Goal: Information Seeking & Learning: Learn about a topic

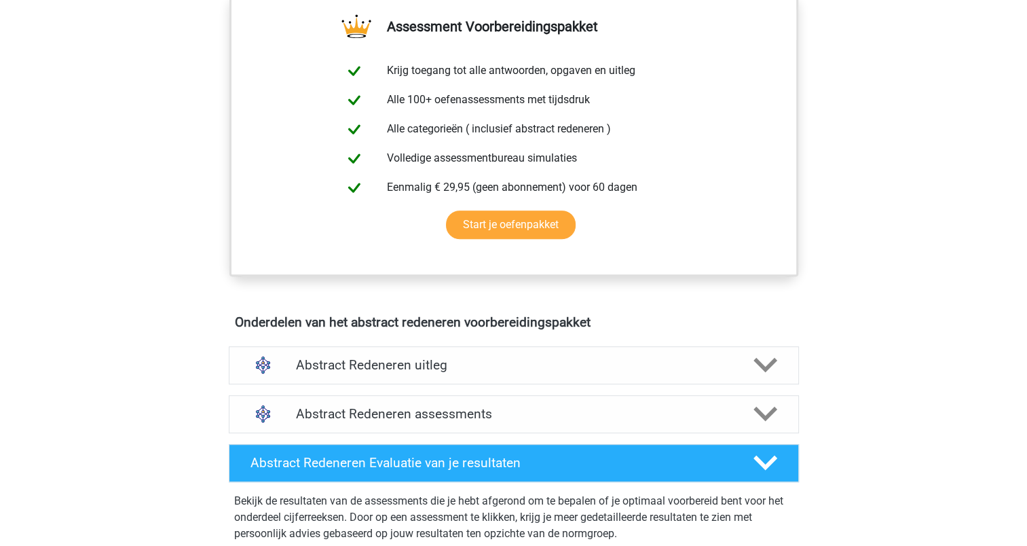
scroll to position [611, 0]
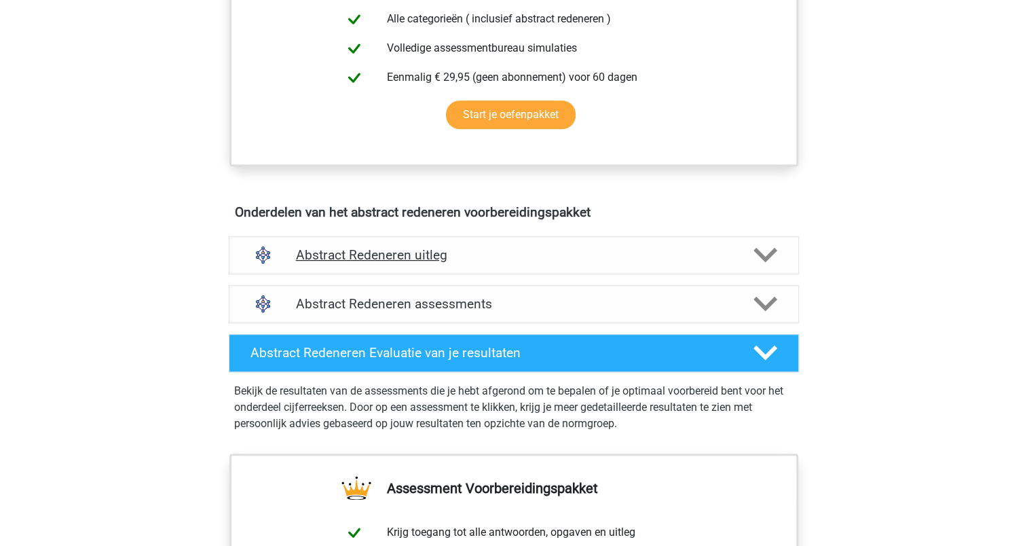
click at [755, 256] on icon at bounding box center [765, 255] width 24 height 24
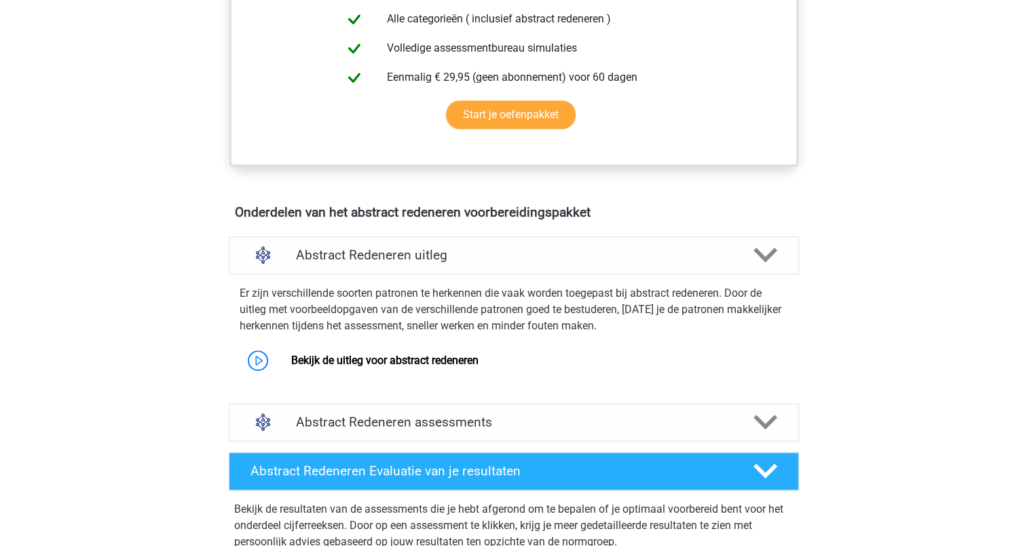
scroll to position [746, 0]
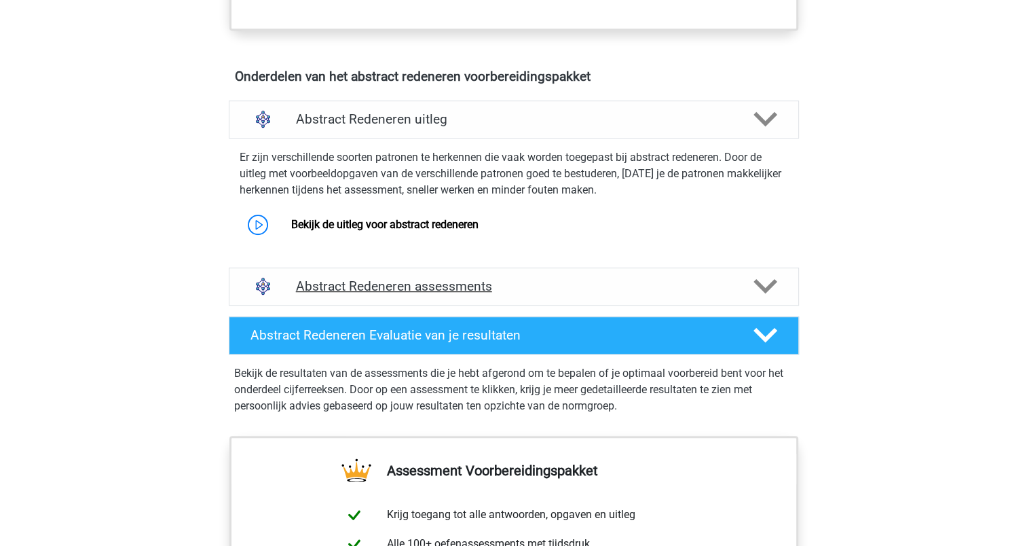
click at [763, 284] on icon at bounding box center [765, 286] width 24 height 24
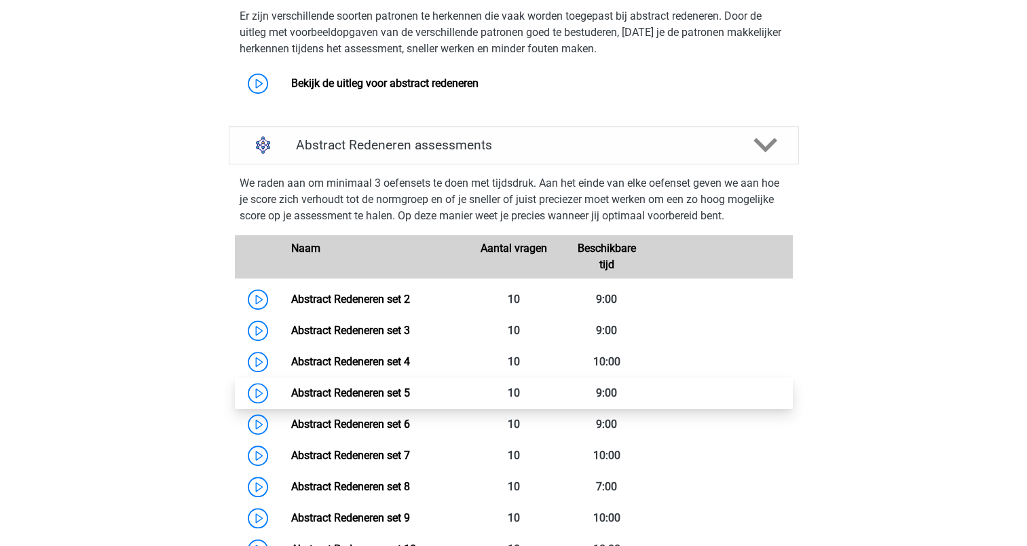
scroll to position [882, 0]
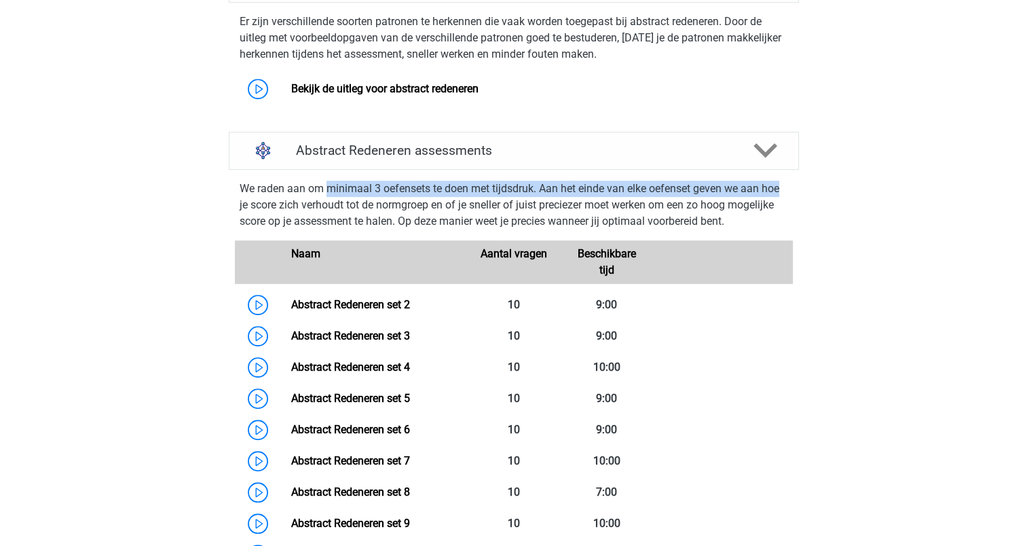
drag, startPoint x: 326, startPoint y: 183, endPoint x: 787, endPoint y: 193, distance: 461.6
click at [787, 193] on div "We raden aan om minimaal 3 oefensets te doen met tijdsdruk. Aan het einde van e…" at bounding box center [513, 497] width 581 height 645
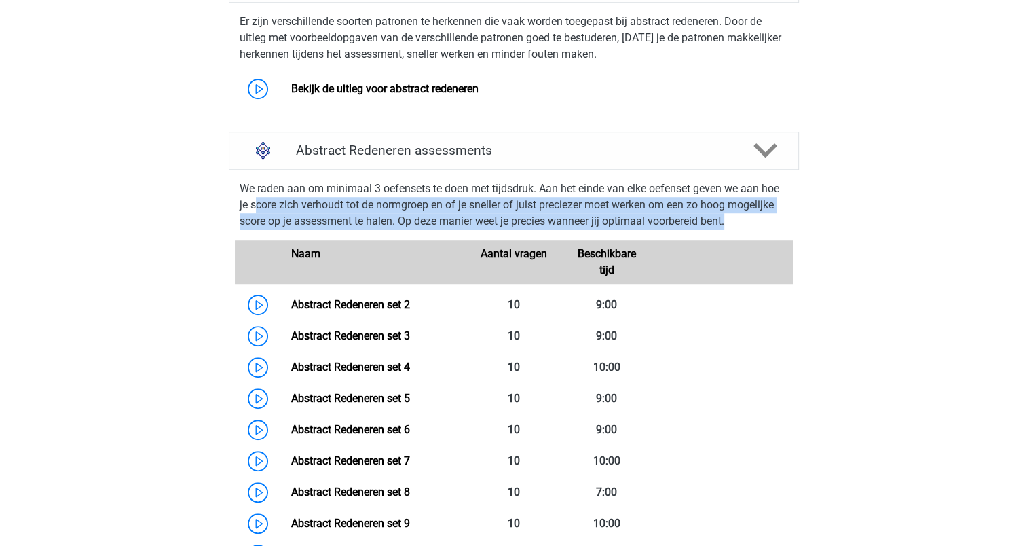
drag, startPoint x: 258, startPoint y: 202, endPoint x: 792, endPoint y: 227, distance: 534.6
click at [792, 227] on div "We raden aan om minimaal 3 oefensets te doen met tijdsdruk. Aan het einde van e…" at bounding box center [513, 497] width 581 height 645
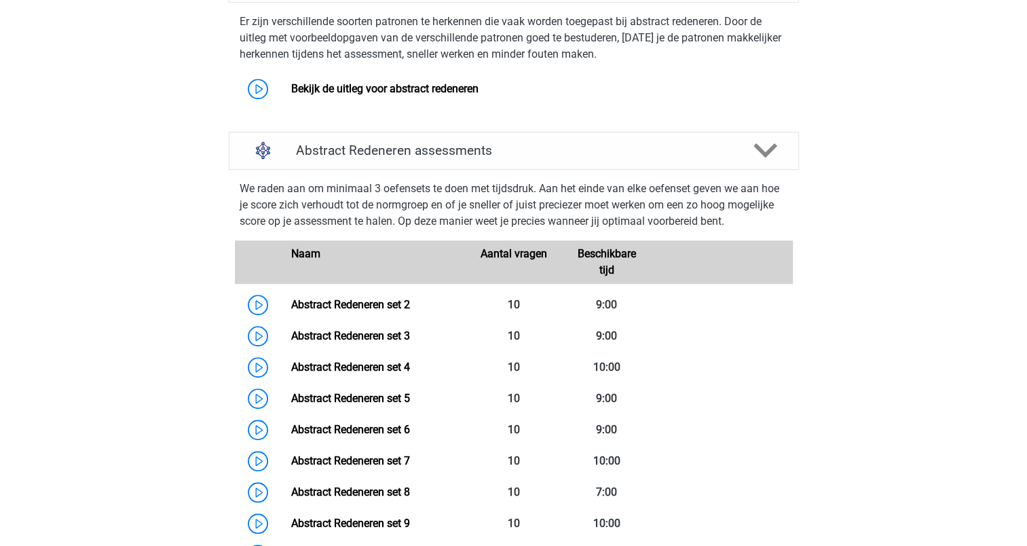
click at [142, 191] on div "Registreer Nederlands English" at bounding box center [513, 377] width 1027 height 2518
click at [344, 304] on link "Abstract Redeneren set 2" at bounding box center [350, 304] width 119 height 13
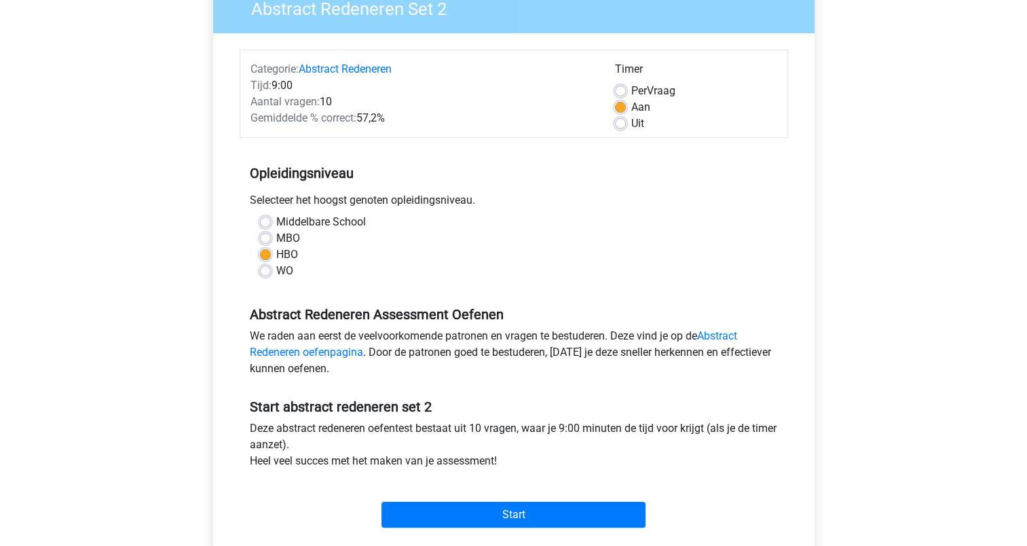
scroll to position [136, 0]
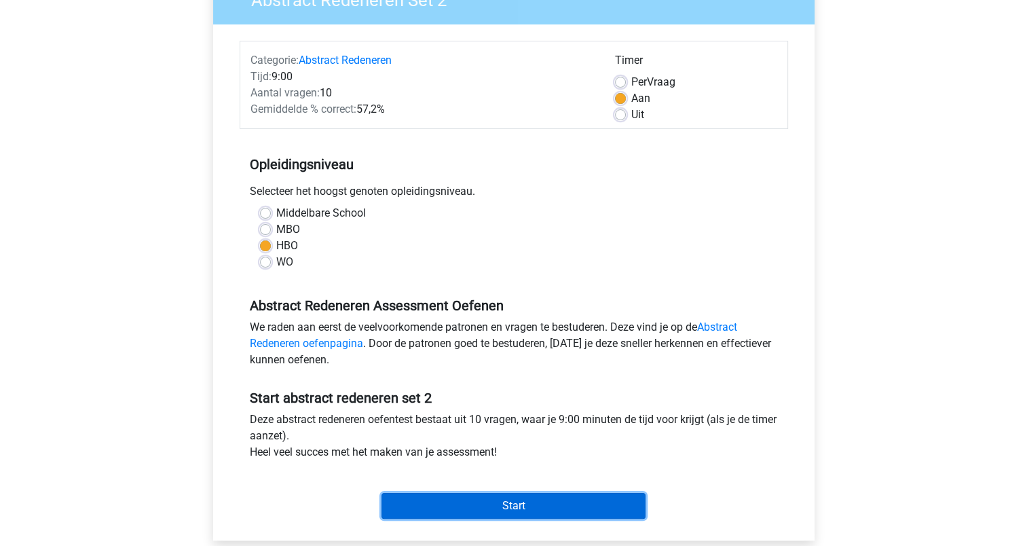
click at [494, 508] on input "Start" at bounding box center [513, 506] width 264 height 26
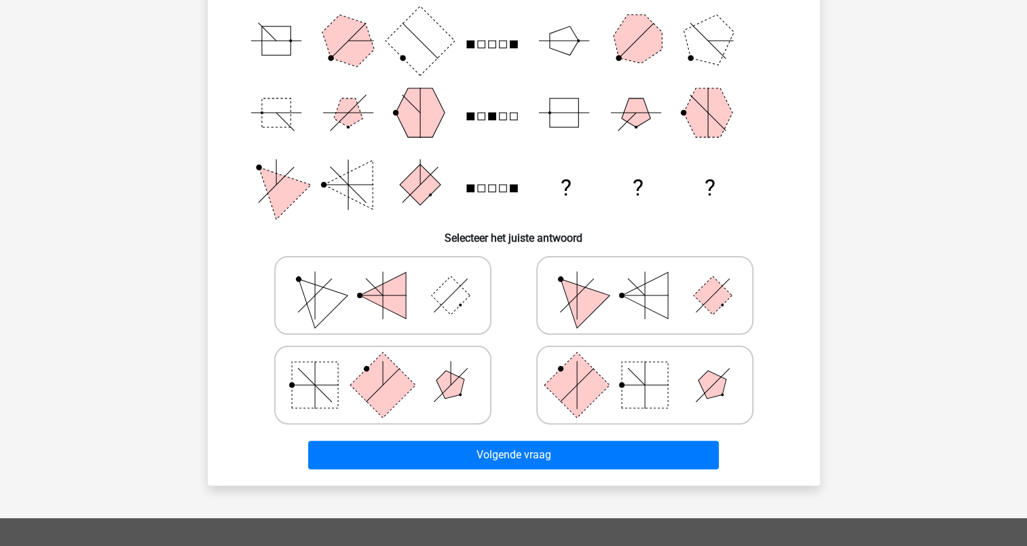
scroll to position [204, 0]
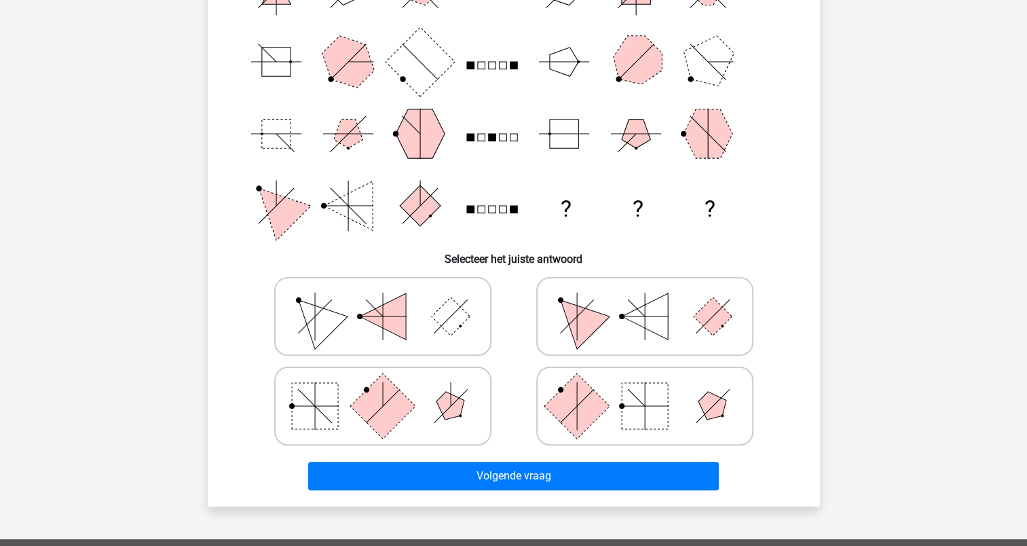
click at [608, 416] on icon at bounding box center [645, 406] width 204 height 68
click at [645, 389] on input "radio" at bounding box center [649, 384] width 9 height 9
radio input "true"
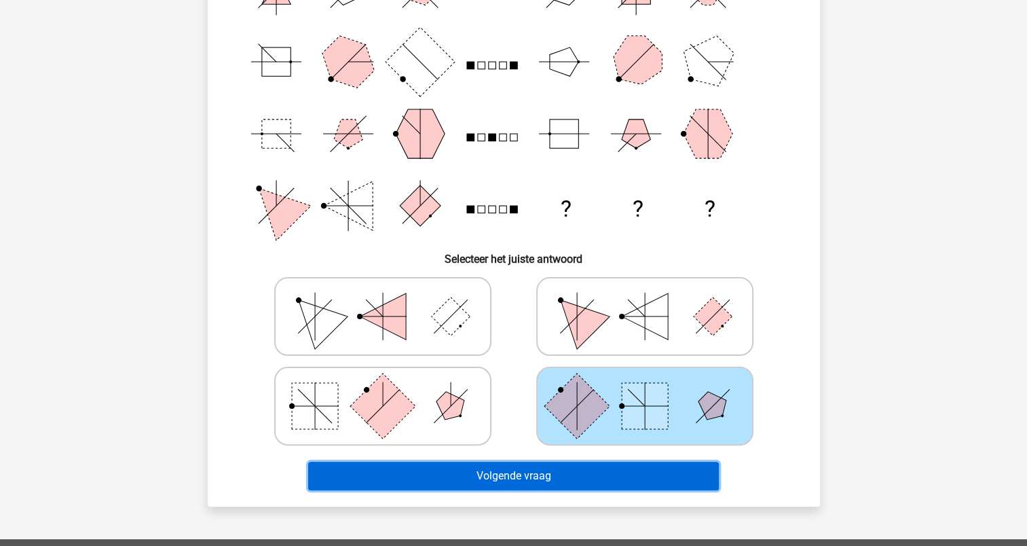
click at [541, 476] on button "Volgende vraag" at bounding box center [513, 475] width 411 height 29
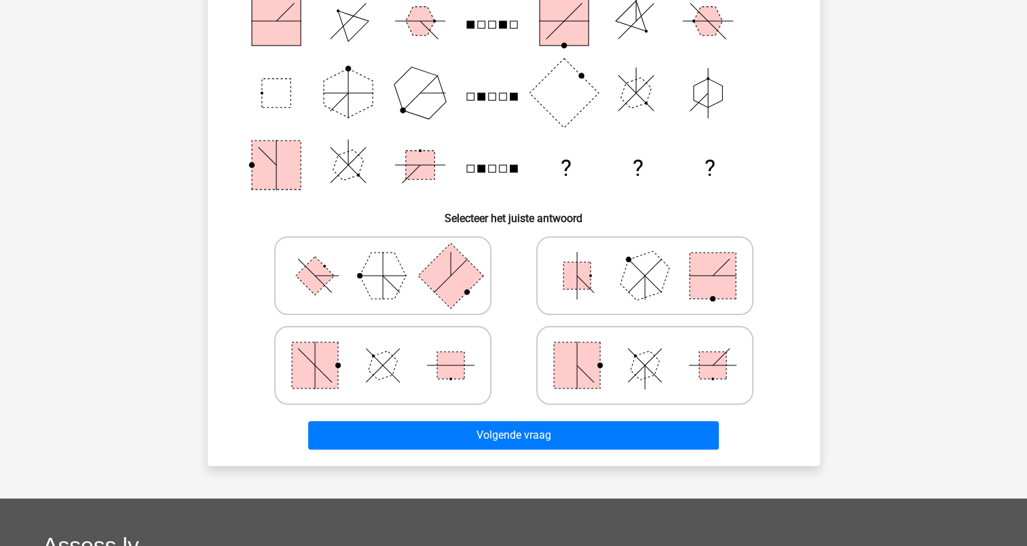
scroll to position [271, 0]
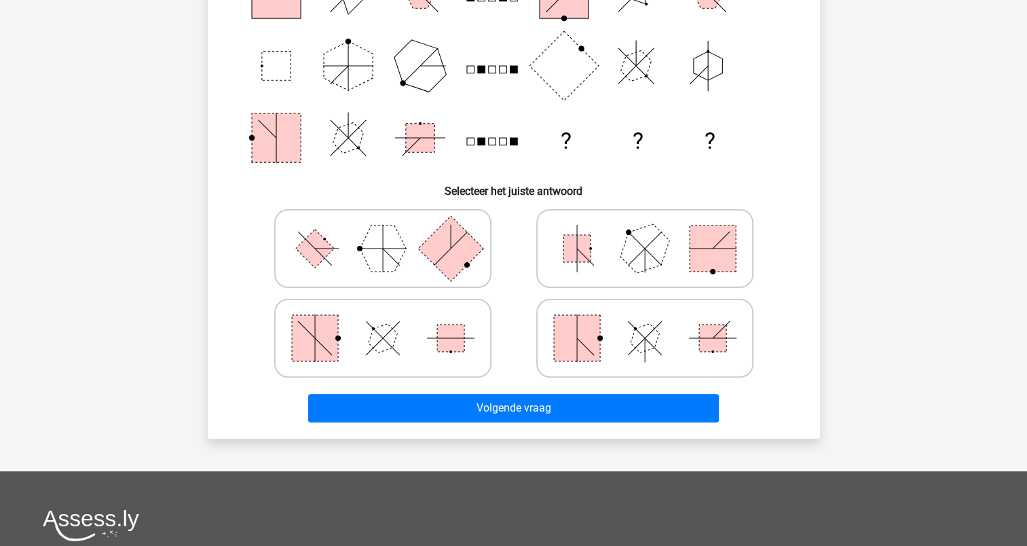
click at [669, 261] on icon at bounding box center [645, 248] width 204 height 68
click at [654, 231] on input "radio" at bounding box center [649, 227] width 9 height 9
radio input "true"
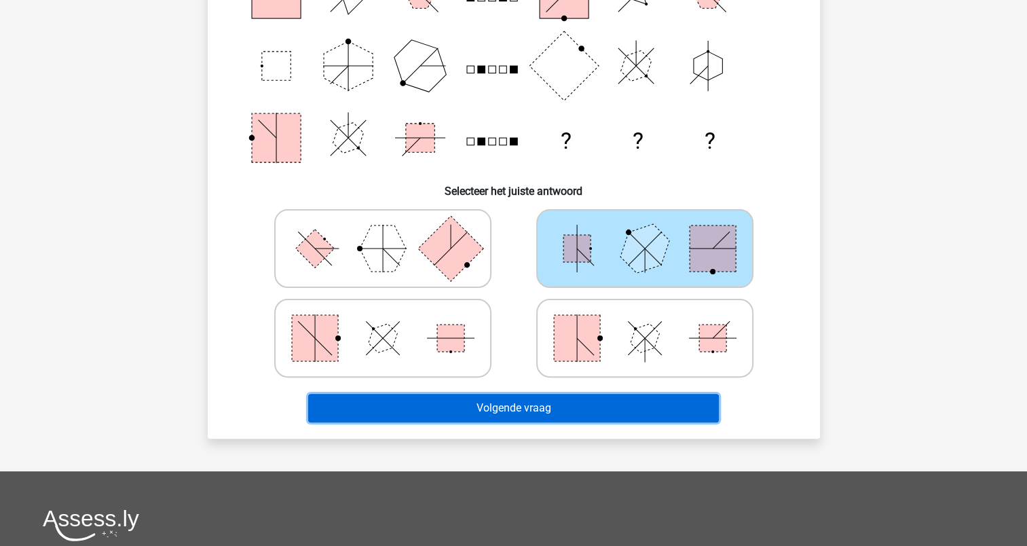
click at [511, 404] on button "Volgende vraag" at bounding box center [513, 408] width 411 height 29
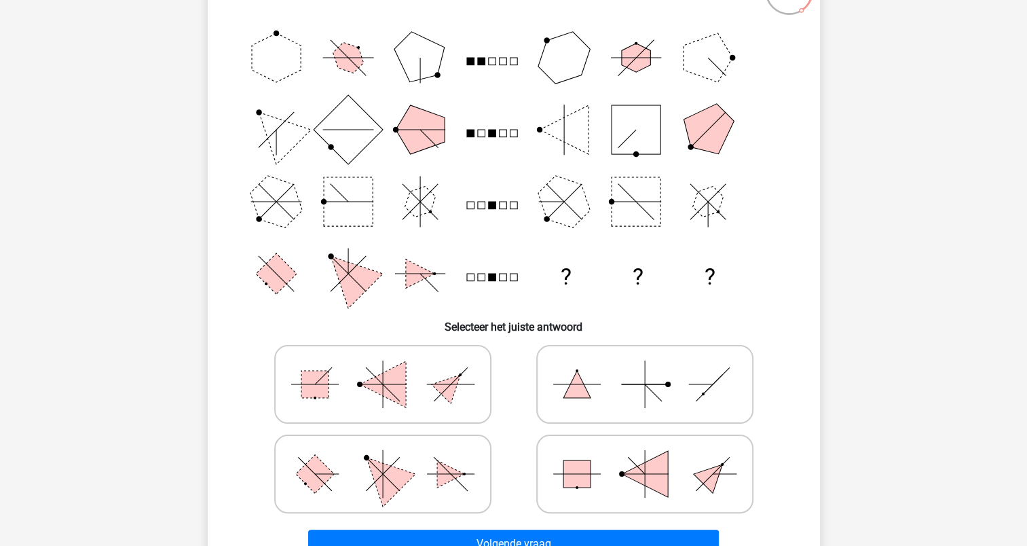
scroll to position [204, 0]
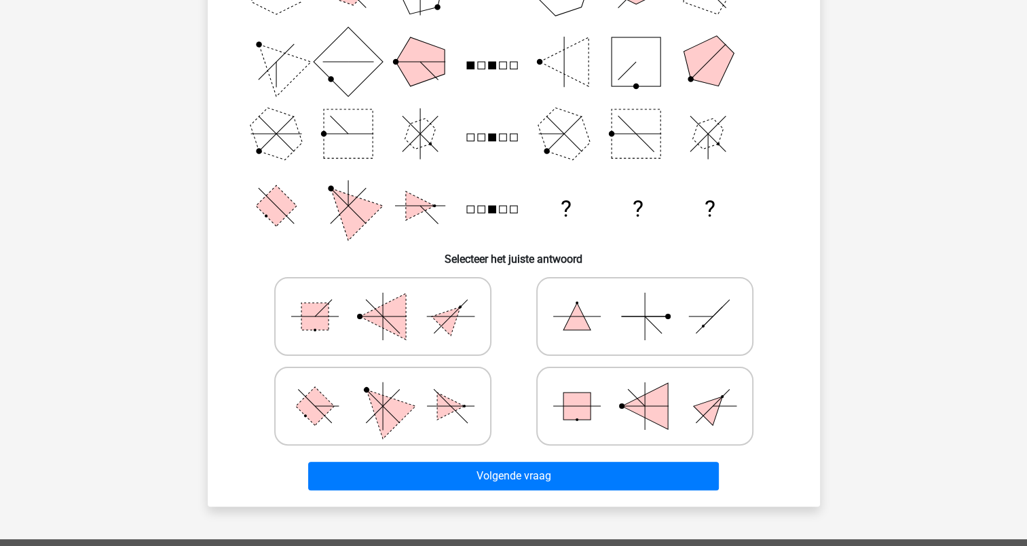
click at [415, 404] on icon at bounding box center [383, 406] width 204 height 68
click at [392, 389] on input "radio" at bounding box center [387, 384] width 9 height 9
radio input "true"
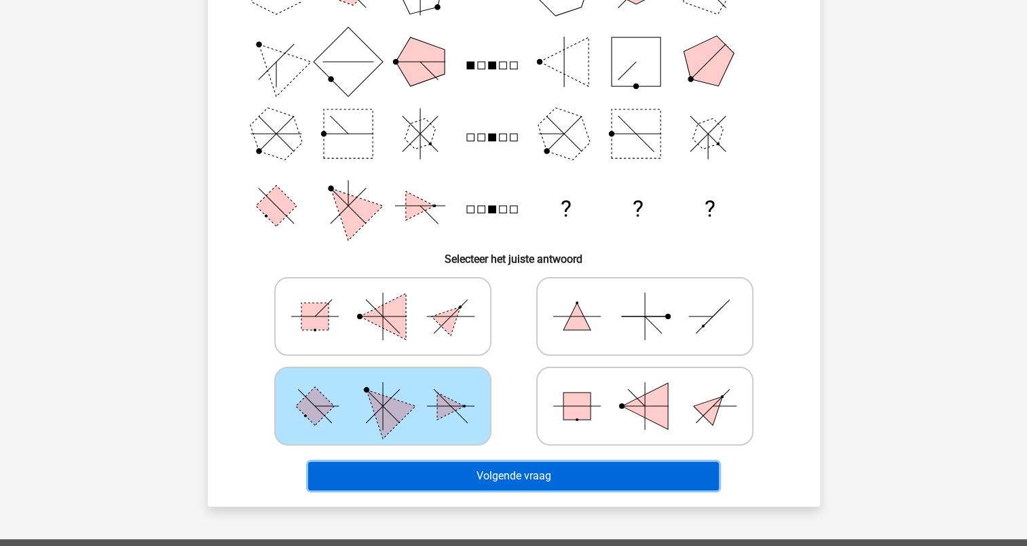
click at [509, 467] on button "Volgende vraag" at bounding box center [513, 475] width 411 height 29
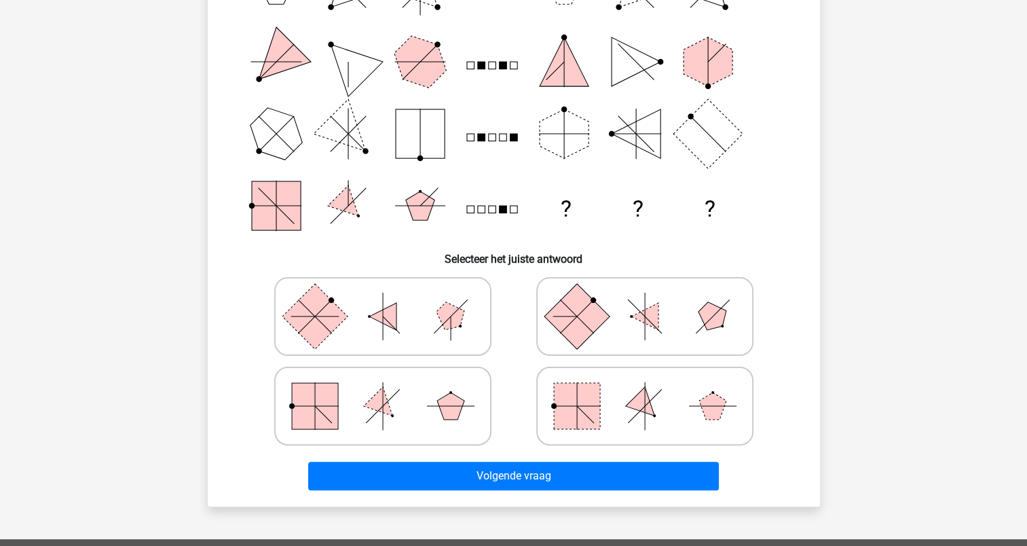
click at [435, 413] on icon at bounding box center [383, 406] width 204 height 68
click at [392, 389] on input "radio" at bounding box center [387, 384] width 9 height 9
radio input "true"
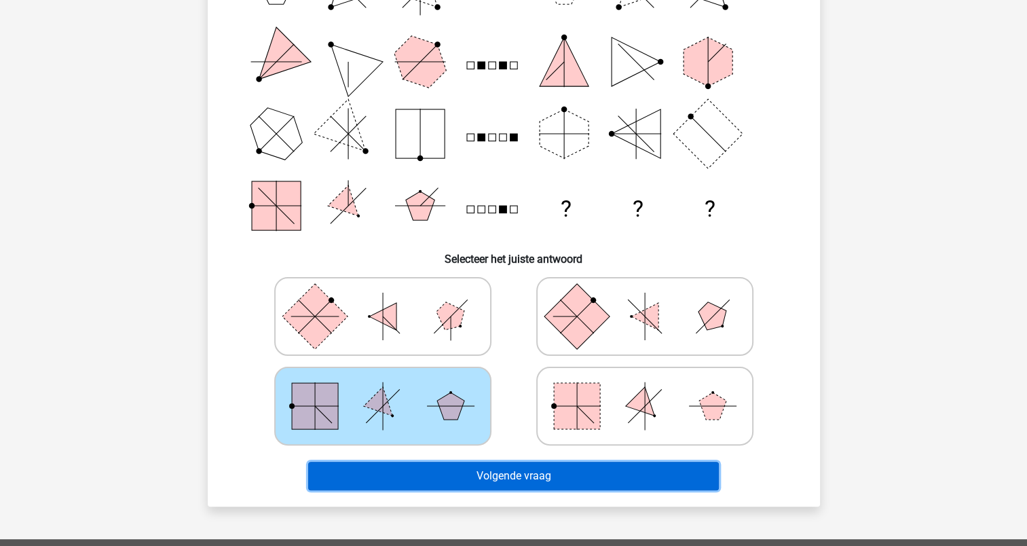
click at [518, 476] on button "Volgende vraag" at bounding box center [513, 475] width 411 height 29
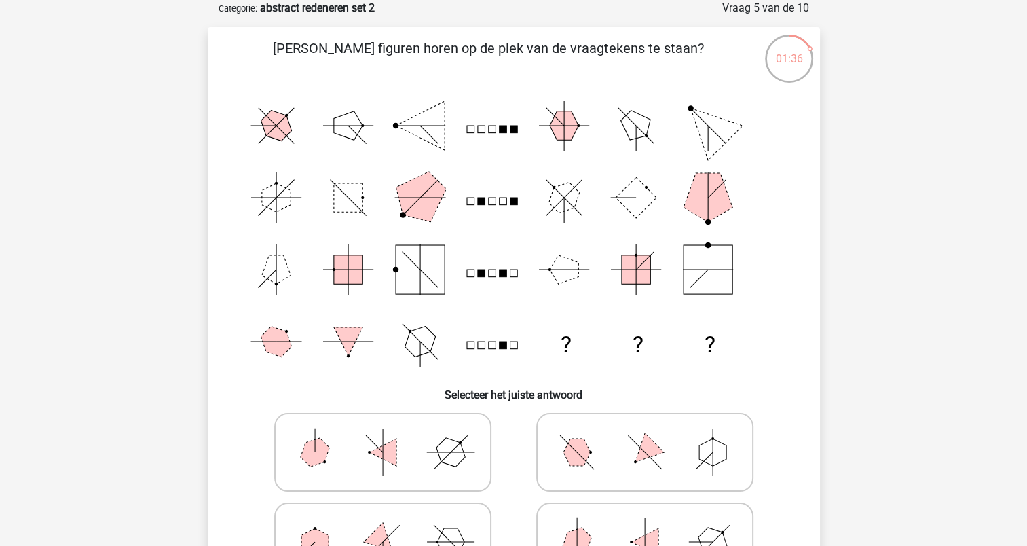
scroll to position [136, 0]
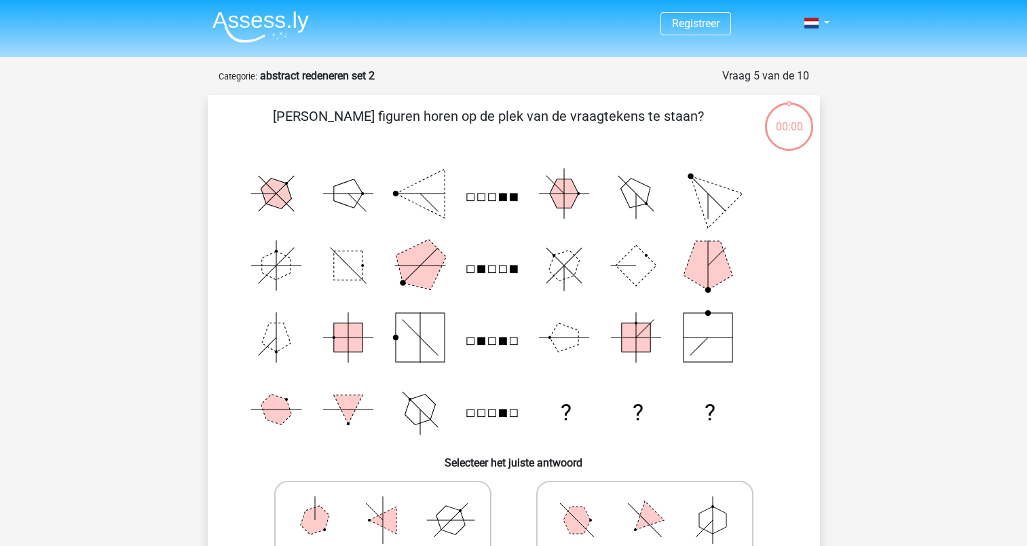
scroll to position [136, 0]
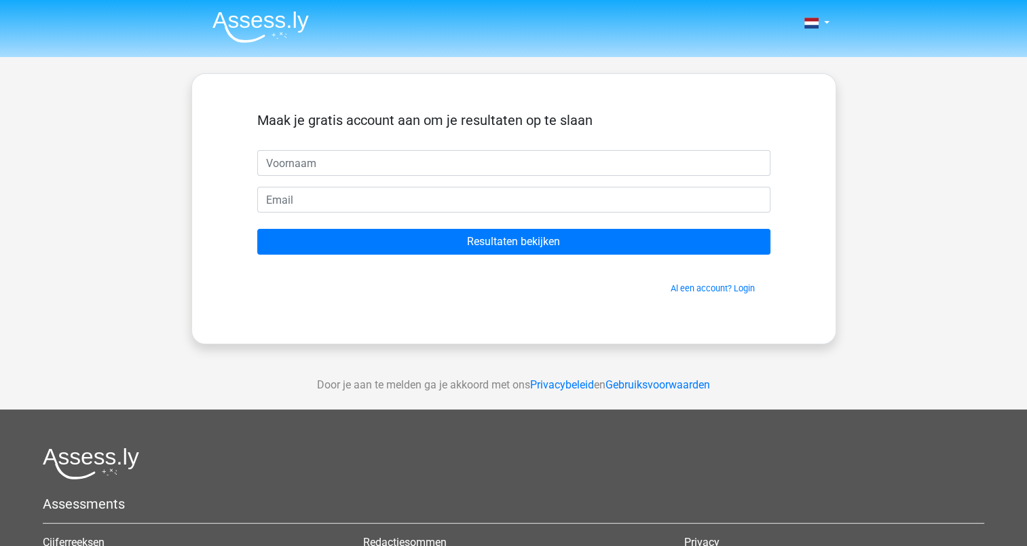
click at [343, 168] on input "text" at bounding box center [513, 163] width 513 height 26
type input "[EMAIL_ADDRESS][DOMAIN_NAME]"
drag, startPoint x: 436, startPoint y: 166, endPoint x: 223, endPoint y: 154, distance: 212.7
click at [225, 155] on div "Maak je gratis account aan om je resultaten op te slaan [EMAIL_ADDRESS][DOMAIN_…" at bounding box center [514, 209] width 578 height 204
type input "KAtrien"
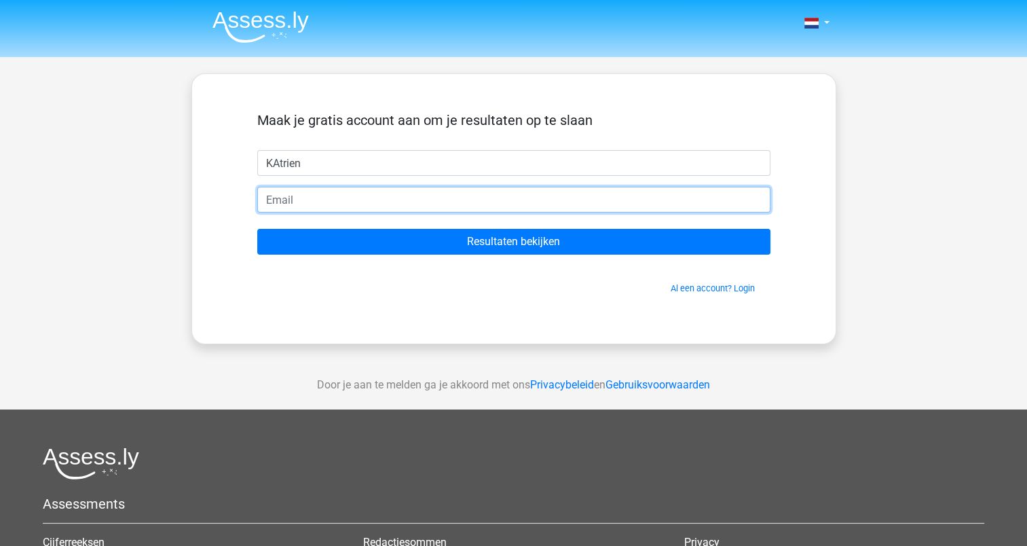
click at [318, 200] on input "email" at bounding box center [513, 200] width 513 height 26
type input "[EMAIL_ADDRESS][DOMAIN_NAME]"
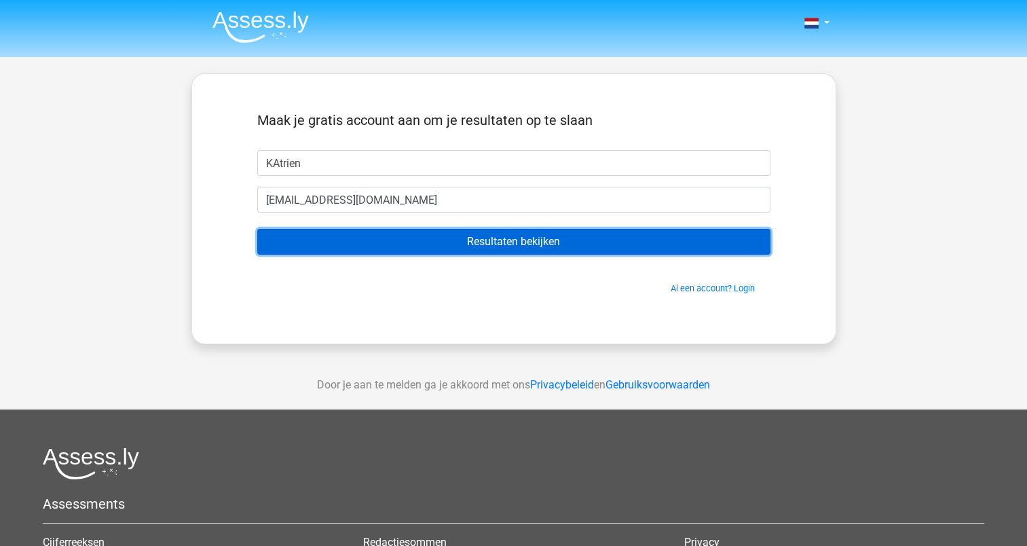
click at [470, 242] on input "Resultaten bekijken" at bounding box center [513, 242] width 513 height 26
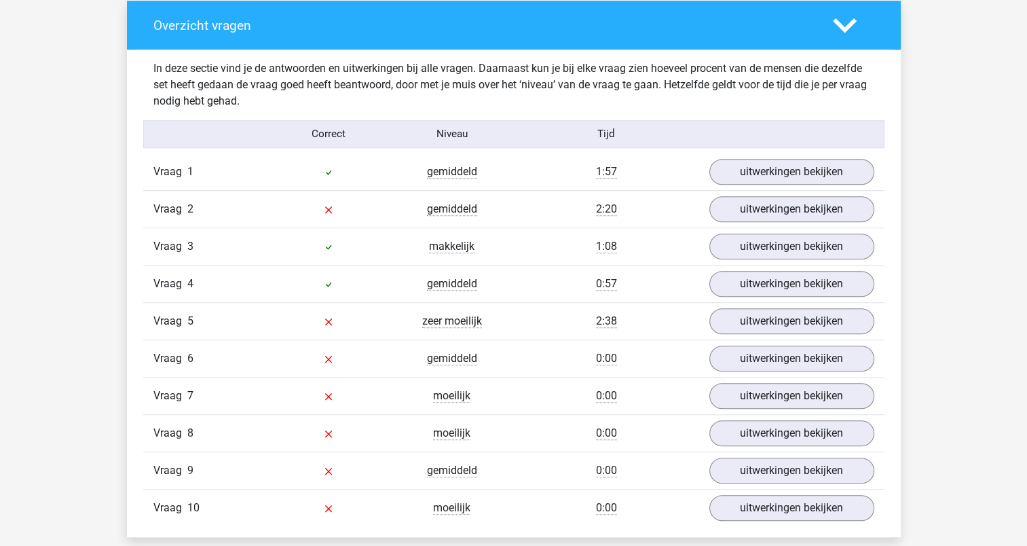
scroll to position [1086, 0]
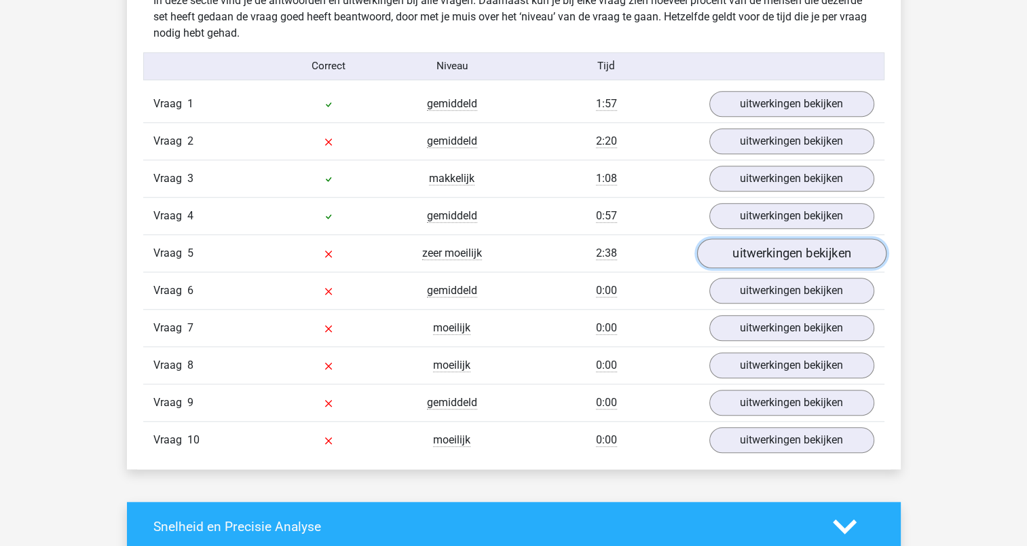
click at [783, 250] on link "uitwerkingen bekijken" at bounding box center [790, 253] width 189 height 30
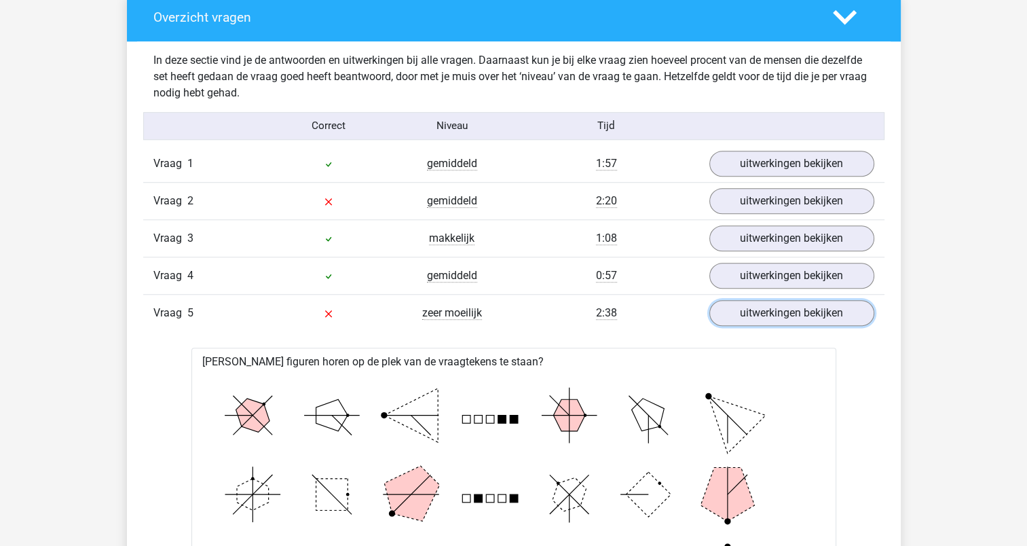
scroll to position [1018, 0]
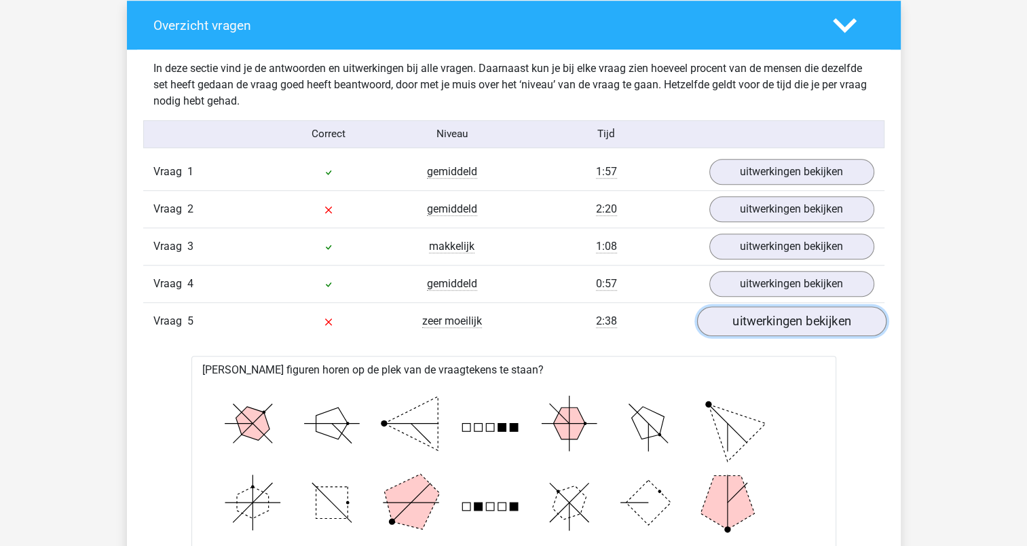
click at [760, 318] on link "uitwerkingen bekijken" at bounding box center [790, 321] width 189 height 30
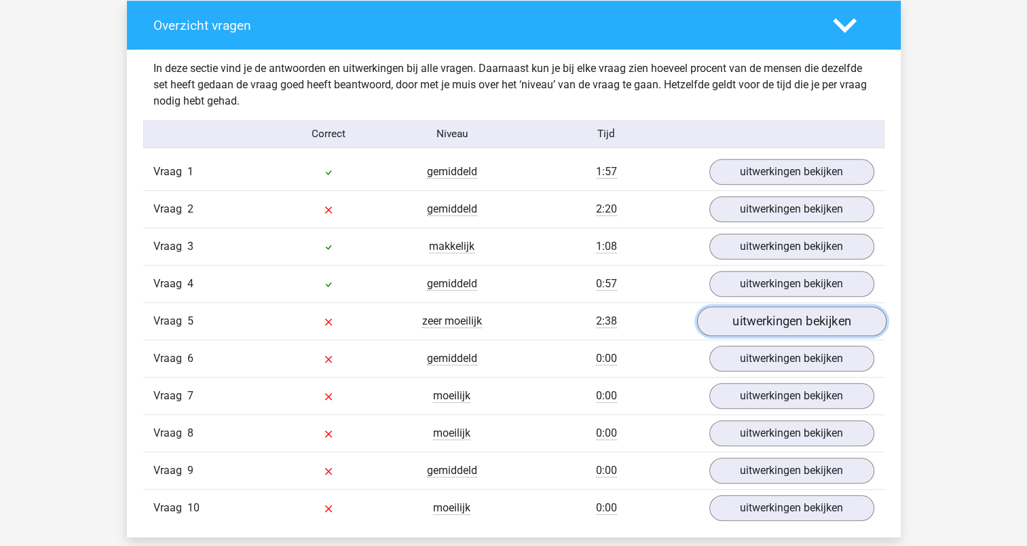
click at [776, 328] on link "uitwerkingen bekijken" at bounding box center [790, 321] width 189 height 30
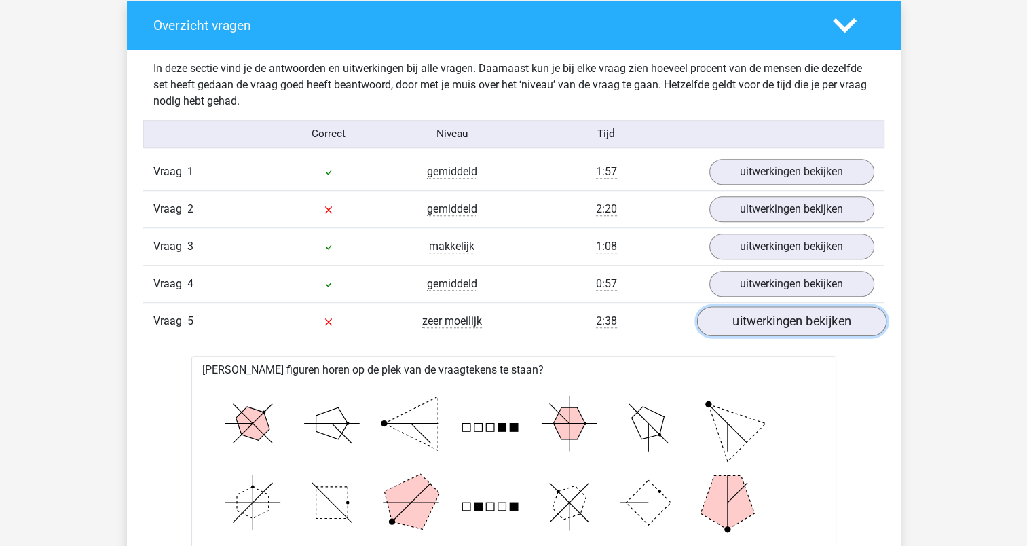
click at [776, 328] on link "uitwerkingen bekijken" at bounding box center [790, 321] width 189 height 30
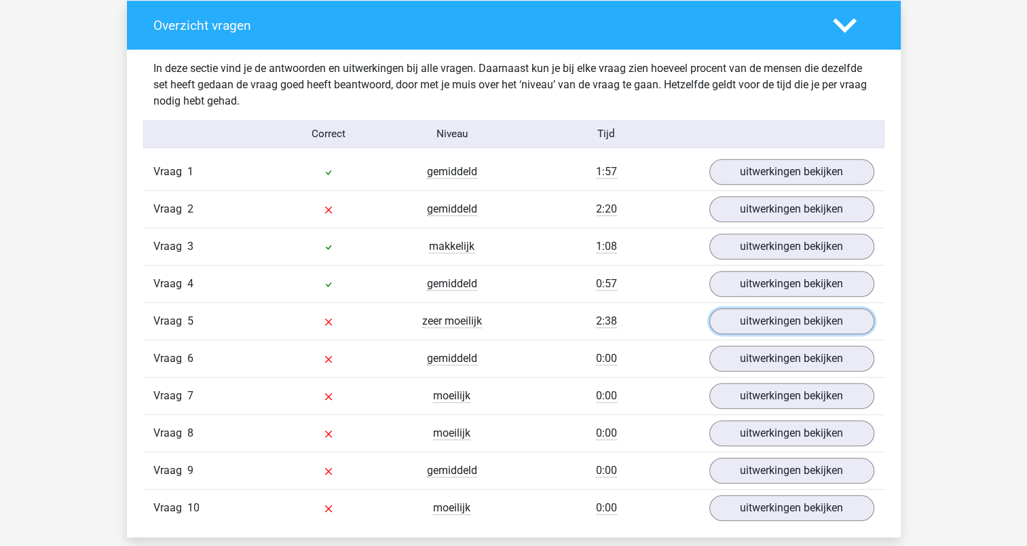
scroll to position [1086, 0]
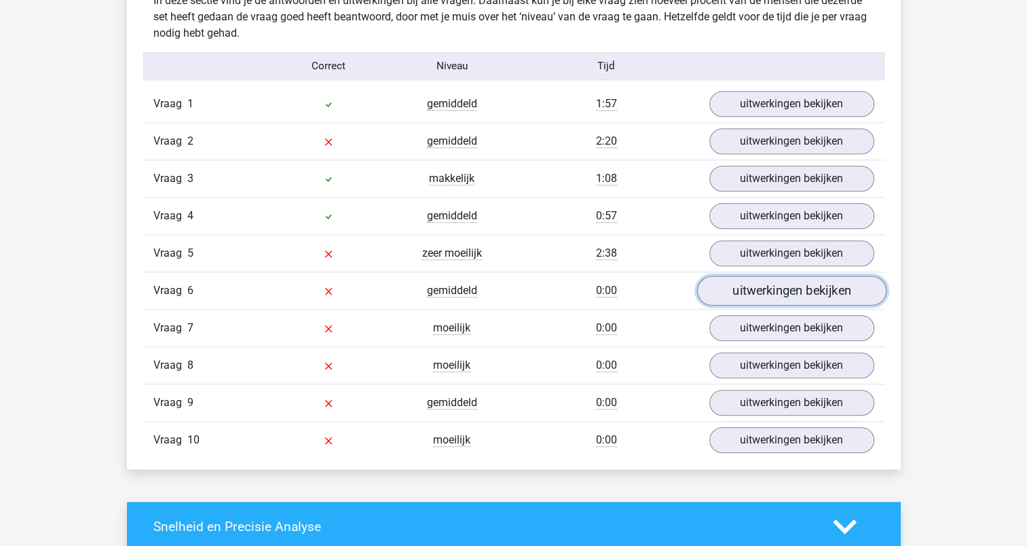
click at [760, 294] on link "uitwerkingen bekijken" at bounding box center [790, 291] width 189 height 30
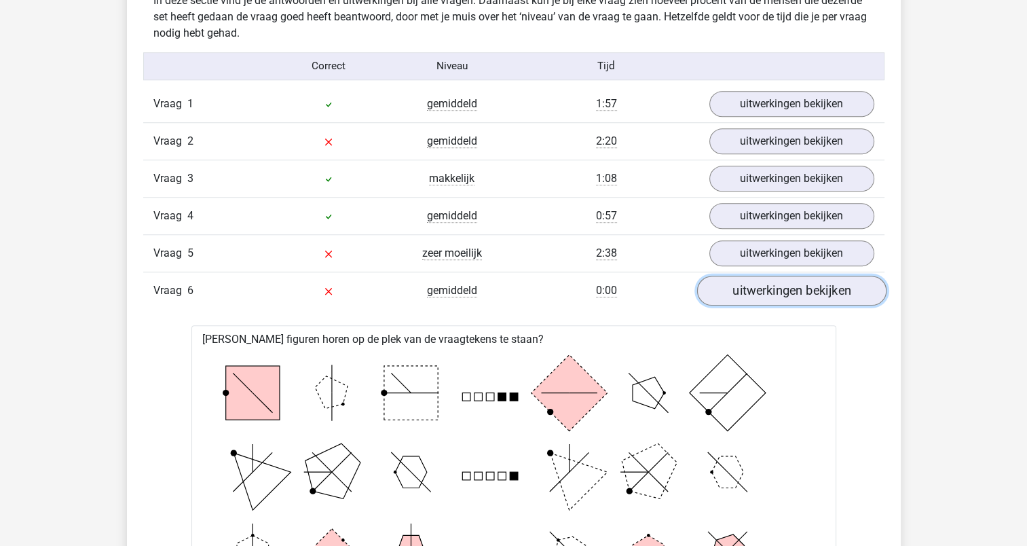
click at [776, 288] on link "uitwerkingen bekijken" at bounding box center [790, 291] width 189 height 30
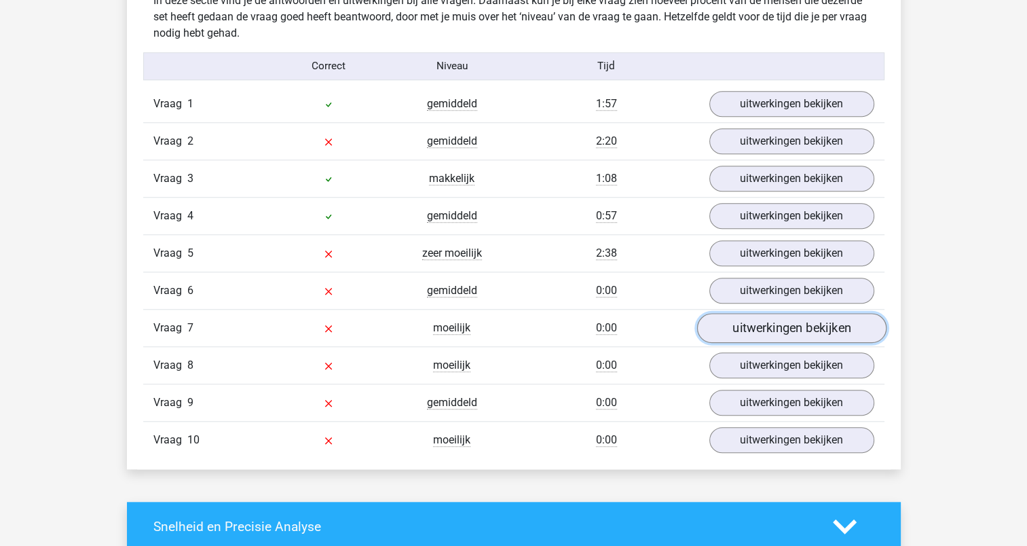
click at [799, 326] on link "uitwerkingen bekijken" at bounding box center [790, 328] width 189 height 30
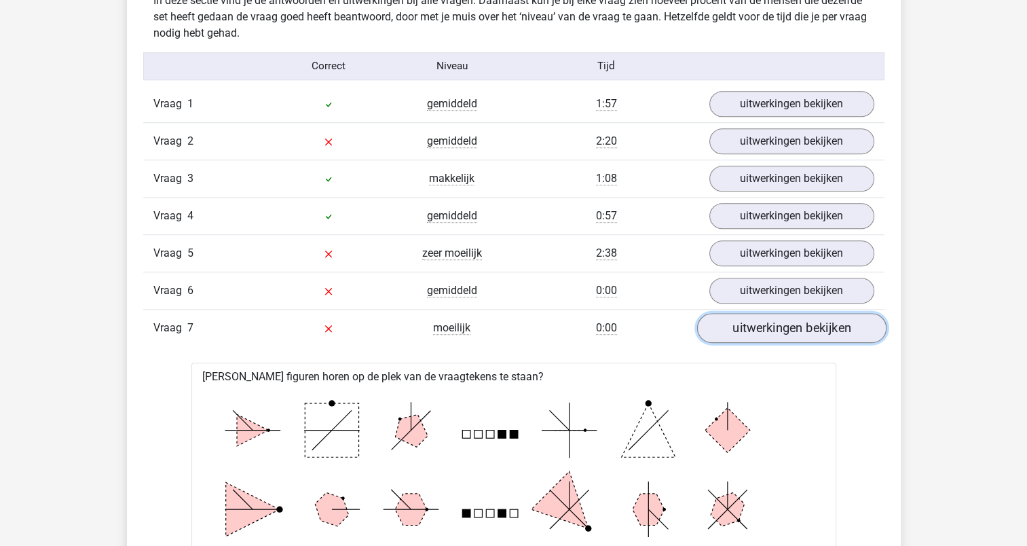
click at [755, 322] on link "uitwerkingen bekijken" at bounding box center [790, 328] width 189 height 30
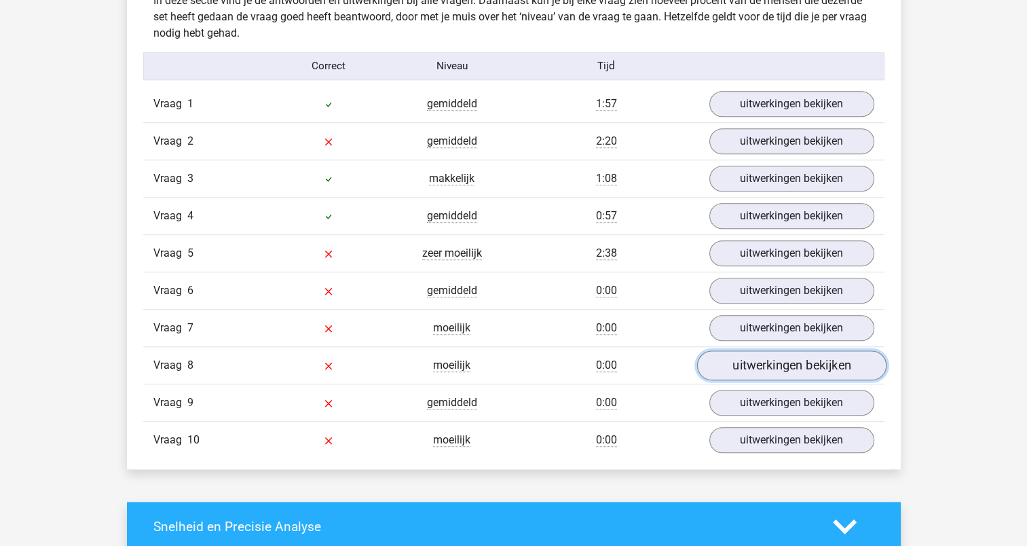
click at [752, 368] on link "uitwerkingen bekijken" at bounding box center [790, 365] width 189 height 30
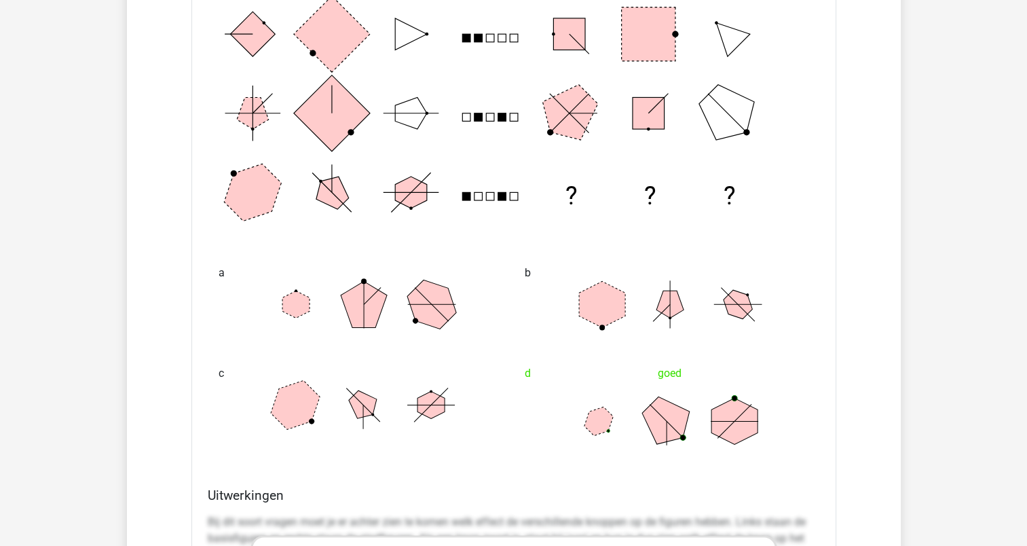
scroll to position [1629, 0]
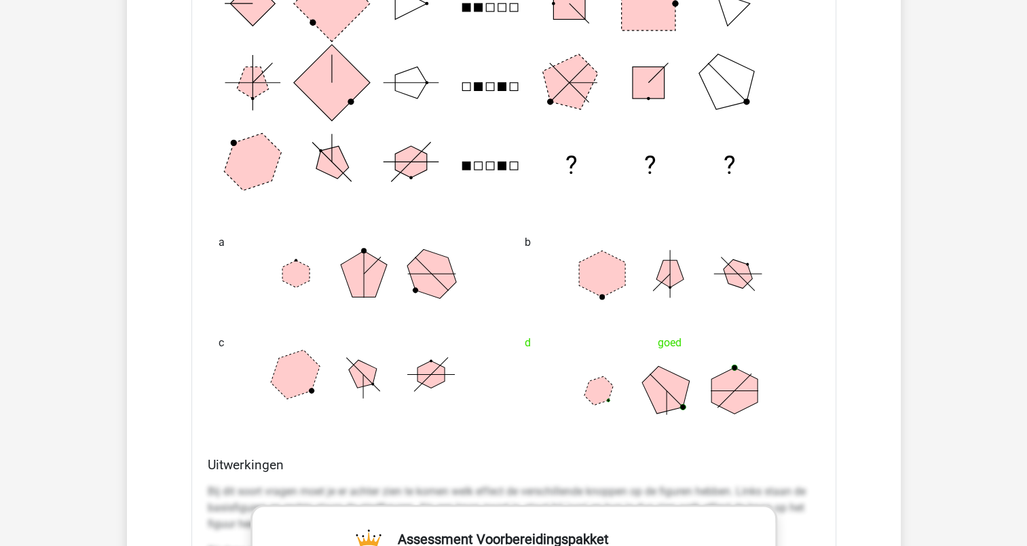
click at [684, 394] on polygon at bounding box center [666, 389] width 65 height 65
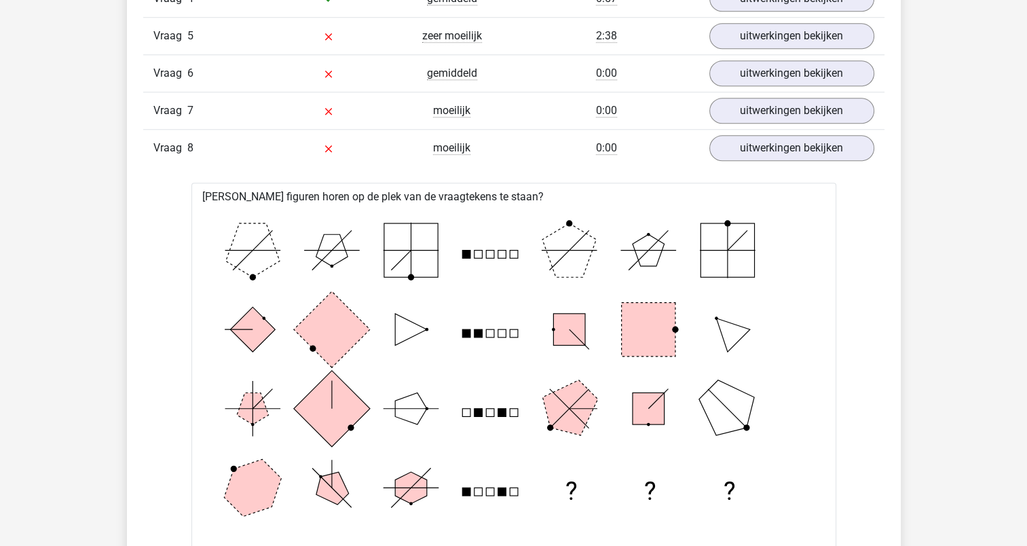
scroll to position [1222, 0]
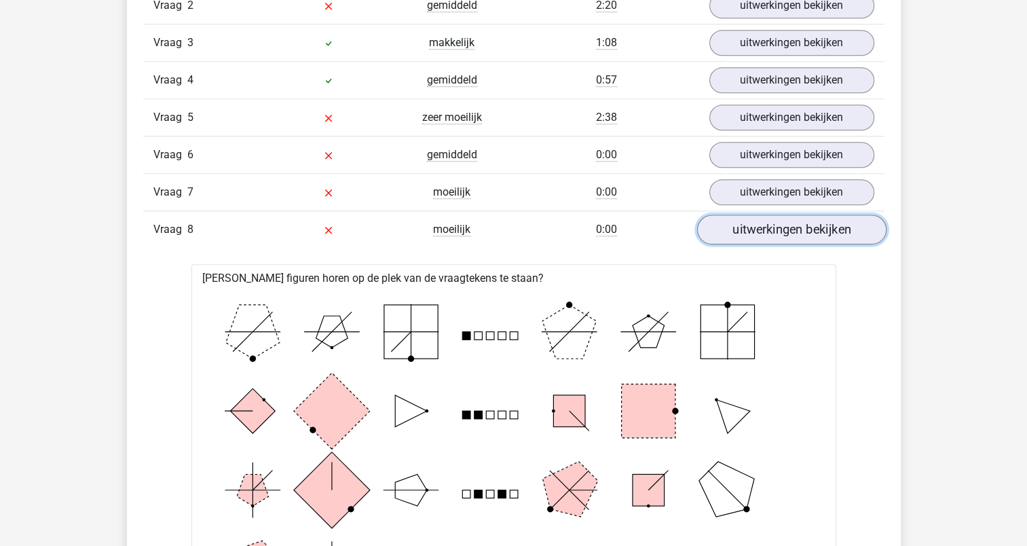
click at [780, 231] on link "uitwerkingen bekijken" at bounding box center [790, 229] width 189 height 30
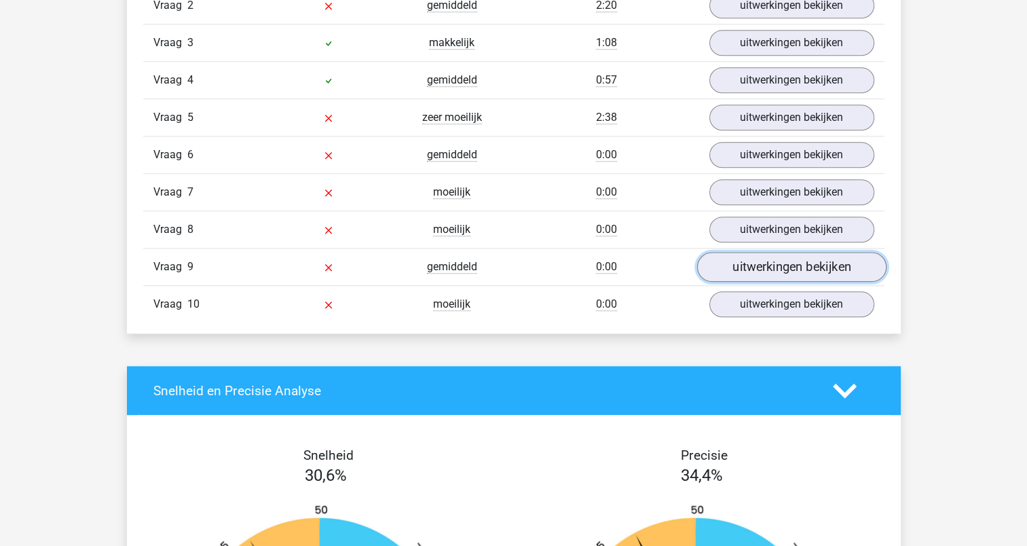
click at [774, 267] on link "uitwerkingen bekijken" at bounding box center [790, 267] width 189 height 30
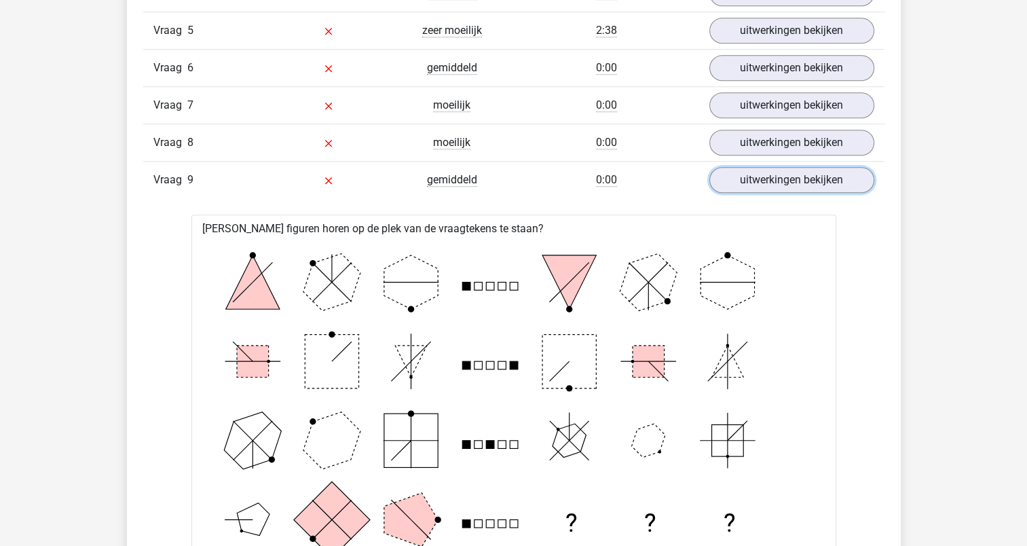
scroll to position [1289, 0]
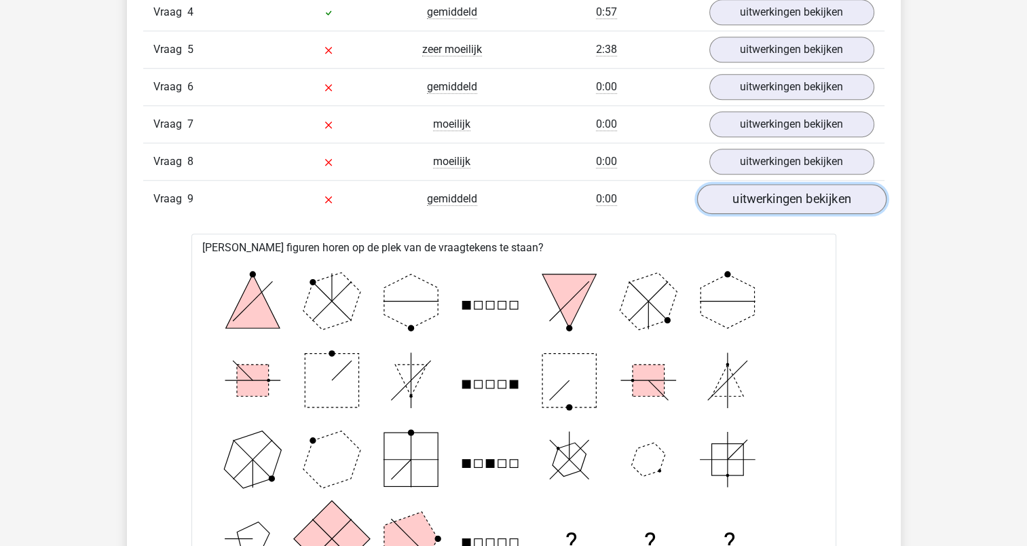
click at [747, 201] on link "uitwerkingen bekijken" at bounding box center [790, 199] width 189 height 30
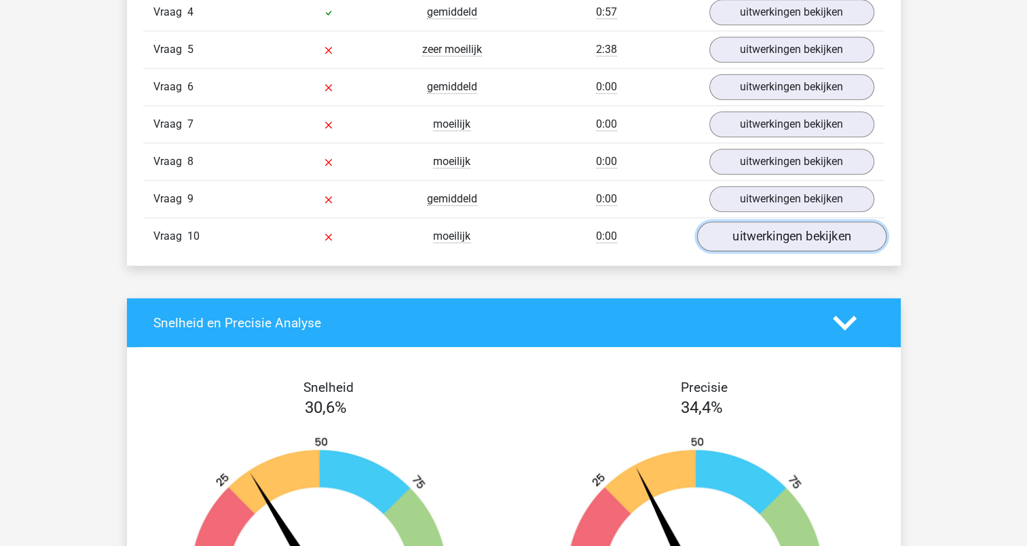
click at [780, 235] on link "uitwerkingen bekijken" at bounding box center [790, 236] width 189 height 30
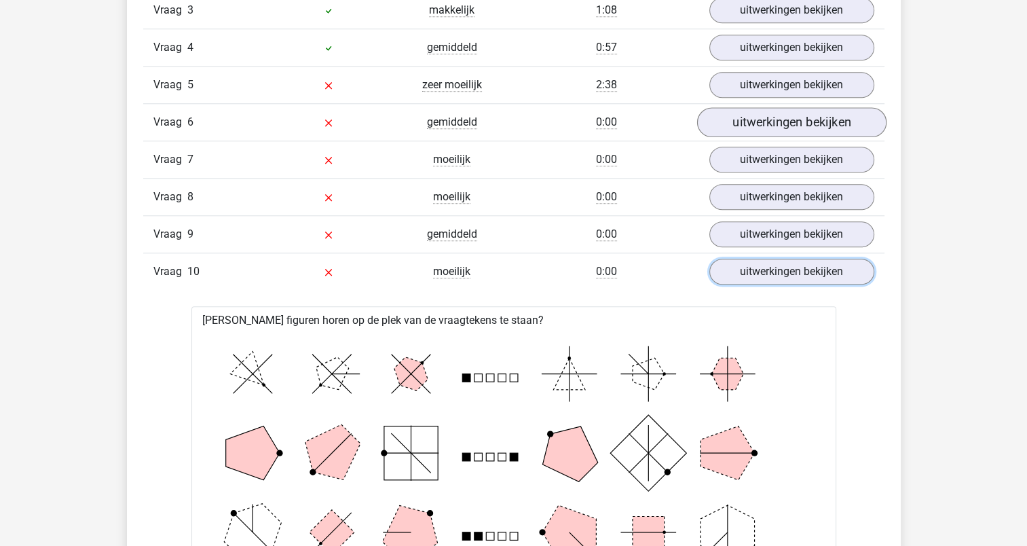
scroll to position [1154, 0]
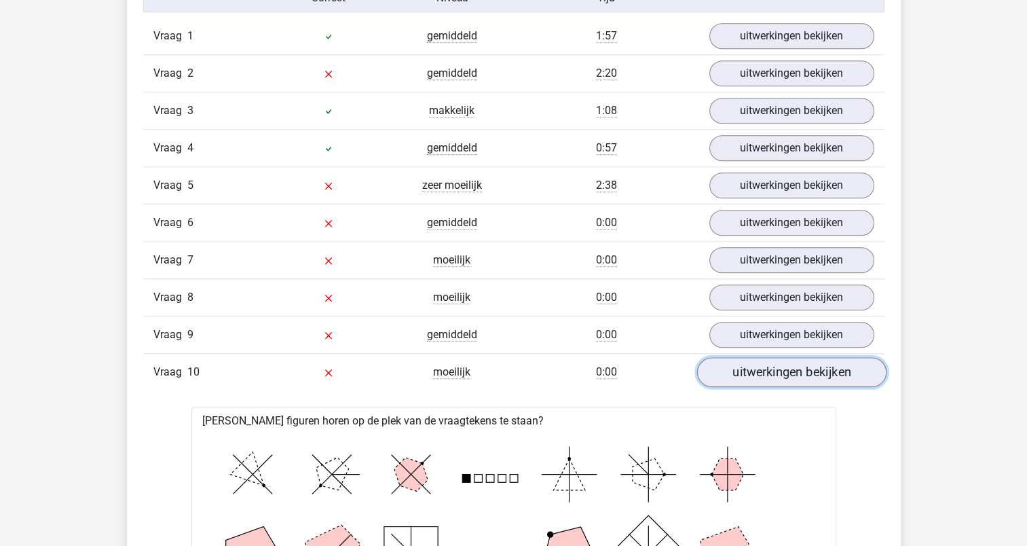
click at [763, 373] on link "uitwerkingen bekijken" at bounding box center [790, 372] width 189 height 30
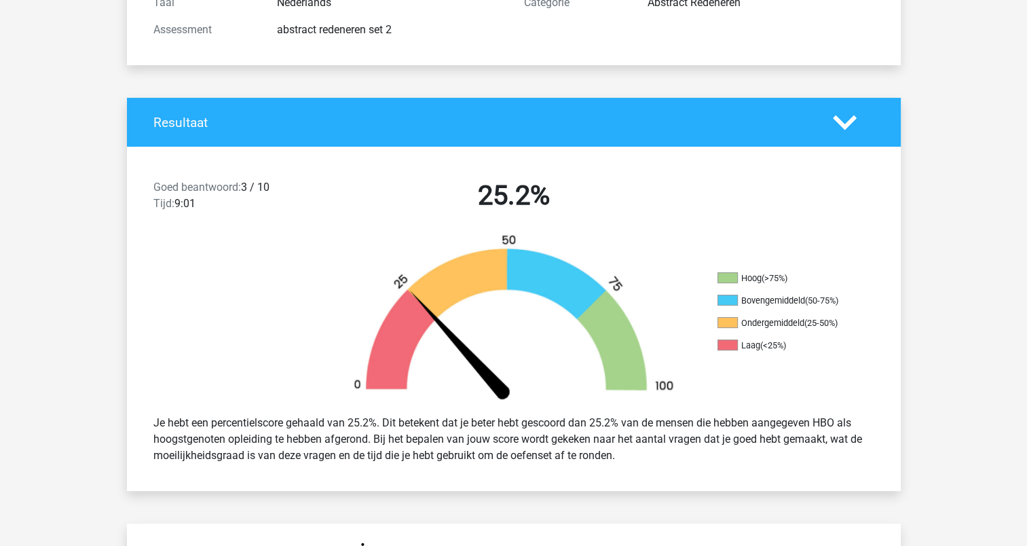
scroll to position [0, 0]
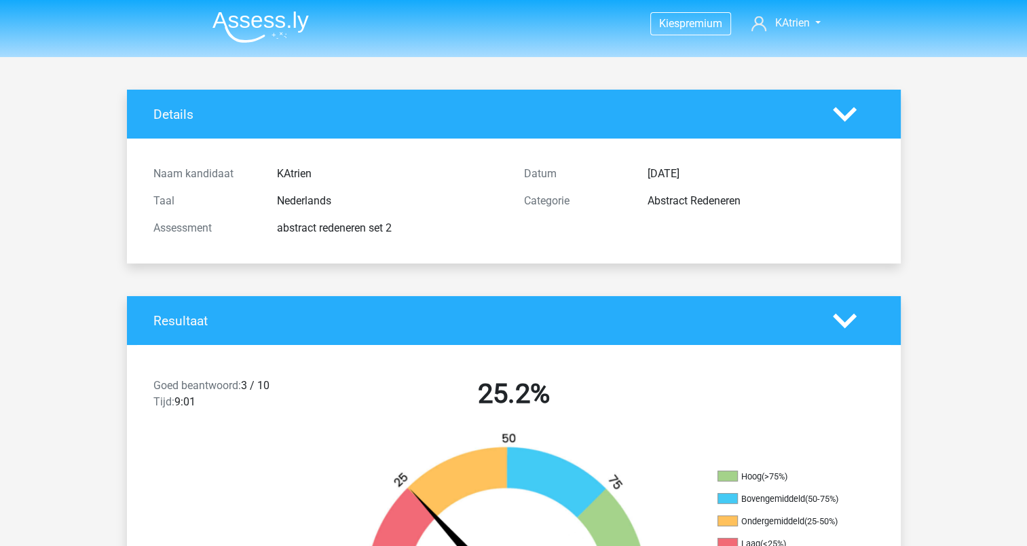
click at [841, 110] on icon at bounding box center [845, 114] width 24 height 24
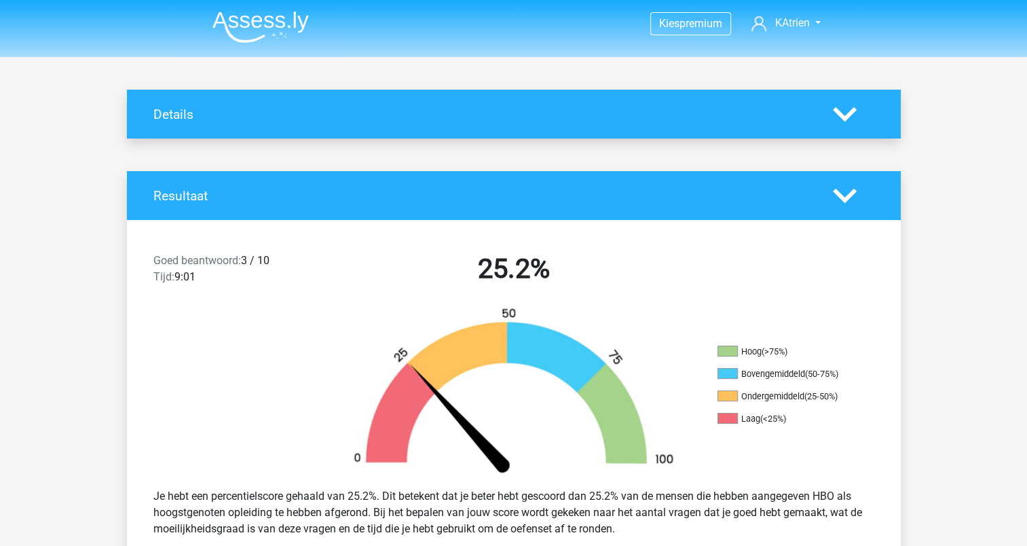
click at [849, 196] on polygon at bounding box center [845, 195] width 24 height 15
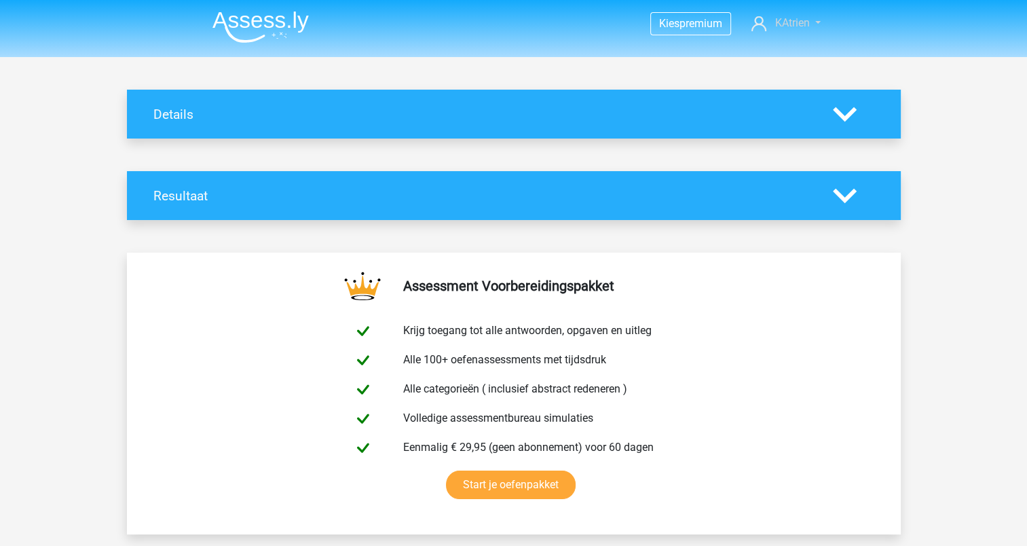
click at [784, 24] on span "KAtrien" at bounding box center [791, 22] width 35 height 13
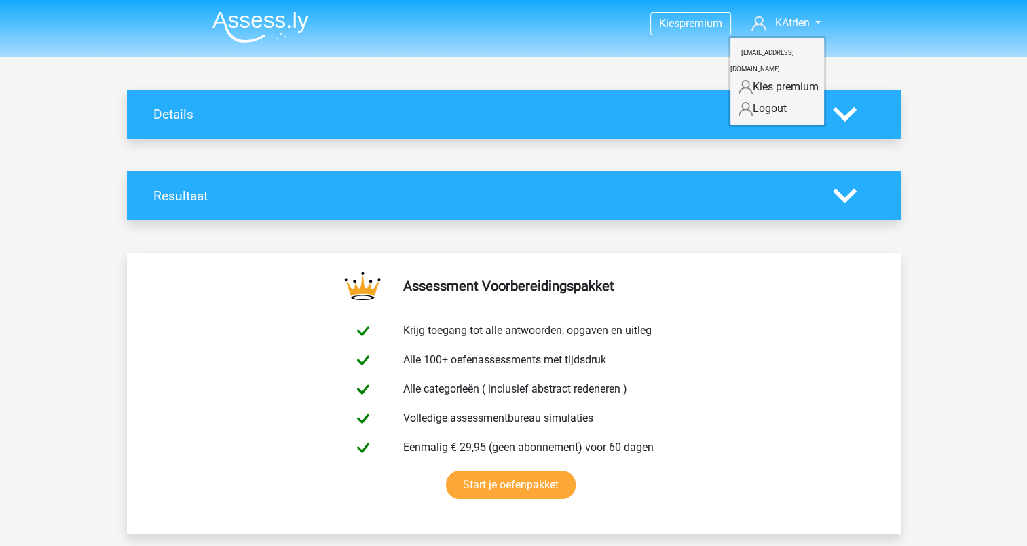
click at [252, 13] on img at bounding box center [260, 27] width 96 height 32
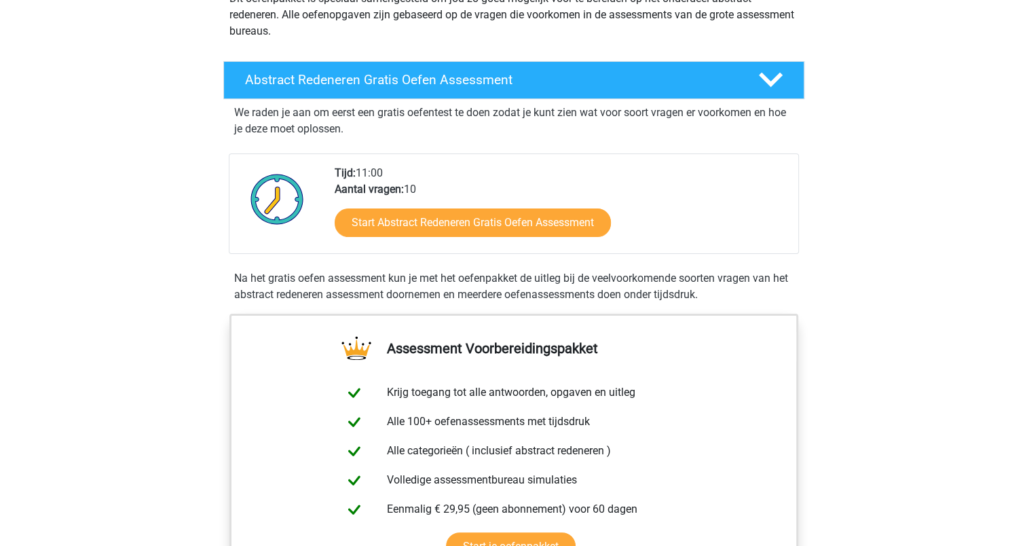
scroll to position [204, 0]
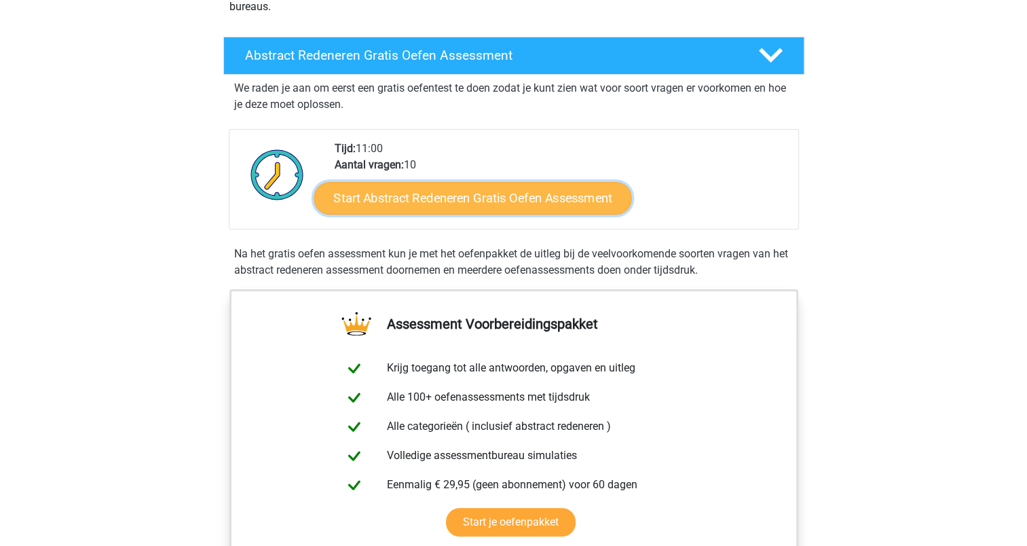
click at [441, 204] on link "Start Abstract Redeneren Gratis Oefen Assessment" at bounding box center [473, 197] width 318 height 33
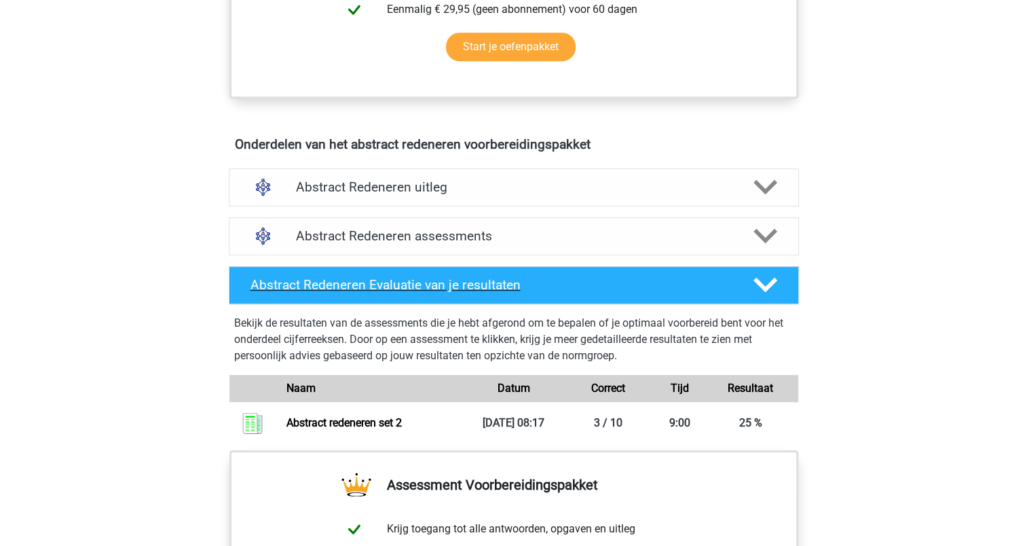
scroll to position [611, 0]
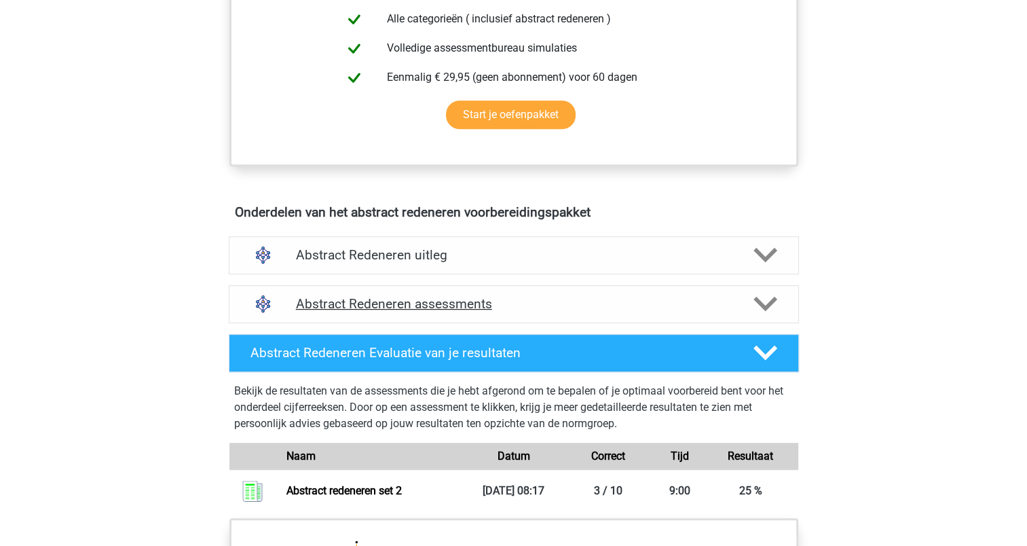
click at [776, 301] on icon at bounding box center [765, 304] width 24 height 24
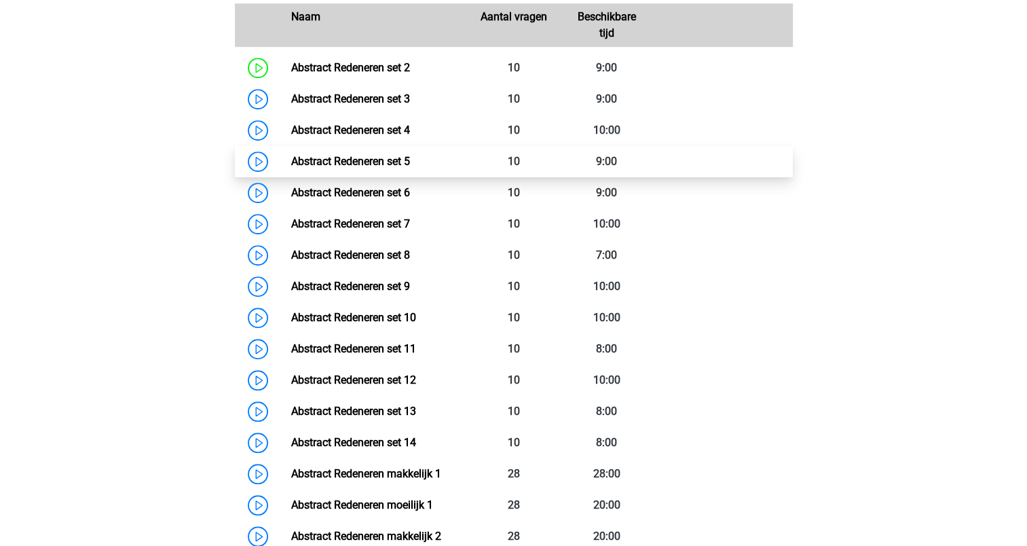
scroll to position [1018, 0]
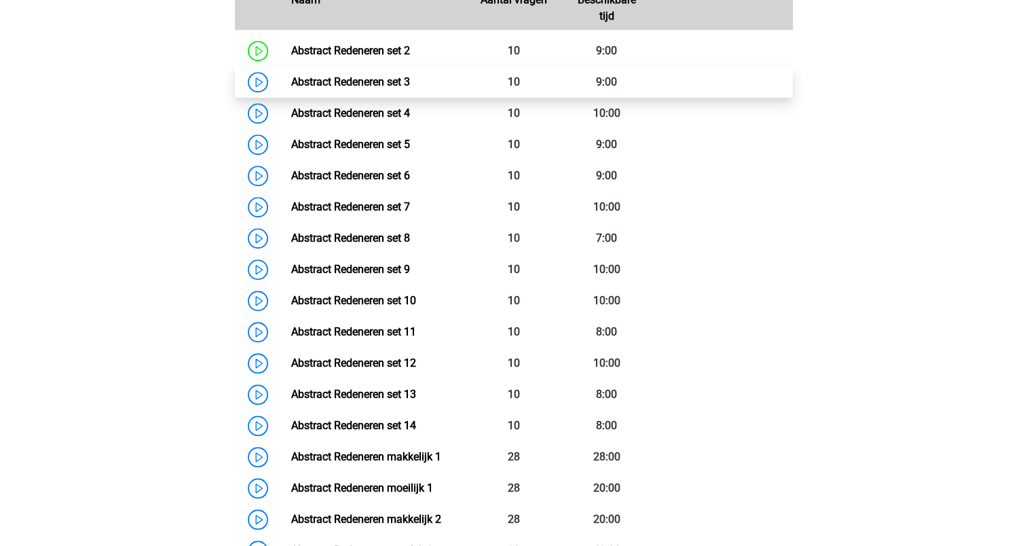
click at [378, 84] on link "Abstract Redeneren set 3" at bounding box center [350, 81] width 119 height 13
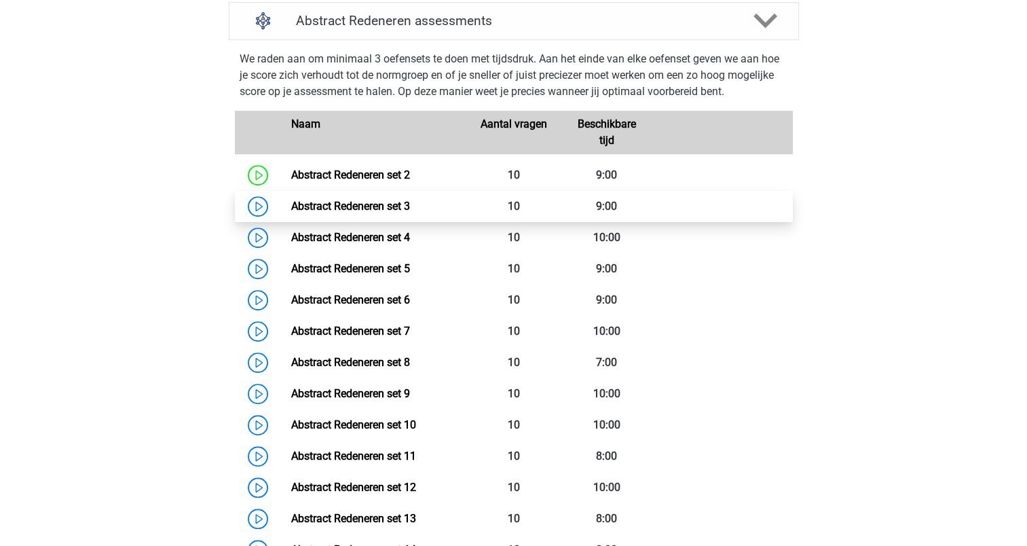
scroll to position [882, 0]
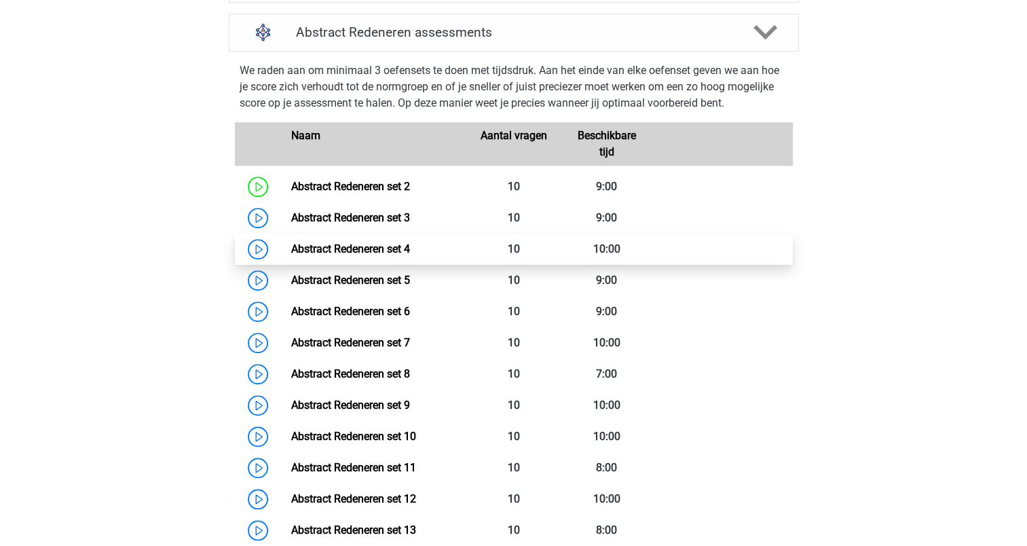
click at [366, 247] on link "Abstract Redeneren set 4" at bounding box center [350, 248] width 119 height 13
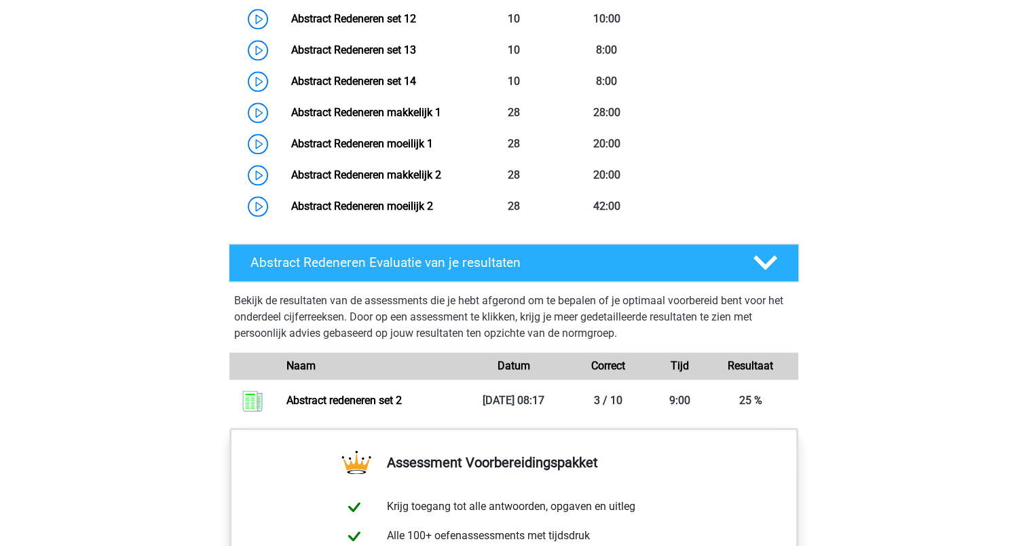
scroll to position [1357, 0]
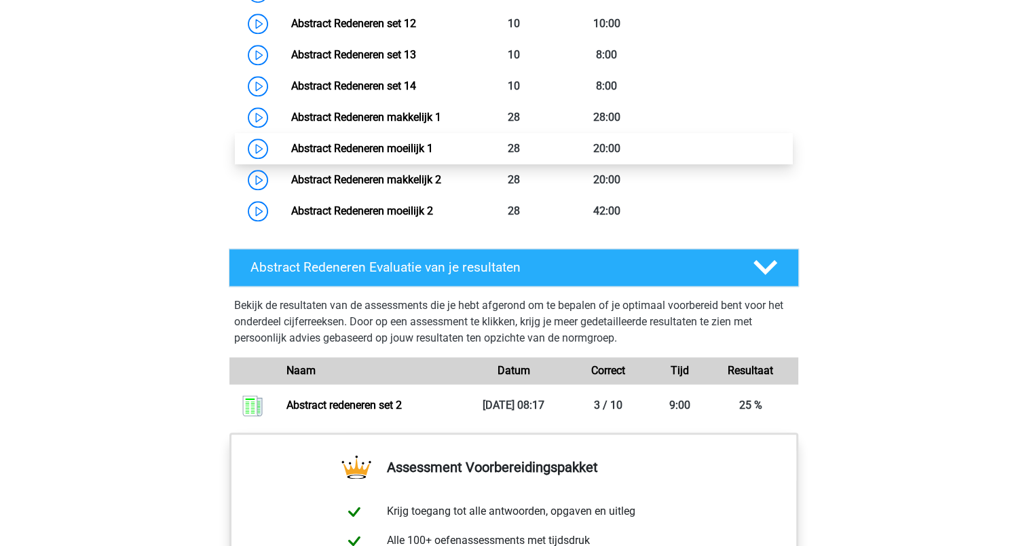
click at [384, 154] on link "Abstract Redeneren moeilijk 1" at bounding box center [362, 148] width 142 height 13
click at [379, 147] on link "Abstract Redeneren moeilijk 1" at bounding box center [362, 148] width 142 height 13
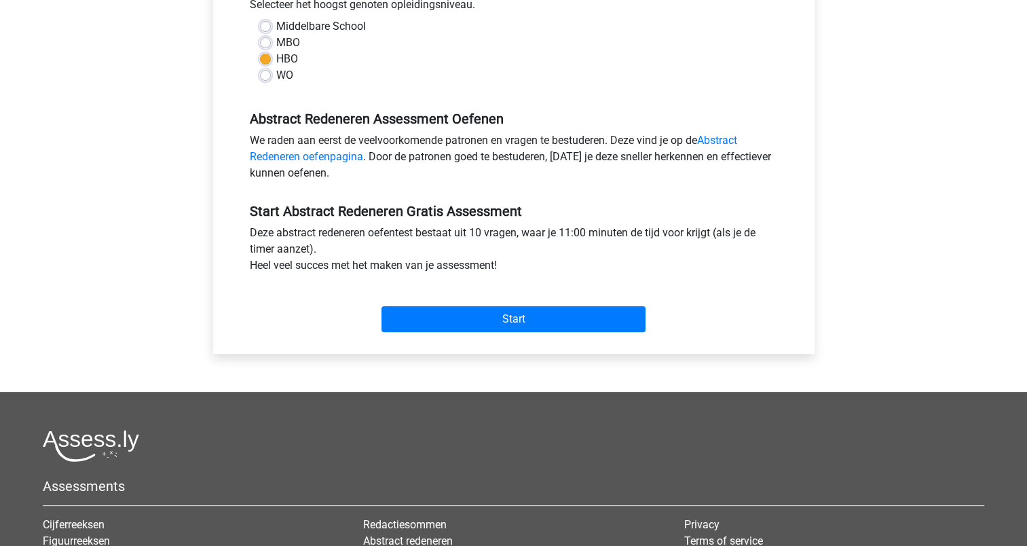
scroll to position [339, 0]
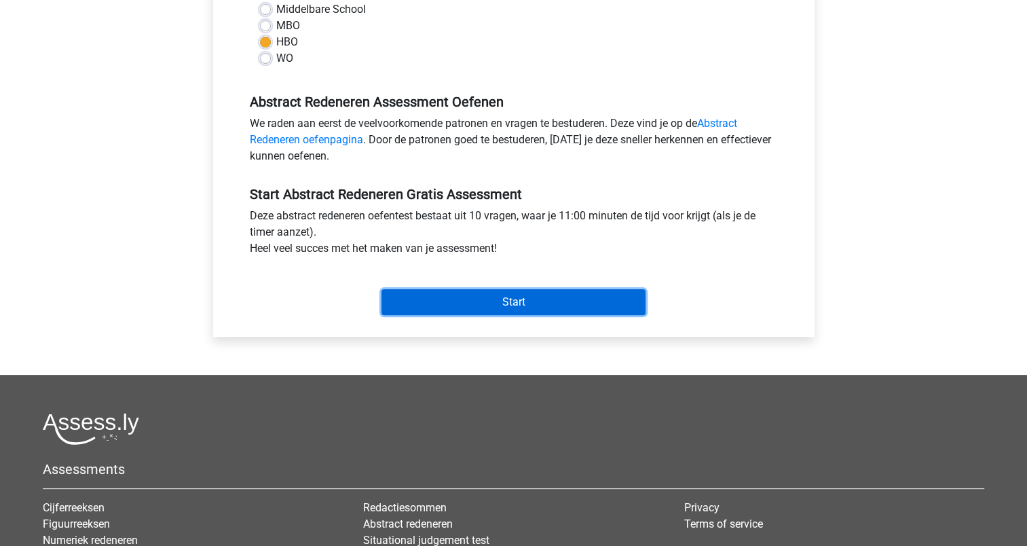
click at [462, 297] on input "Start" at bounding box center [513, 302] width 264 height 26
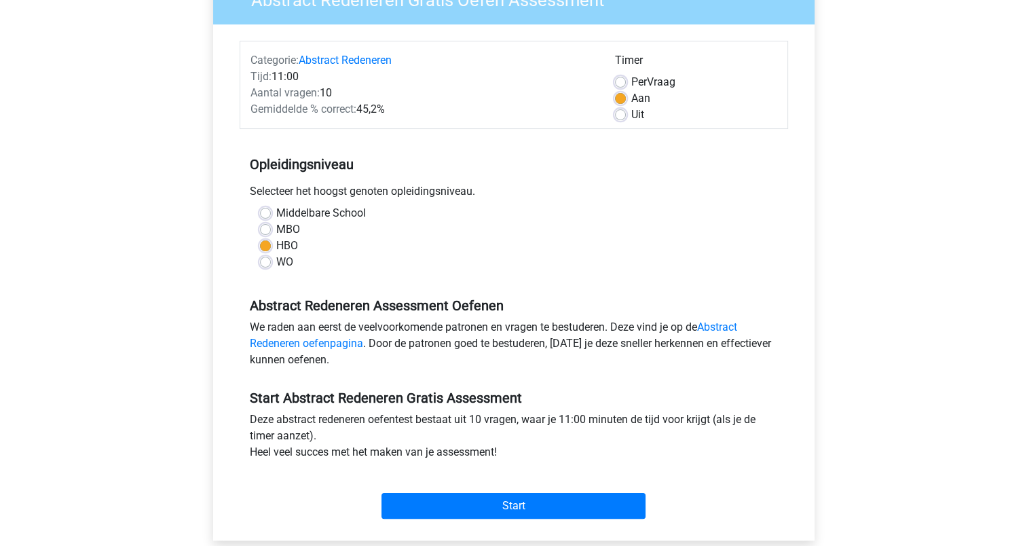
scroll to position [136, 0]
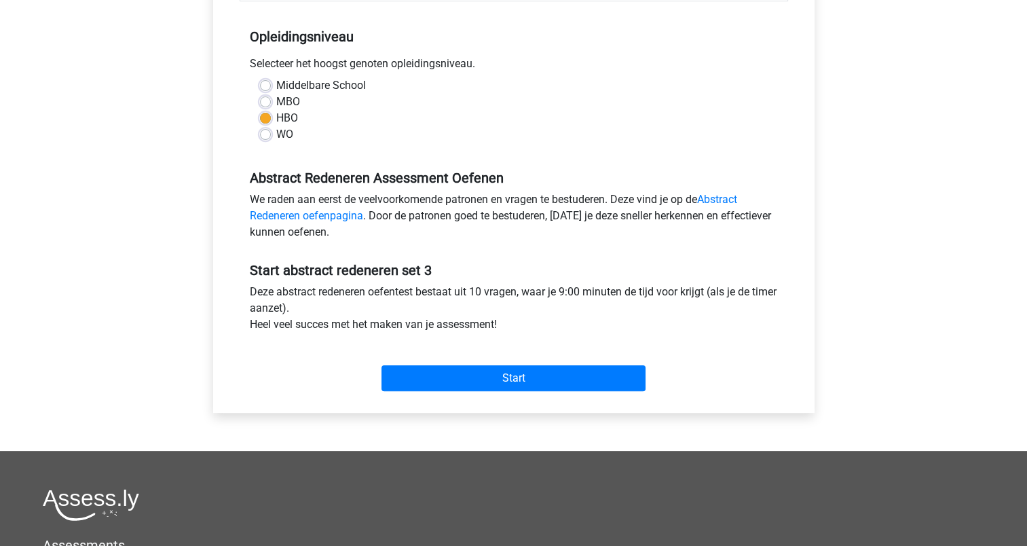
scroll to position [271, 0]
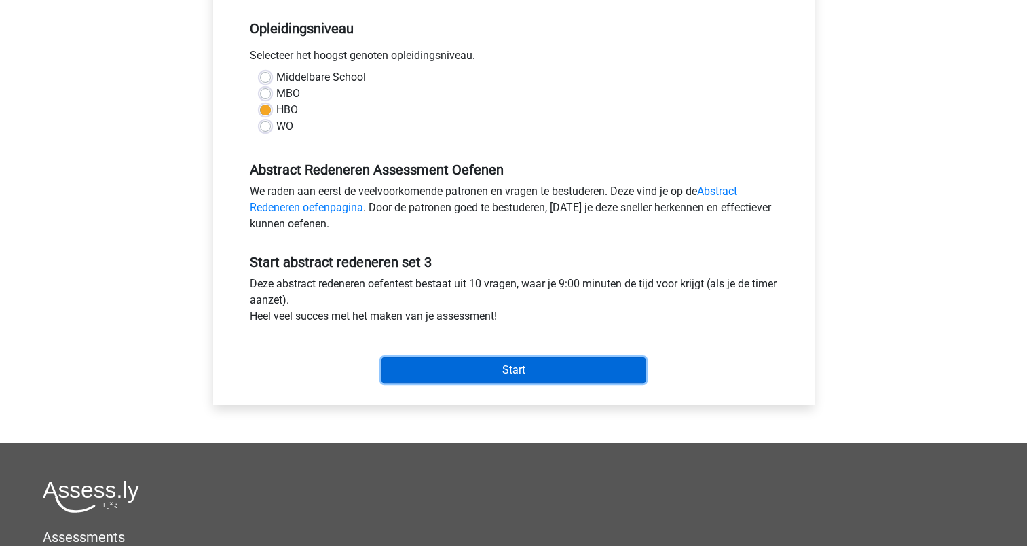
click at [515, 371] on input "Start" at bounding box center [513, 370] width 264 height 26
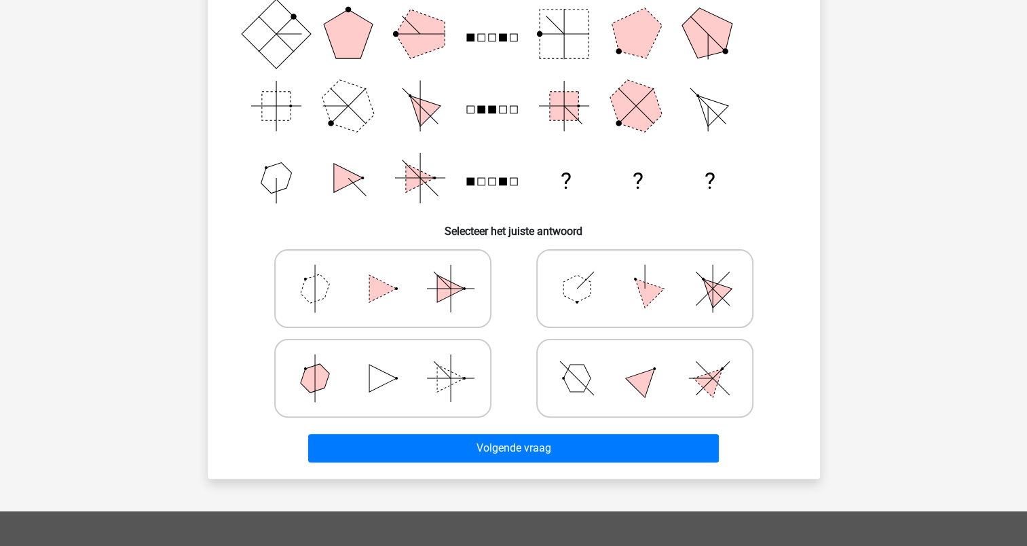
scroll to position [271, 0]
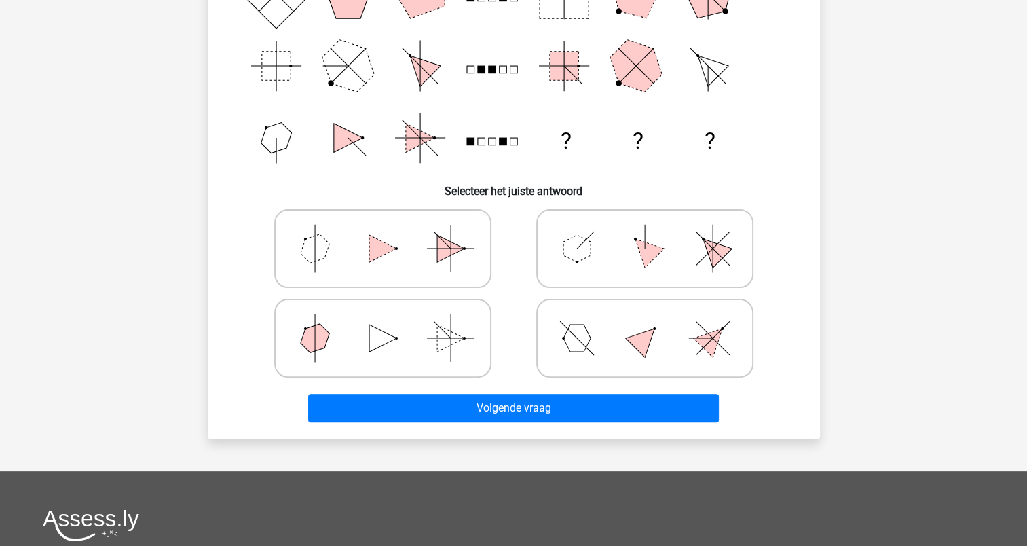
click at [582, 252] on polygon at bounding box center [576, 248] width 27 height 27
click at [645, 231] on input "radio" at bounding box center [649, 227] width 9 height 9
radio input "true"
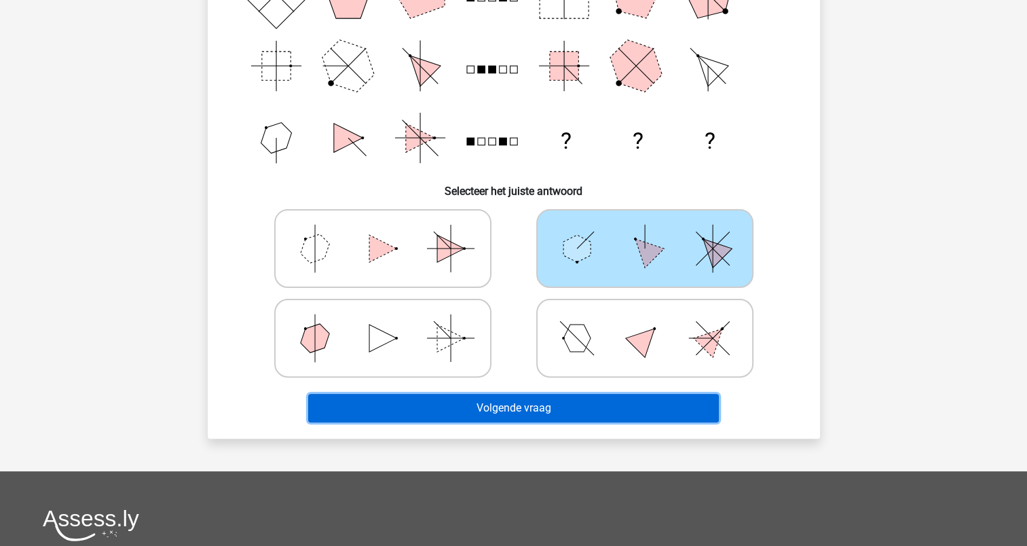
click at [521, 407] on button "Volgende vraag" at bounding box center [513, 408] width 411 height 29
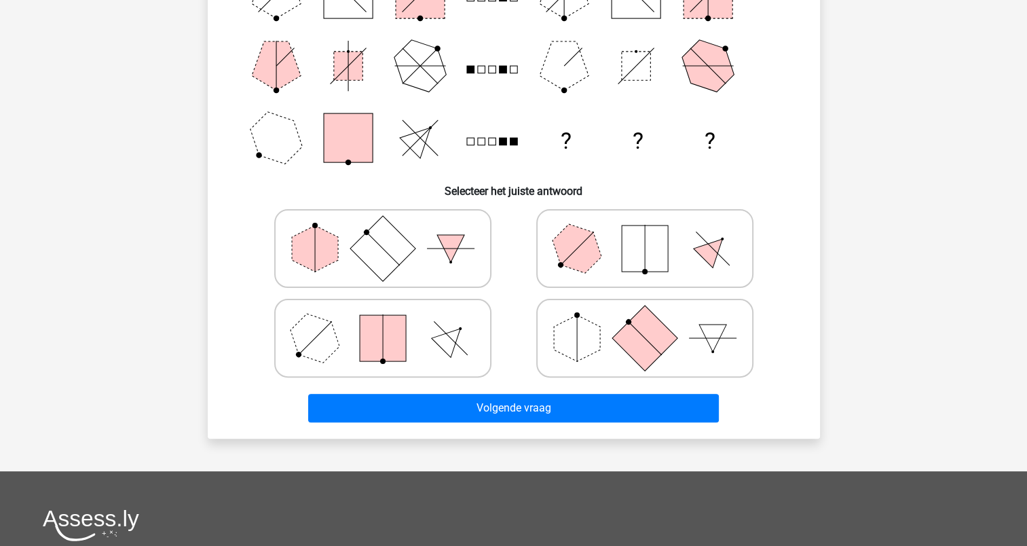
click at [580, 342] on polygon at bounding box center [577, 338] width 46 height 46
click at [645, 321] on input "radio" at bounding box center [649, 316] width 9 height 9
radio input "true"
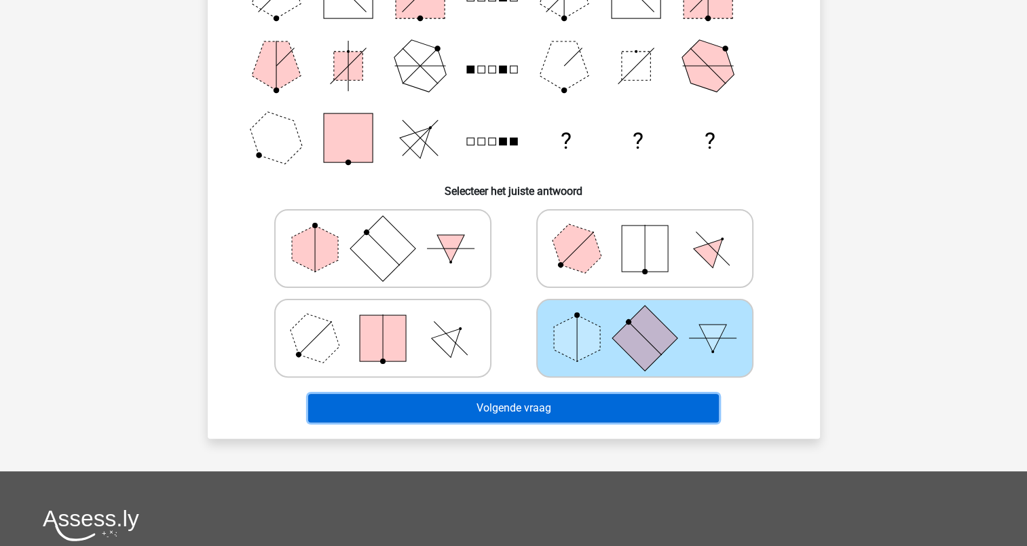
click at [522, 407] on button "Volgende vraag" at bounding box center [513, 408] width 411 height 29
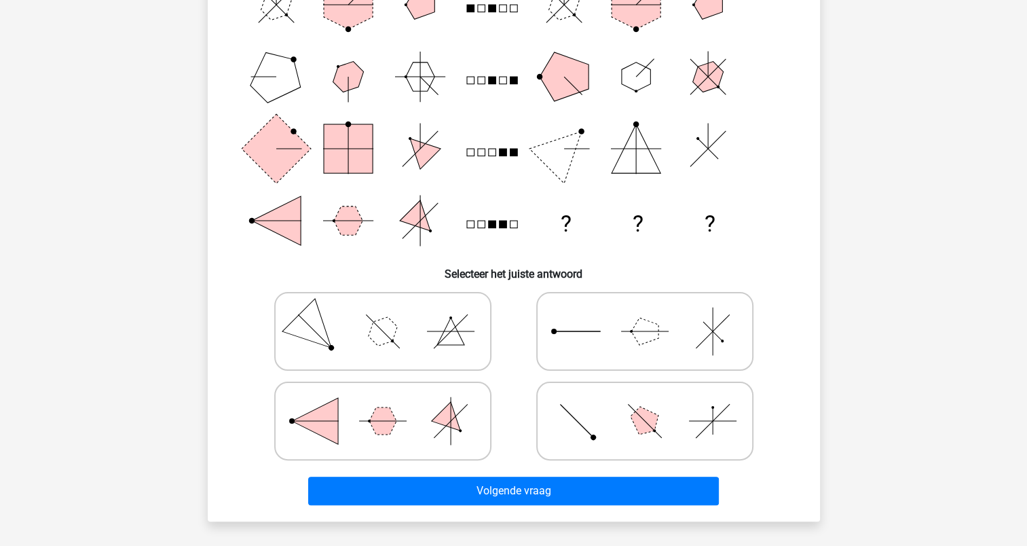
scroll to position [204, 0]
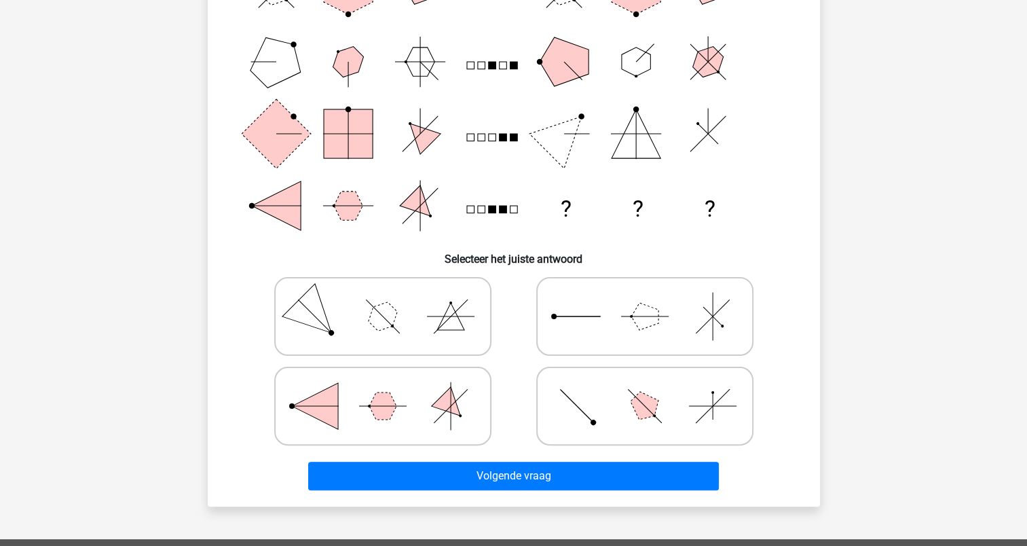
click at [626, 413] on icon at bounding box center [645, 406] width 204 height 68
click at [645, 389] on input "radio" at bounding box center [649, 384] width 9 height 9
radio input "true"
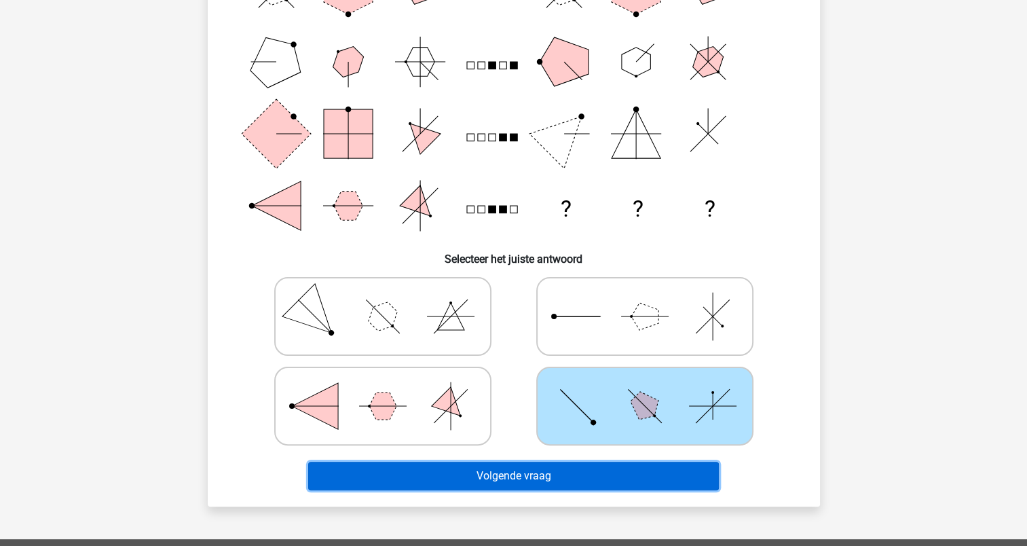
click at [529, 482] on button "Volgende vraag" at bounding box center [513, 475] width 411 height 29
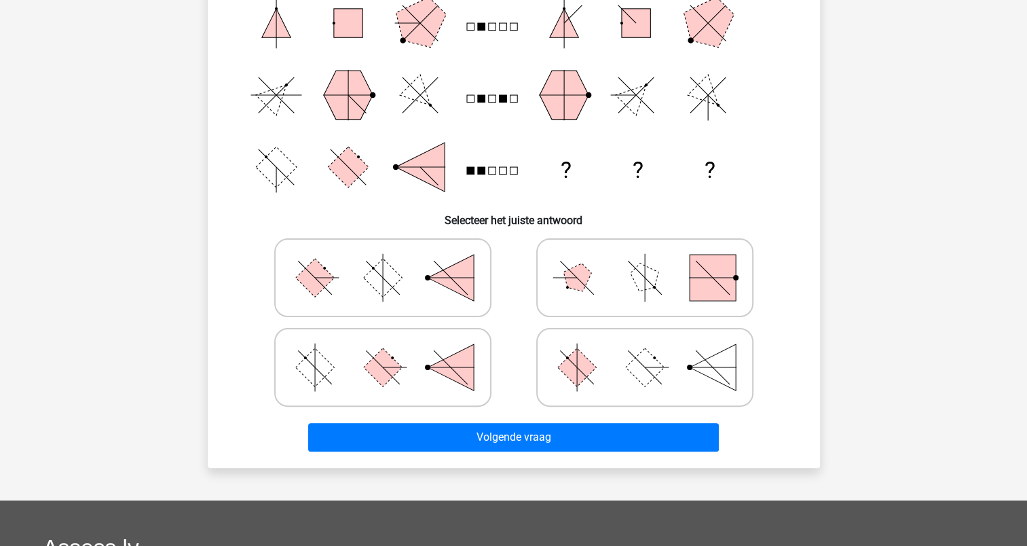
scroll to position [271, 0]
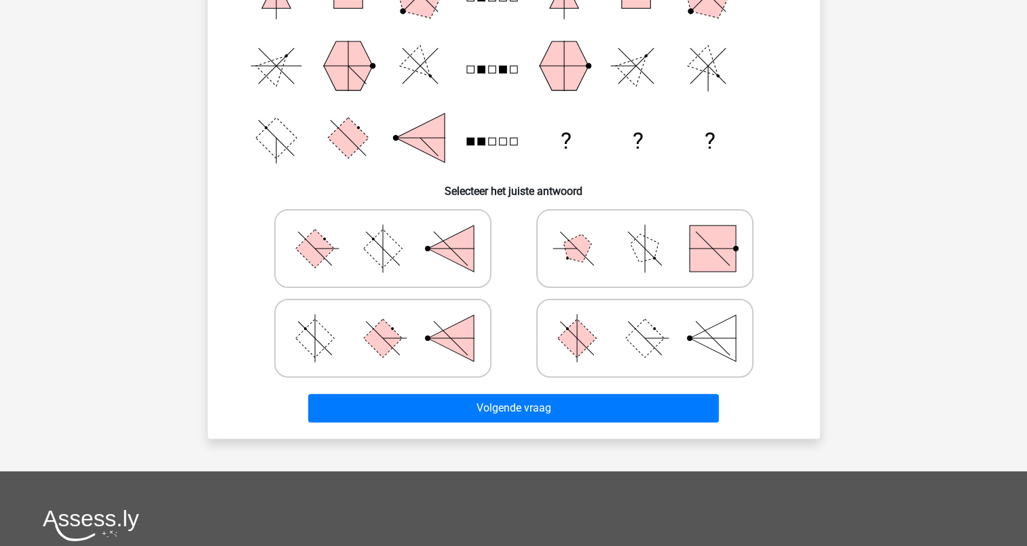
click at [580, 337] on rect at bounding box center [576, 337] width 39 height 39
click at [645, 321] on input "radio" at bounding box center [649, 316] width 9 height 9
radio input "true"
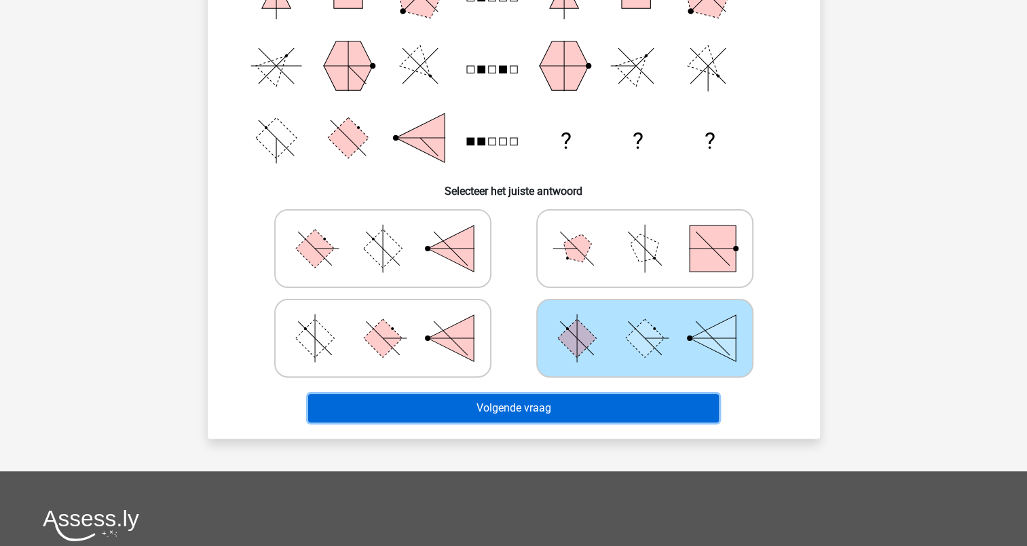
click at [516, 408] on button "Volgende vraag" at bounding box center [513, 408] width 411 height 29
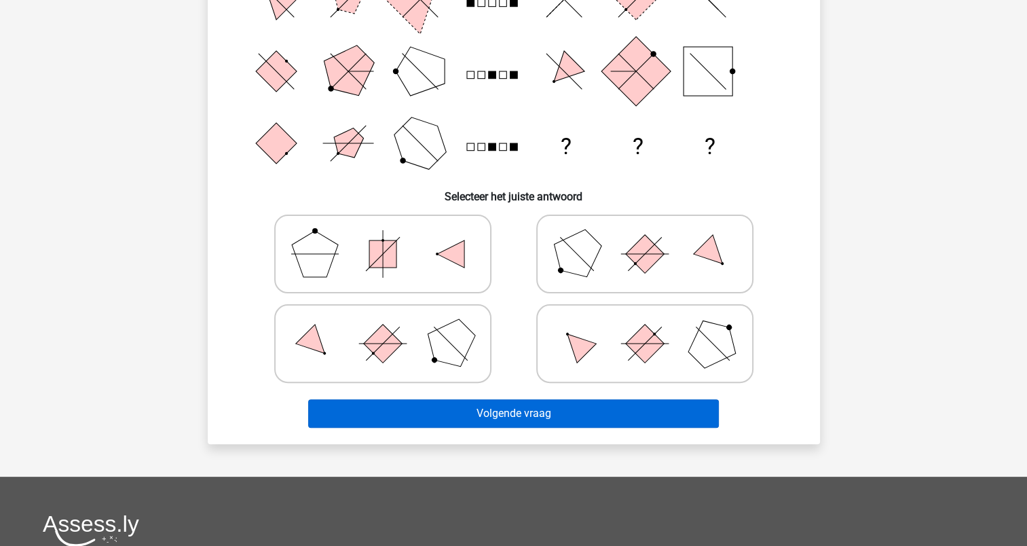
scroll to position [339, 0]
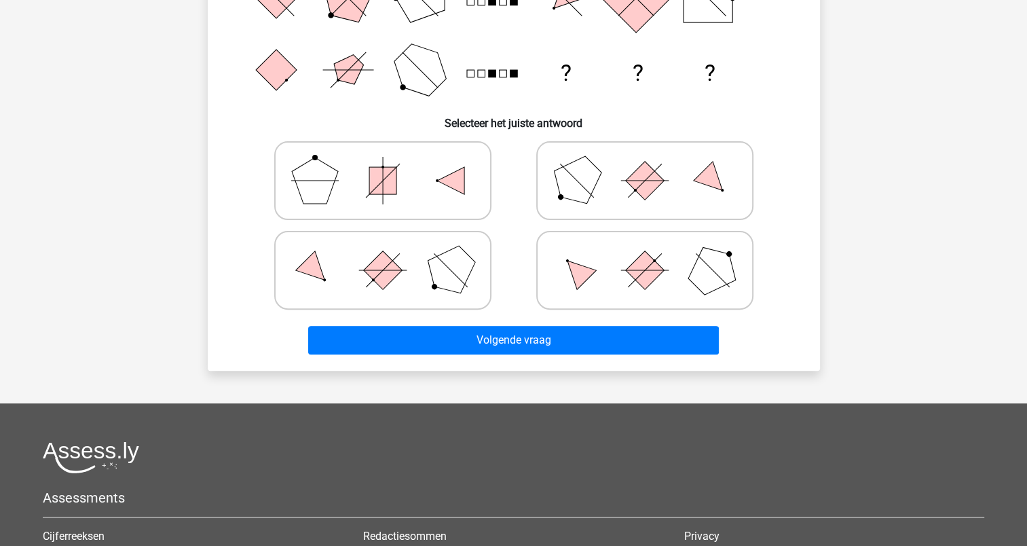
click at [615, 284] on icon at bounding box center [645, 270] width 204 height 68
click at [645, 253] on input "radio" at bounding box center [649, 248] width 9 height 9
radio input "true"
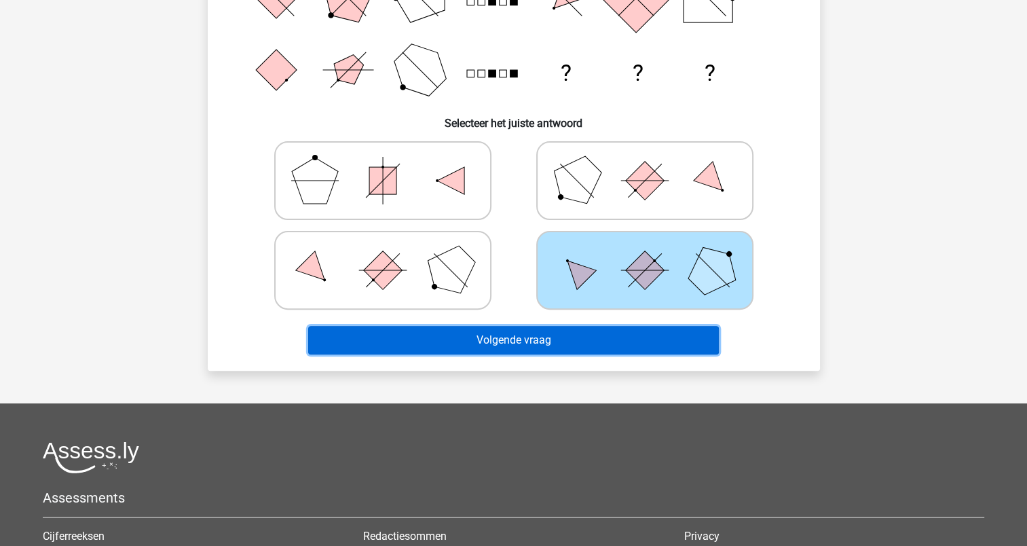
click at [525, 345] on button "Volgende vraag" at bounding box center [513, 340] width 411 height 29
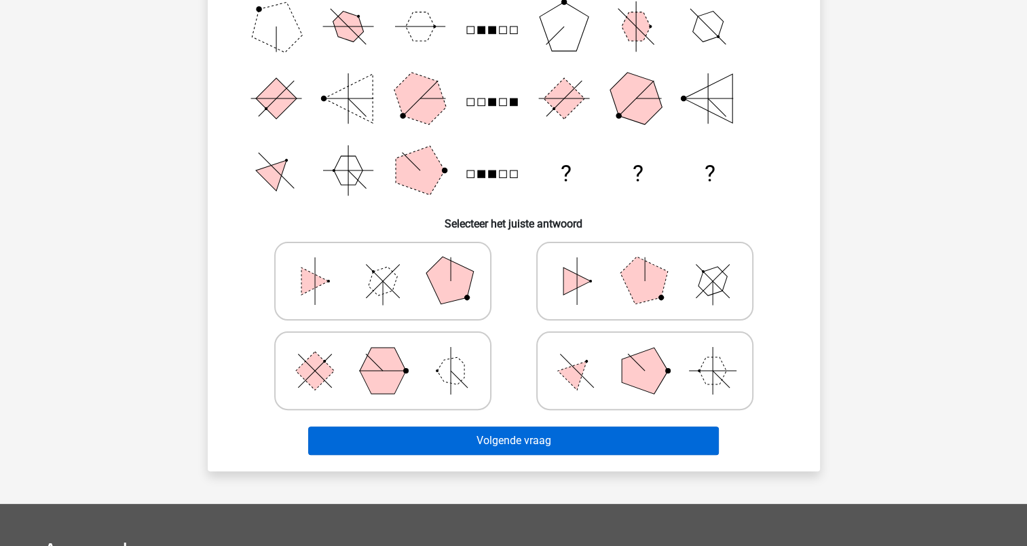
scroll to position [271, 0]
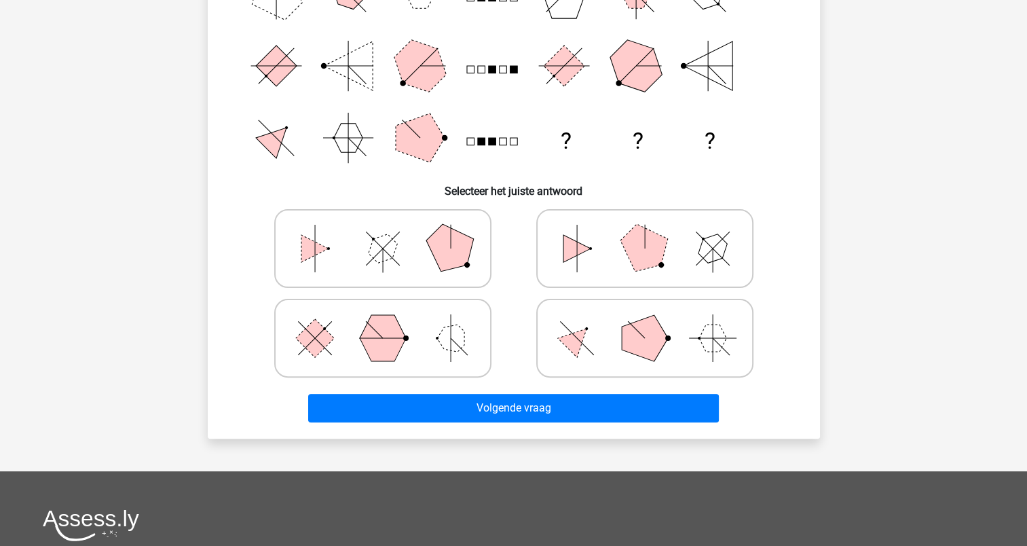
click at [315, 254] on icon at bounding box center [383, 248] width 204 height 68
click at [383, 231] on input "radio" at bounding box center [387, 227] width 9 height 9
radio input "true"
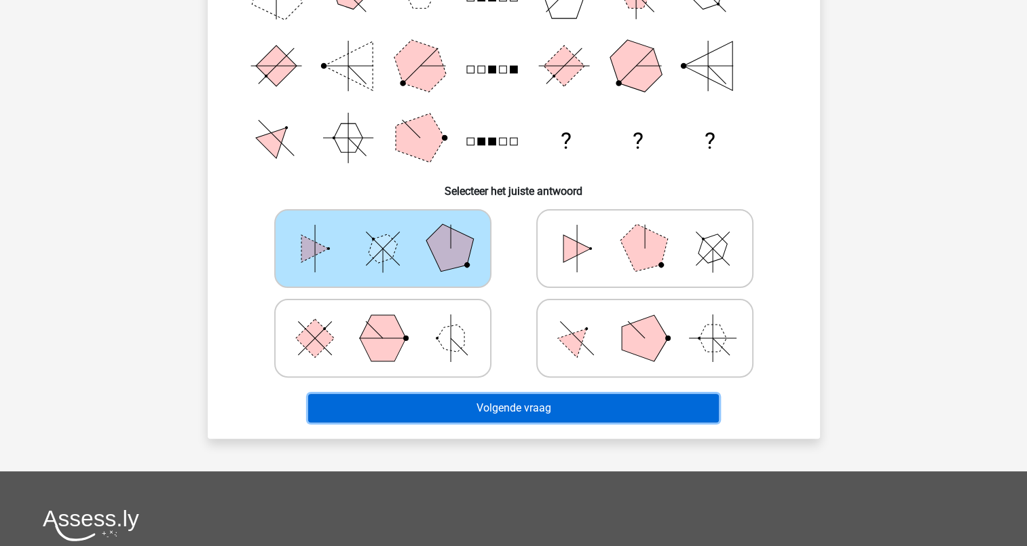
click at [478, 408] on button "Volgende vraag" at bounding box center [513, 408] width 411 height 29
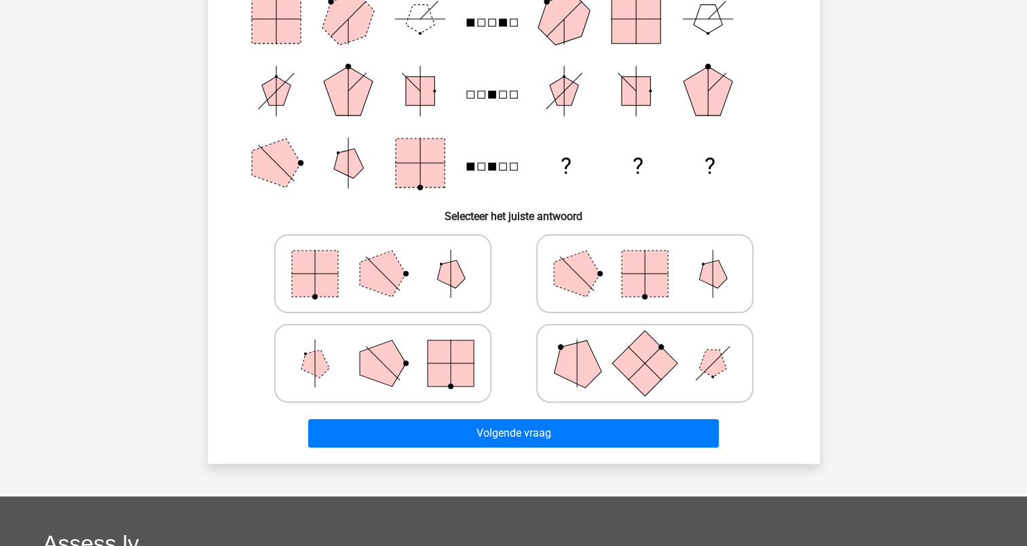
scroll to position [204, 0]
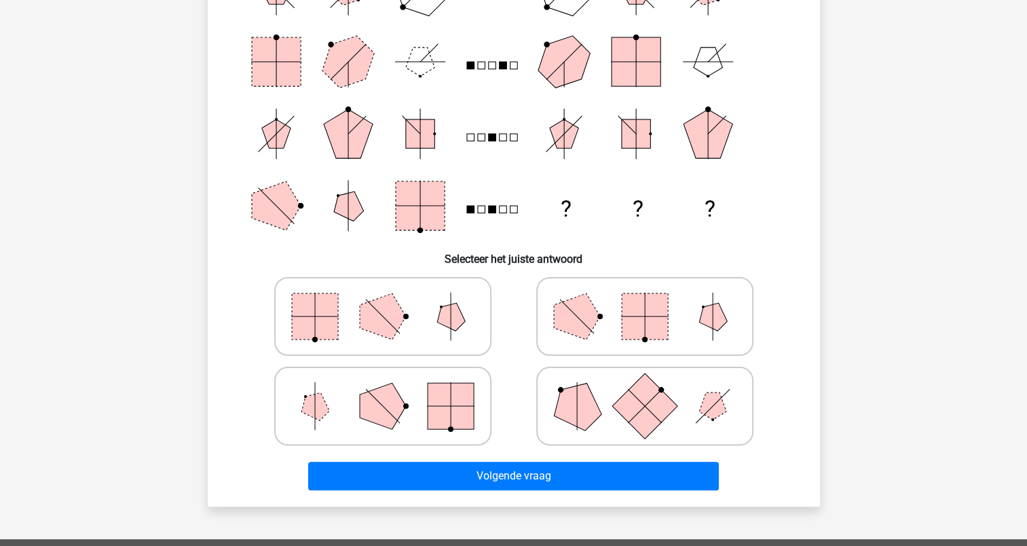
click at [369, 315] on polygon at bounding box center [383, 316] width 46 height 46
click at [383, 299] on input "radio" at bounding box center [387, 294] width 9 height 9
radio input "true"
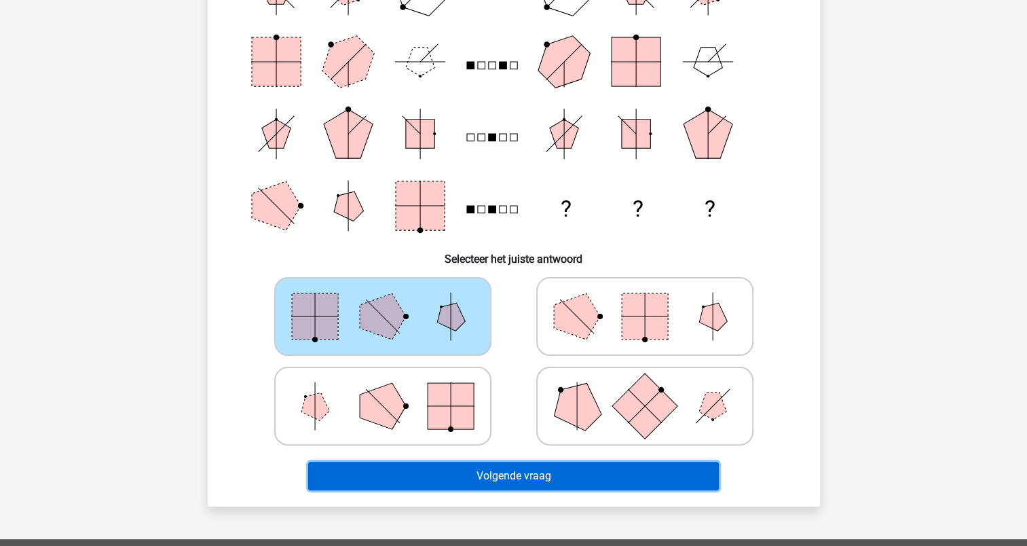
click at [518, 483] on button "Volgende vraag" at bounding box center [513, 475] width 411 height 29
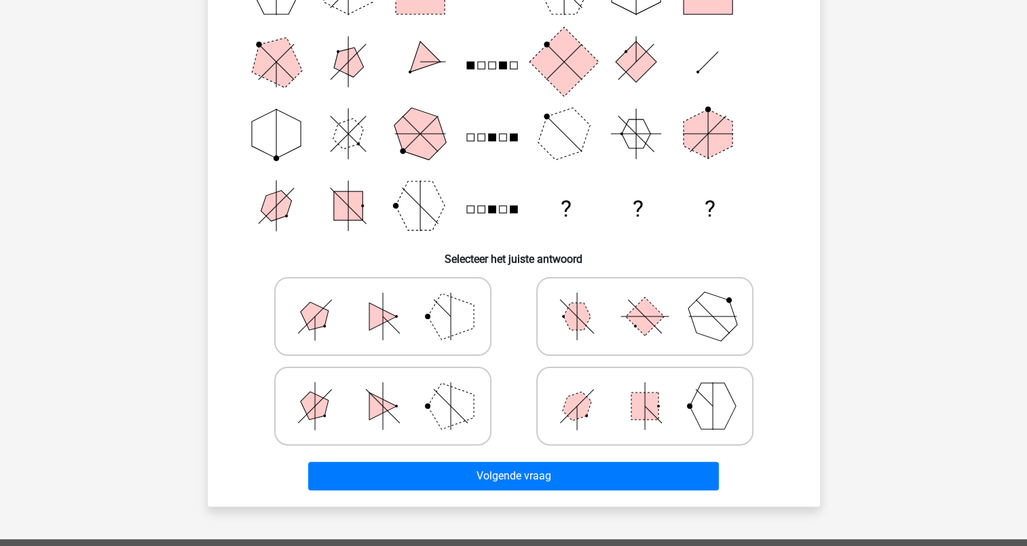
click at [617, 334] on icon at bounding box center [645, 316] width 204 height 68
click at [645, 299] on input "radio" at bounding box center [649, 294] width 9 height 9
radio input "true"
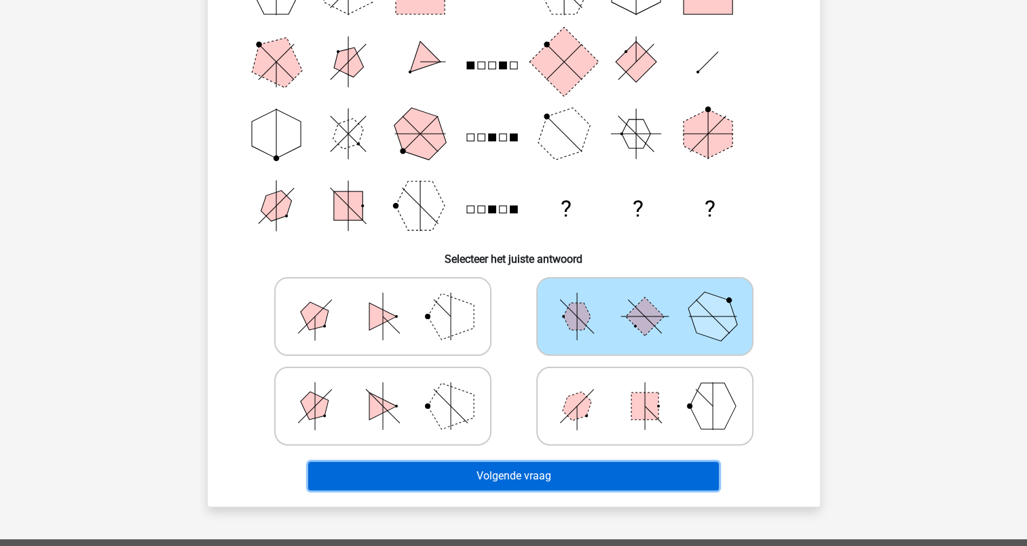
click at [554, 478] on button "Volgende vraag" at bounding box center [513, 475] width 411 height 29
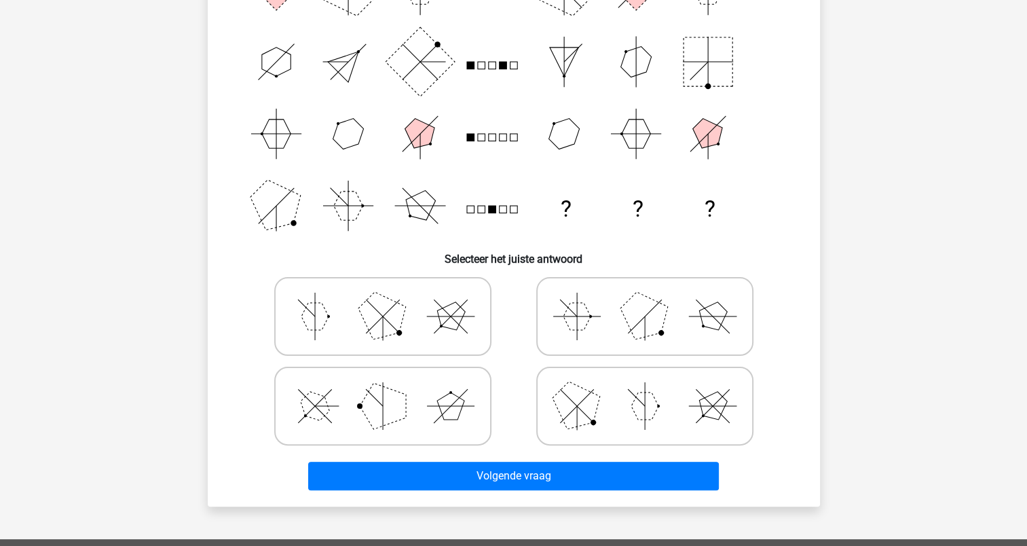
click at [612, 410] on icon at bounding box center [645, 406] width 204 height 68
click at [645, 389] on input "radio" at bounding box center [649, 384] width 9 height 9
radio input "true"
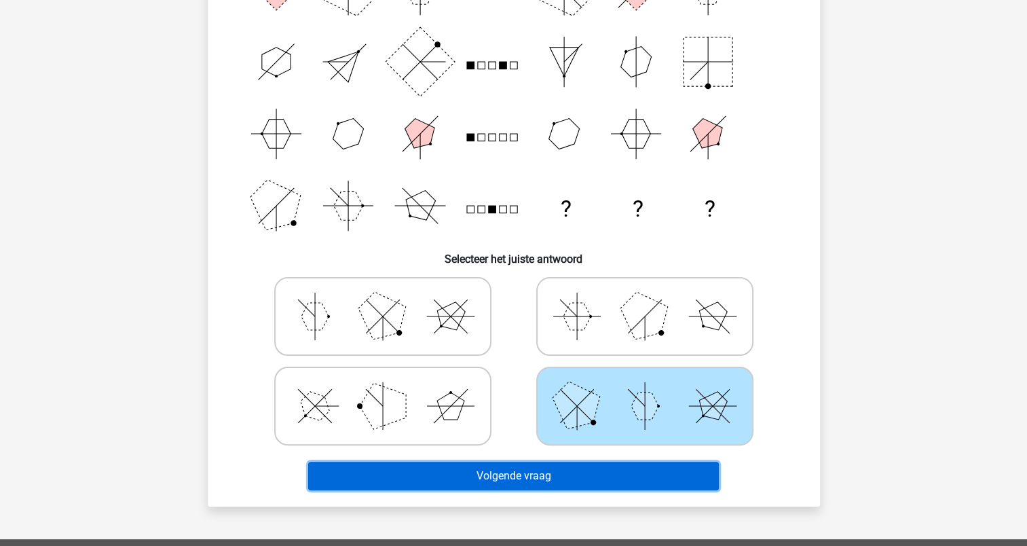
click at [556, 472] on button "Volgende vraag" at bounding box center [513, 475] width 411 height 29
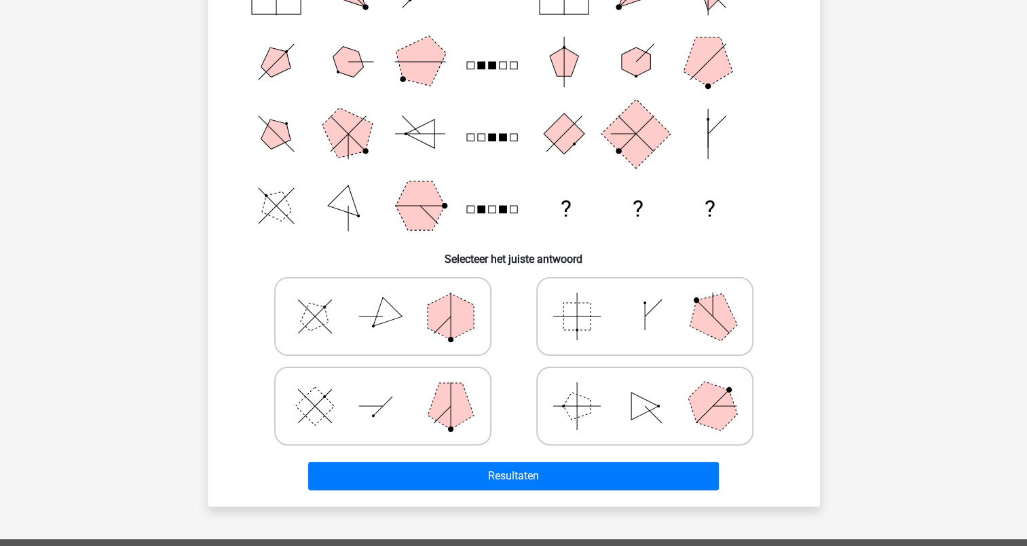
click at [631, 420] on icon at bounding box center [645, 406] width 204 height 68
click at [645, 389] on input "radio" at bounding box center [649, 384] width 9 height 9
radio input "true"
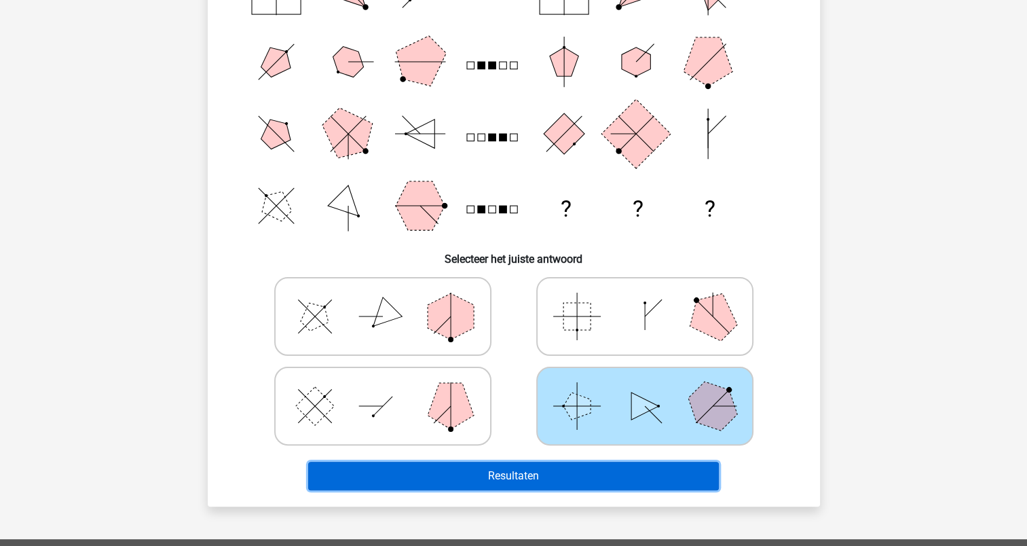
click at [573, 472] on button "Resultaten" at bounding box center [513, 475] width 411 height 29
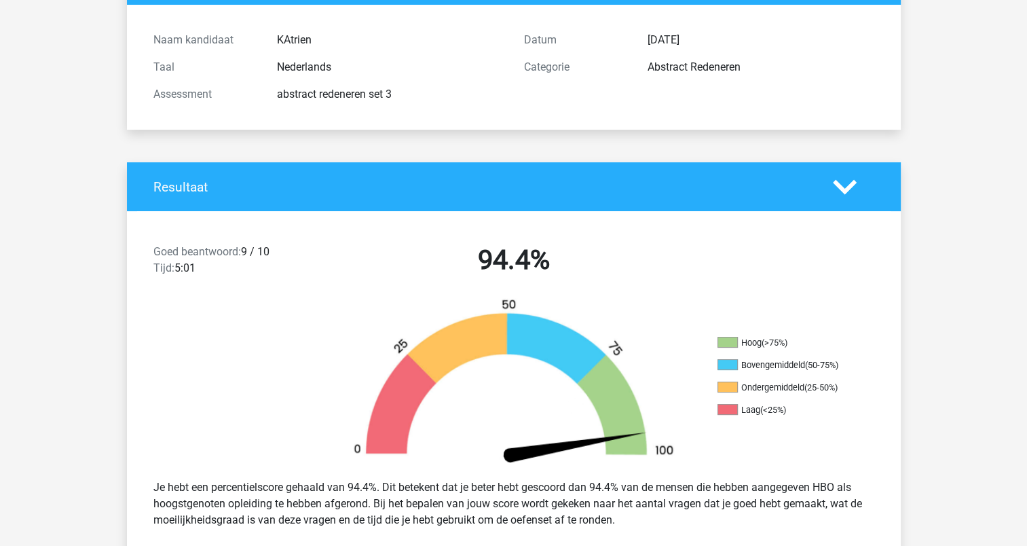
scroll to position [136, 0]
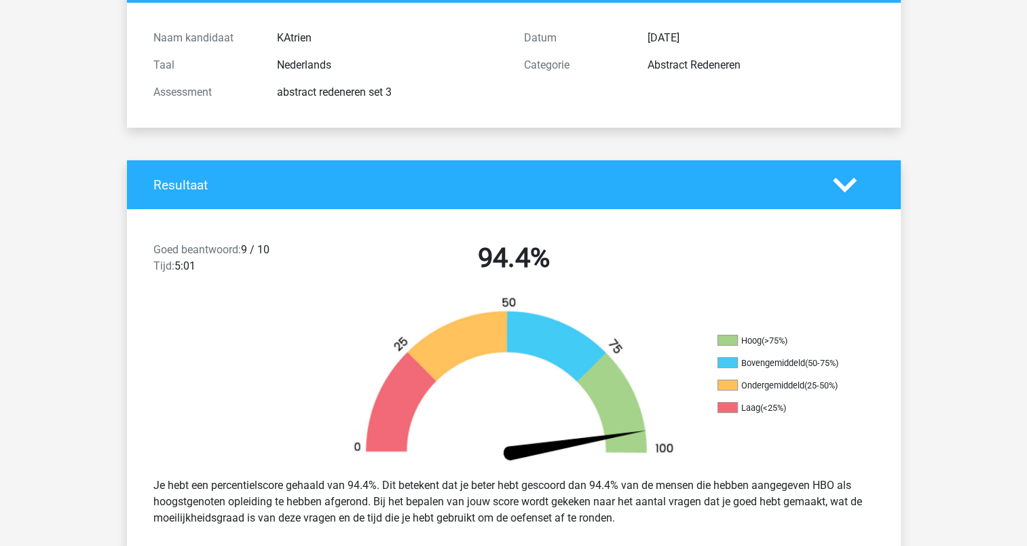
click at [850, 183] on polygon at bounding box center [845, 184] width 24 height 15
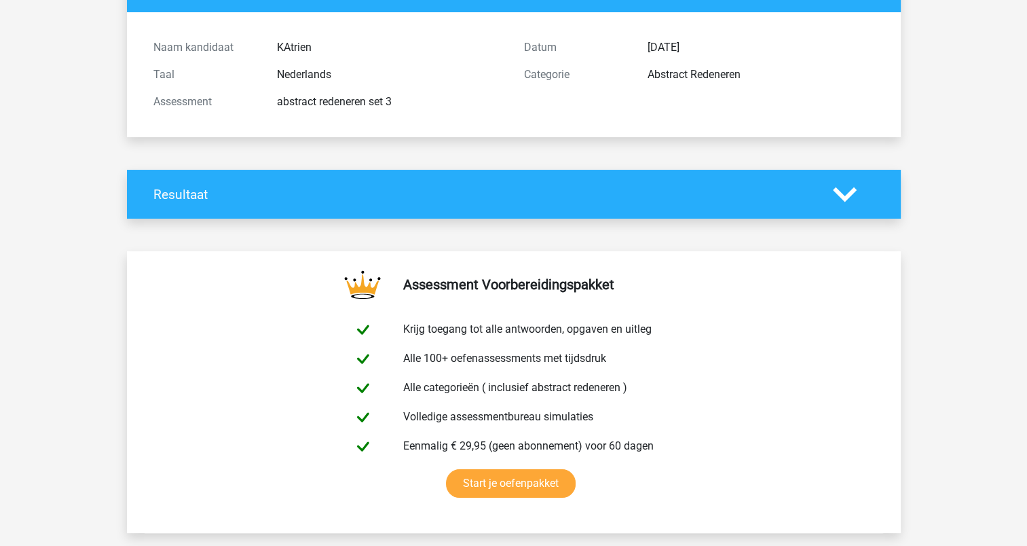
scroll to position [0, 0]
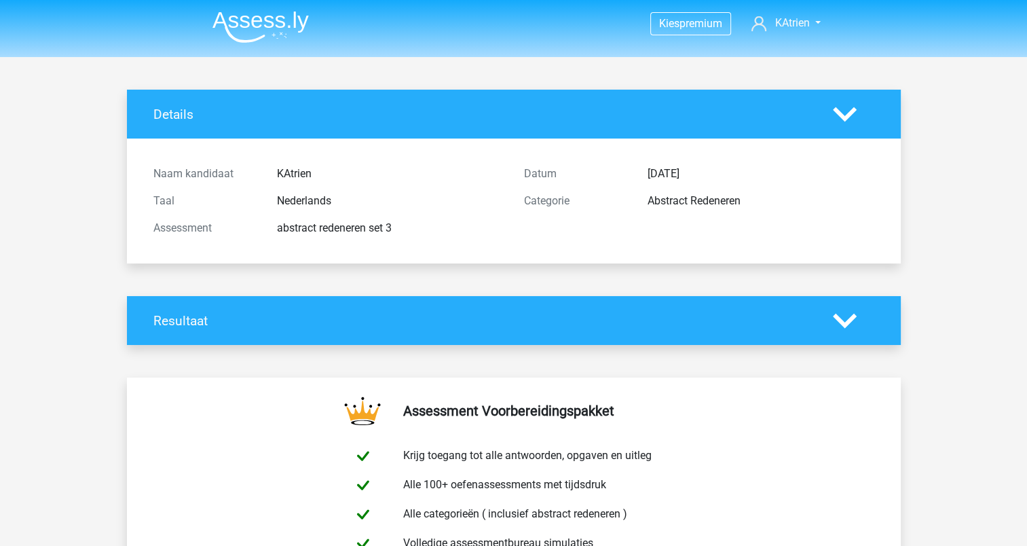
click at [831, 116] on div at bounding box center [853, 114] width 62 height 24
click at [846, 117] on polygon at bounding box center [845, 114] width 24 height 15
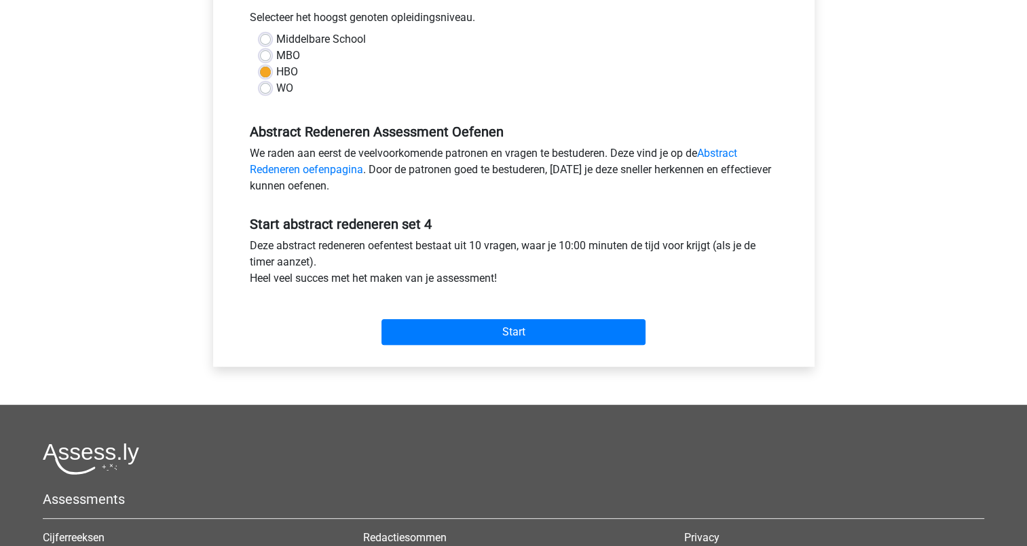
scroll to position [339, 0]
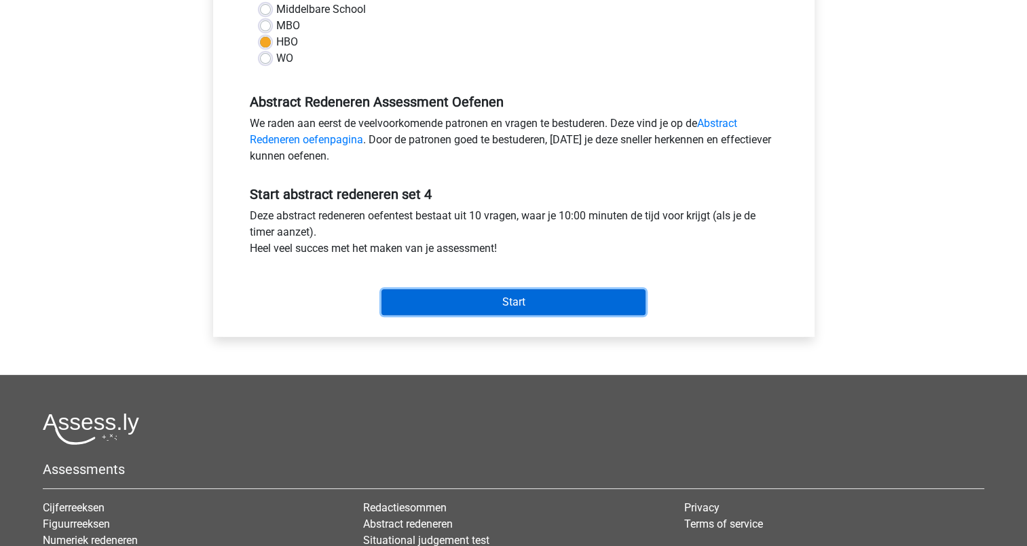
click at [502, 304] on input "Start" at bounding box center [513, 302] width 264 height 26
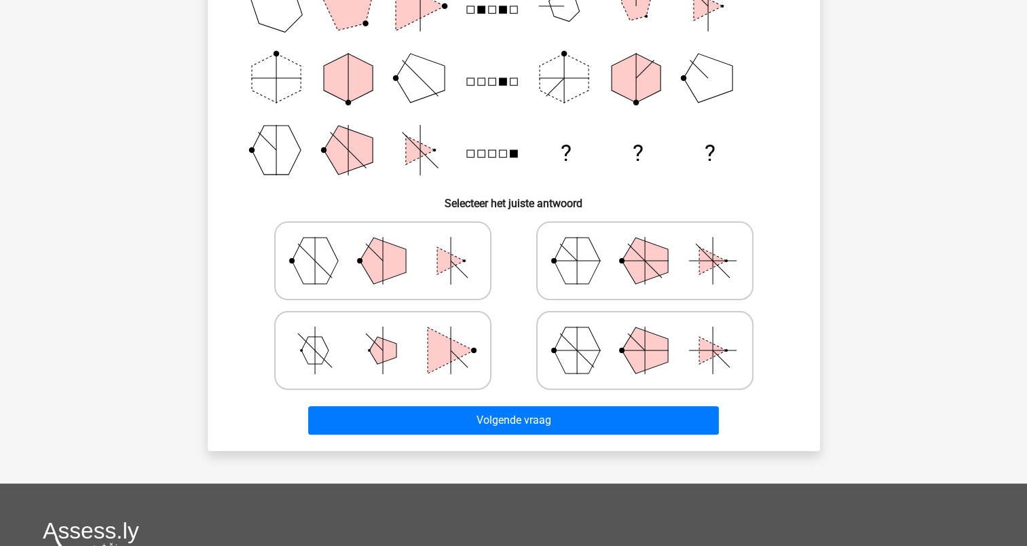
scroll to position [271, 0]
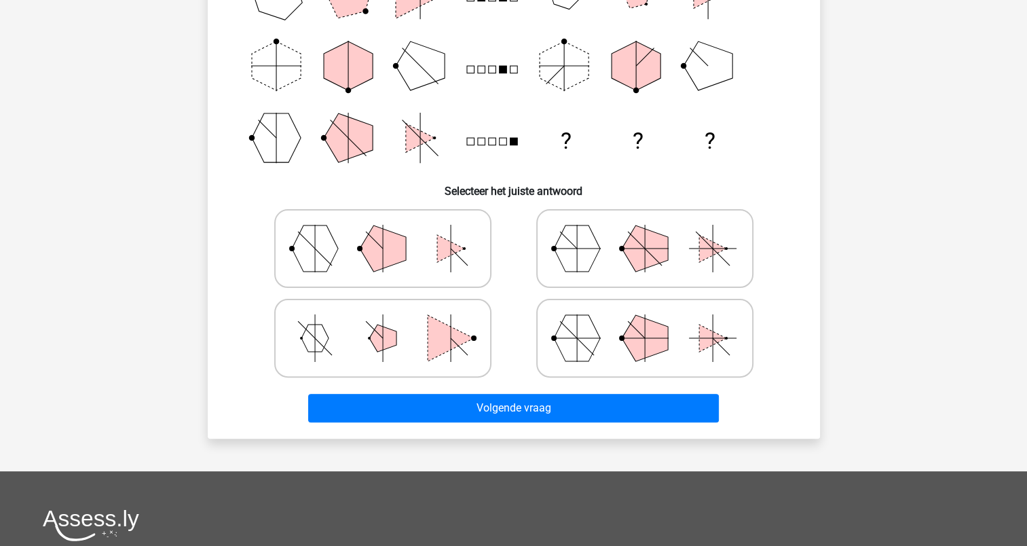
click at [315, 248] on polygon at bounding box center [315, 248] width 46 height 46
click at [383, 231] on input "radio" at bounding box center [387, 227] width 9 height 9
radio input "true"
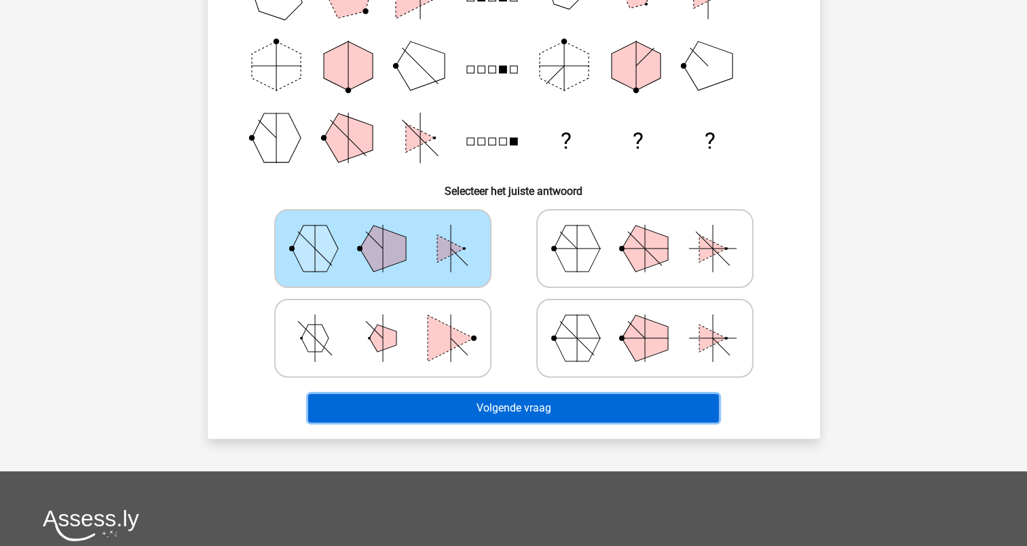
click at [499, 406] on button "Volgende vraag" at bounding box center [513, 408] width 411 height 29
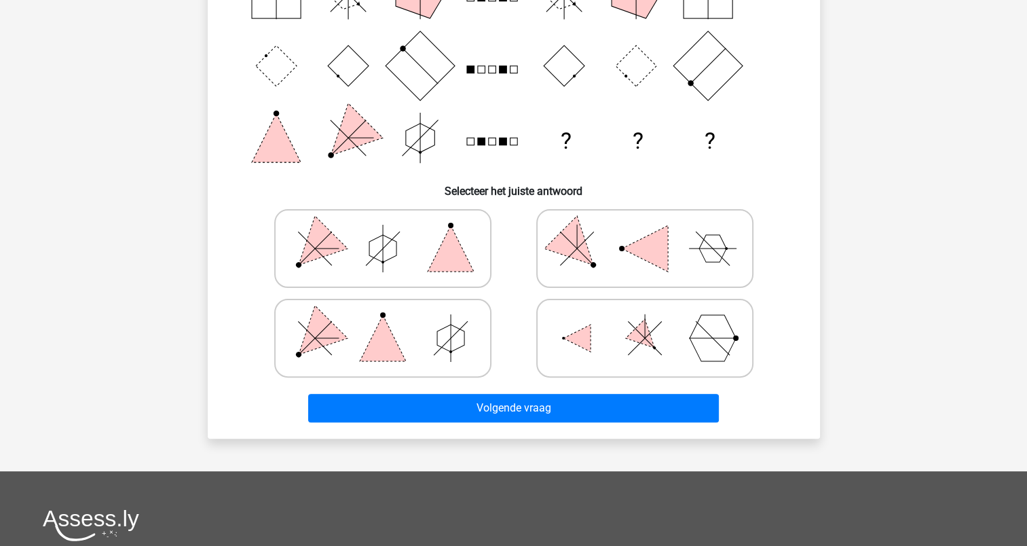
click at [351, 250] on icon at bounding box center [383, 248] width 204 height 68
click at [383, 231] on input "radio" at bounding box center [387, 227] width 9 height 9
radio input "true"
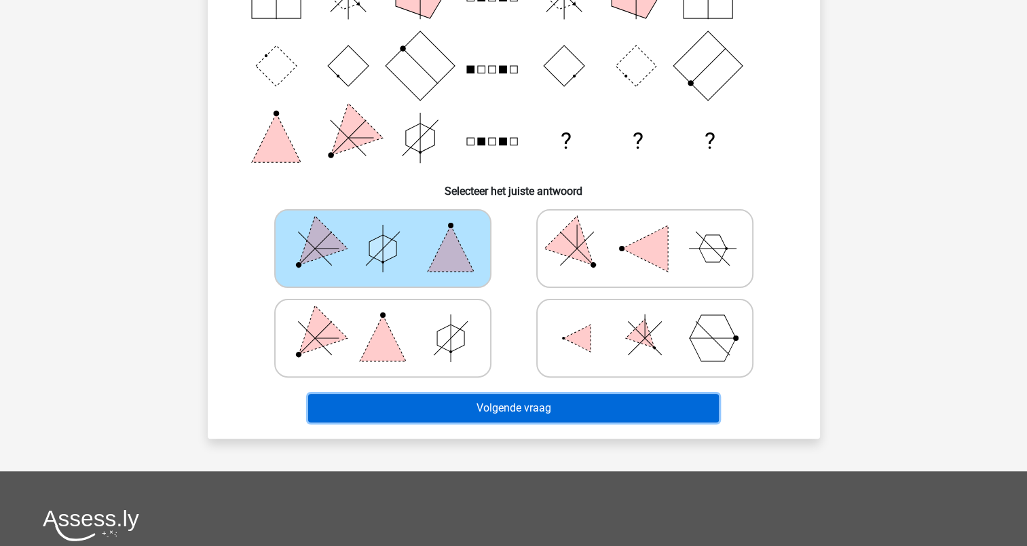
click at [466, 404] on button "Volgende vraag" at bounding box center [513, 408] width 411 height 29
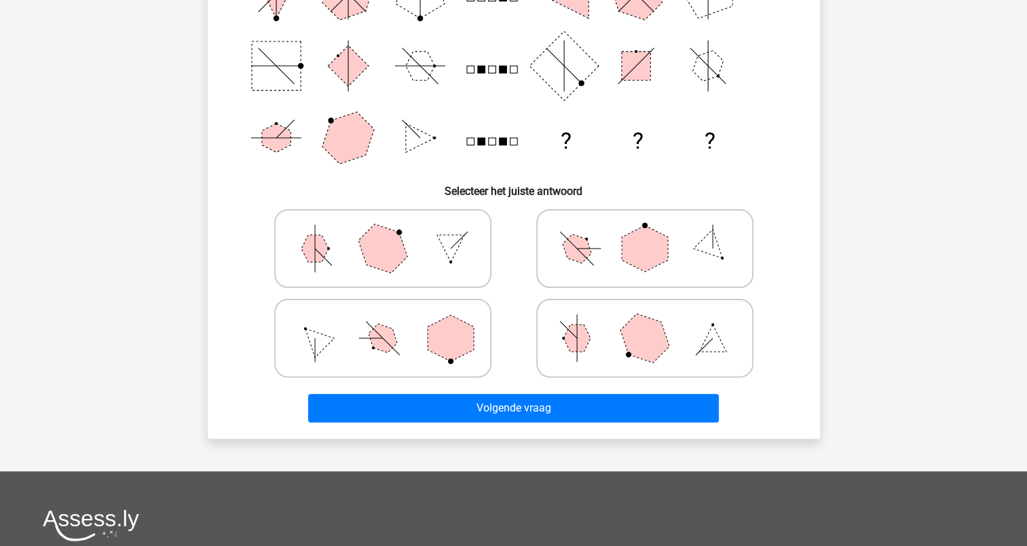
click at [609, 242] on icon at bounding box center [645, 248] width 204 height 68
click at [645, 231] on input "radio" at bounding box center [649, 227] width 9 height 9
radio input "true"
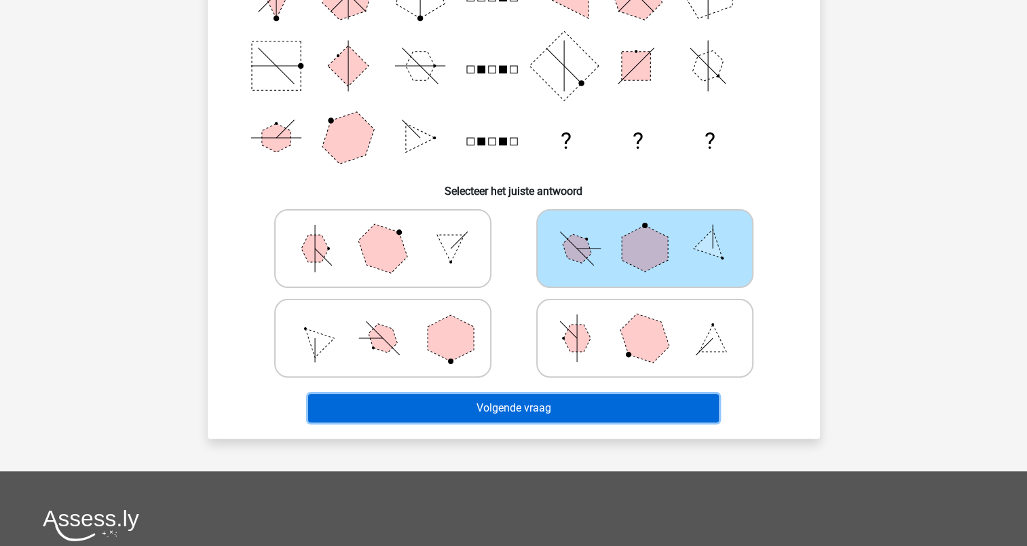
click at [556, 409] on button "Volgende vraag" at bounding box center [513, 408] width 411 height 29
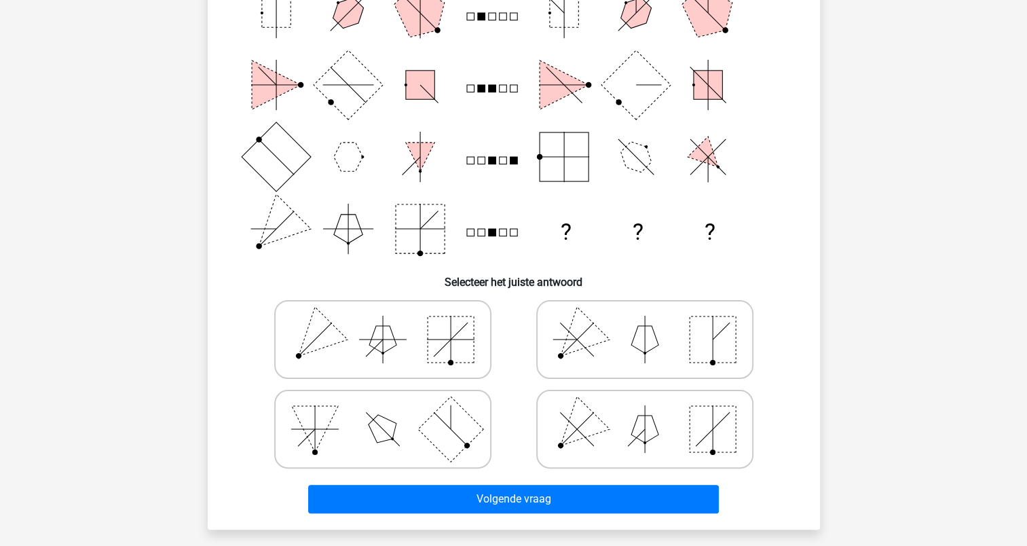
scroll to position [204, 0]
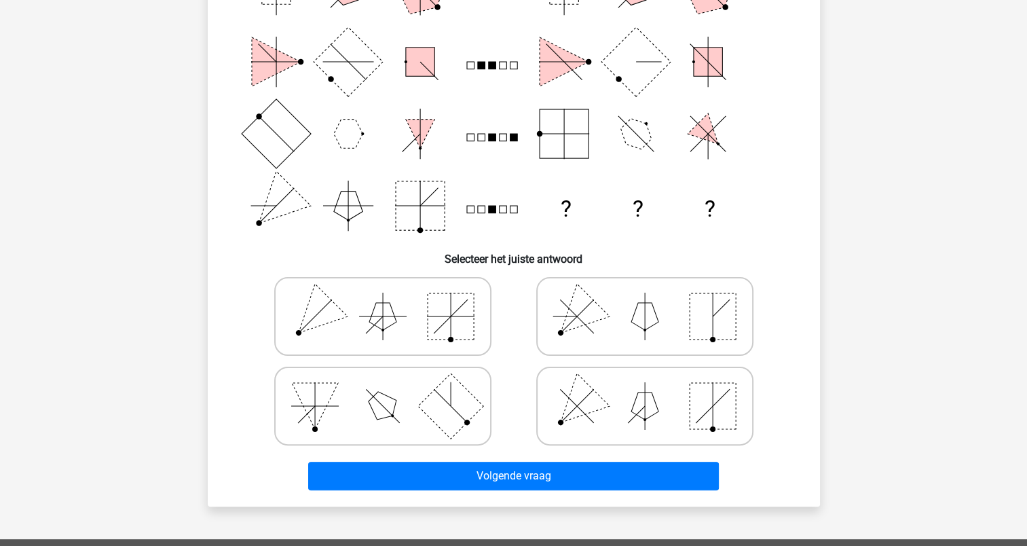
click at [622, 321] on icon at bounding box center [645, 316] width 204 height 68
click at [645, 299] on input "radio" at bounding box center [649, 294] width 9 height 9
radio input "true"
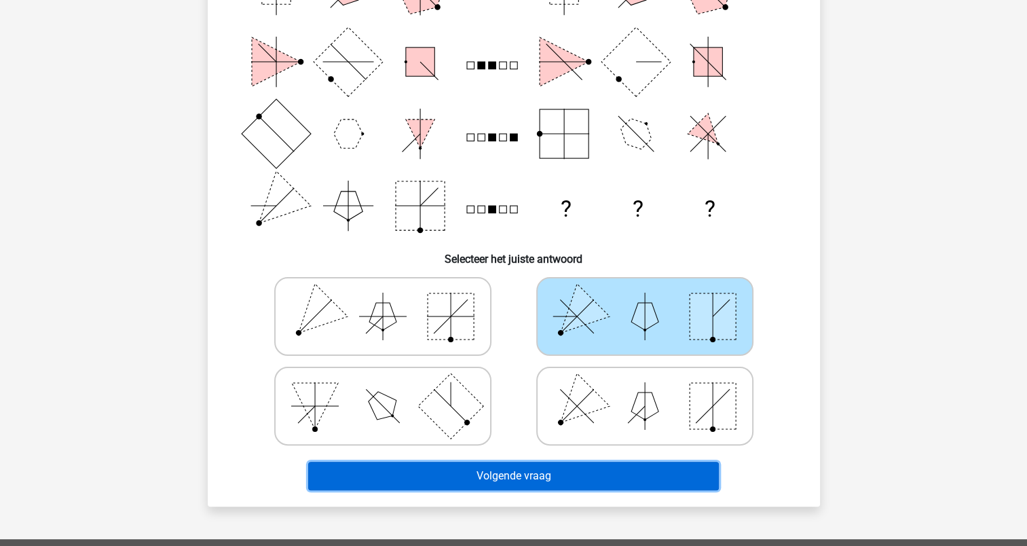
click at [520, 474] on button "Volgende vraag" at bounding box center [513, 475] width 411 height 29
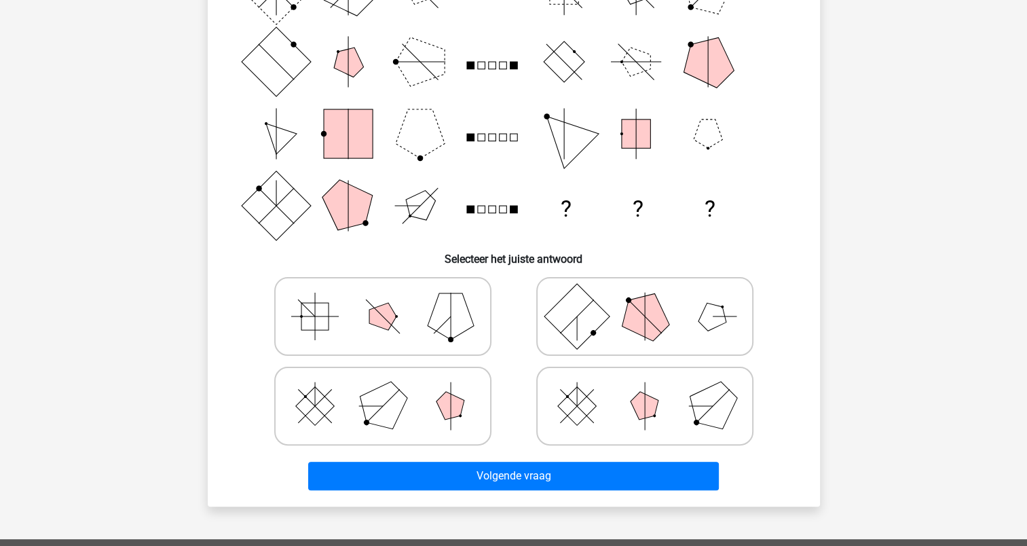
click at [598, 407] on icon at bounding box center [645, 406] width 204 height 68
click at [645, 389] on input "radio" at bounding box center [649, 384] width 9 height 9
radio input "true"
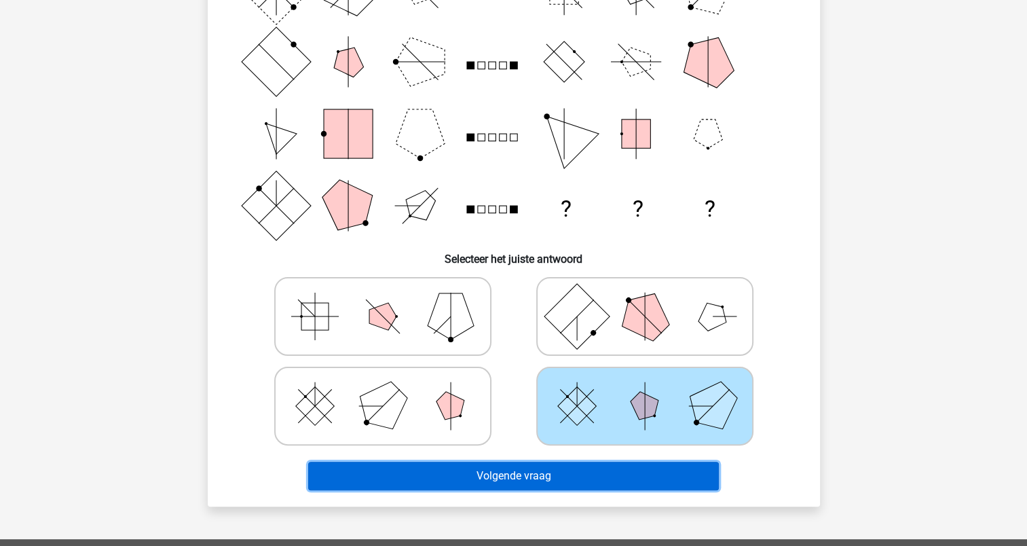
click at [548, 482] on button "Volgende vraag" at bounding box center [513, 475] width 411 height 29
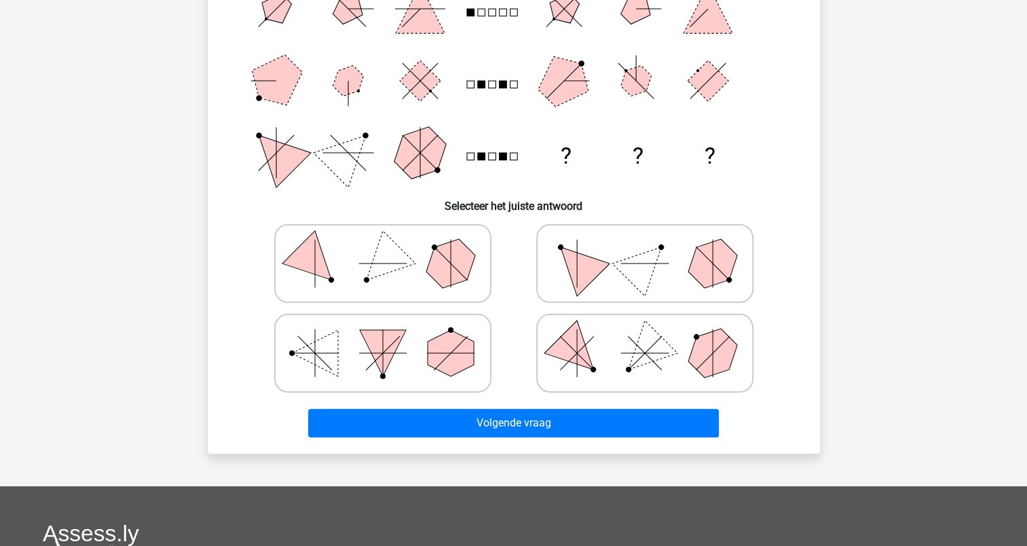
scroll to position [271, 0]
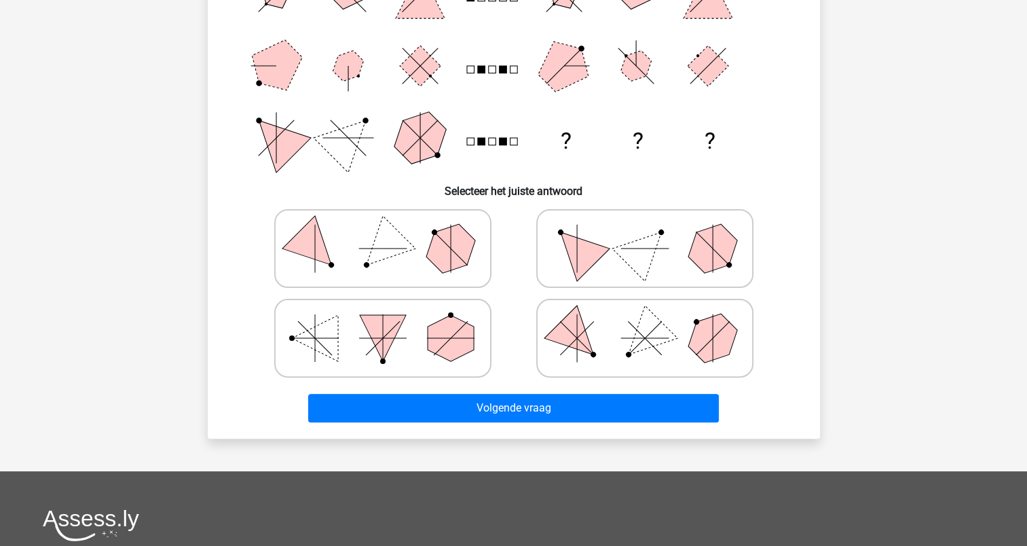
click at [579, 344] on polygon at bounding box center [576, 337] width 65 height 65
click at [645, 321] on input "radio" at bounding box center [649, 316] width 9 height 9
radio input "true"
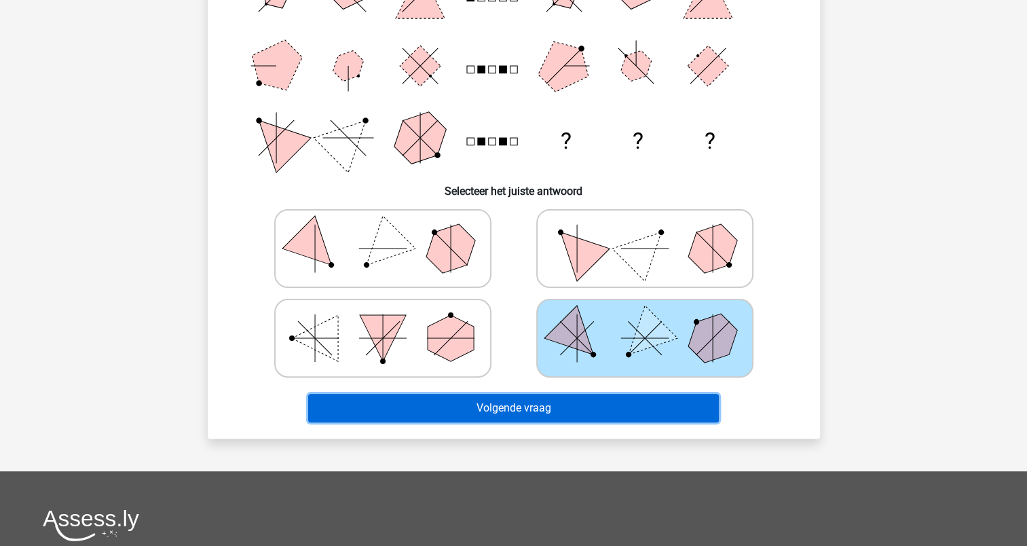
click at [580, 405] on button "Volgende vraag" at bounding box center [513, 408] width 411 height 29
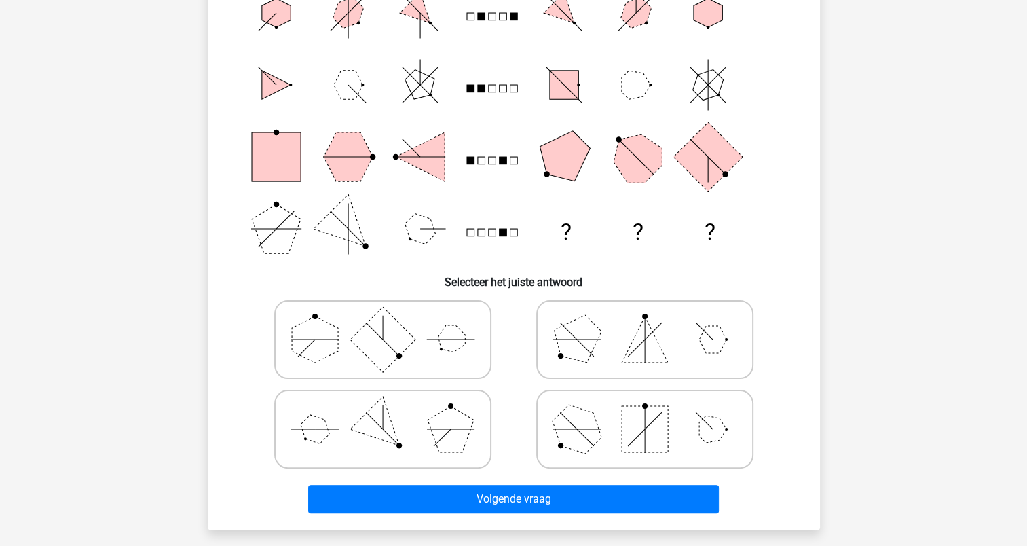
scroll to position [204, 0]
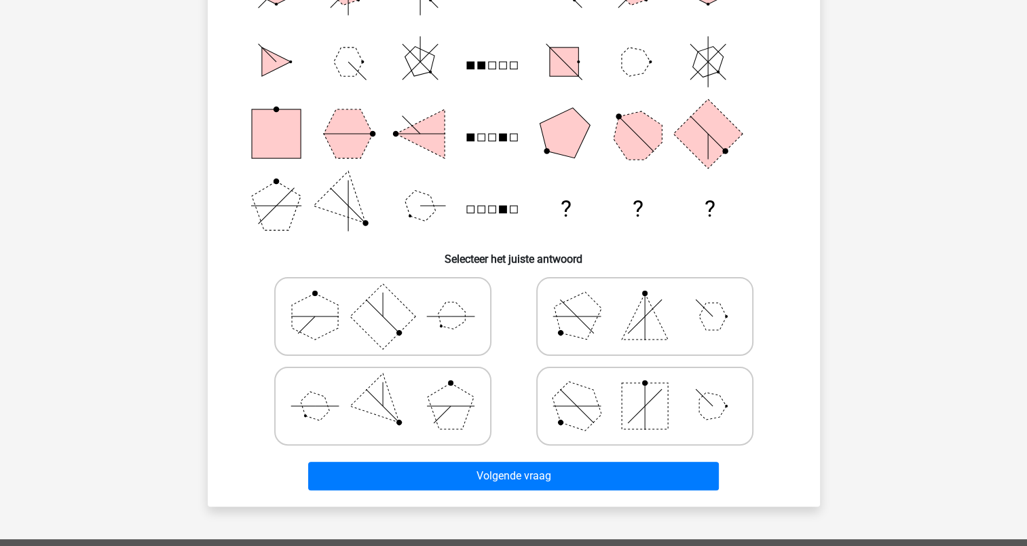
click at [657, 424] on rect at bounding box center [645, 406] width 46 height 46
click at [654, 389] on input "radio" at bounding box center [649, 384] width 9 height 9
radio input "true"
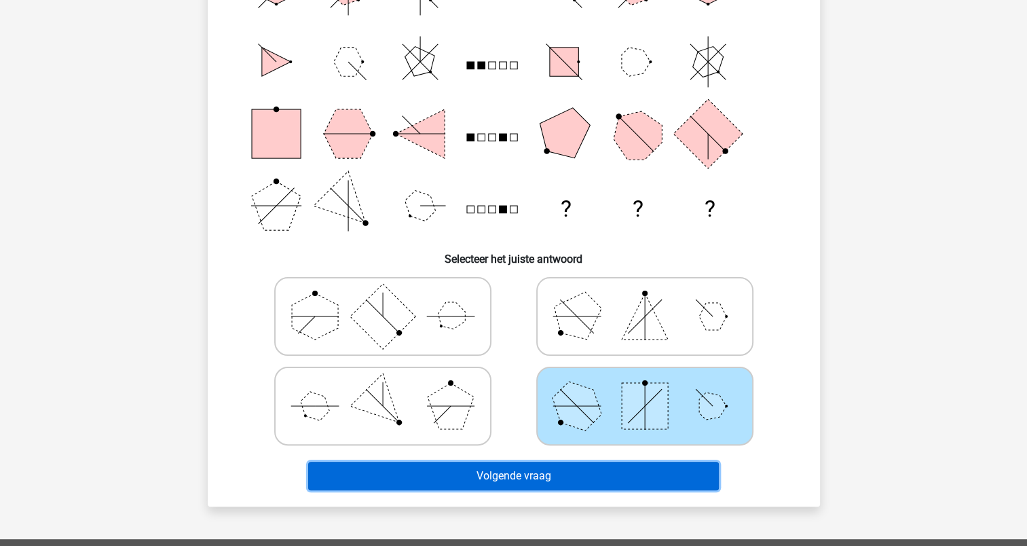
click at [580, 470] on button "Volgende vraag" at bounding box center [513, 475] width 411 height 29
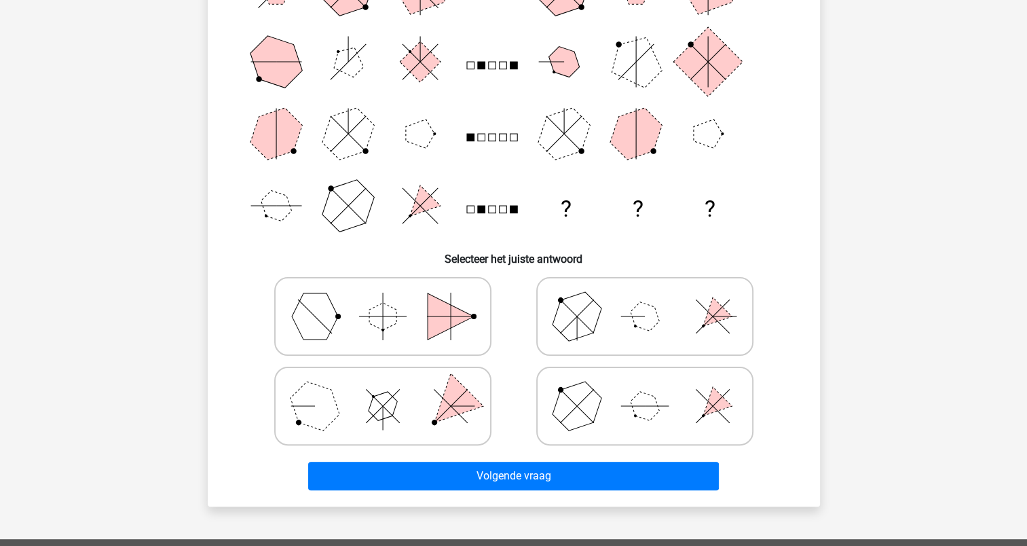
click at [328, 412] on polygon at bounding box center [314, 405] width 65 height 65
click at [383, 389] on input "radio" at bounding box center [387, 384] width 9 height 9
radio input "true"
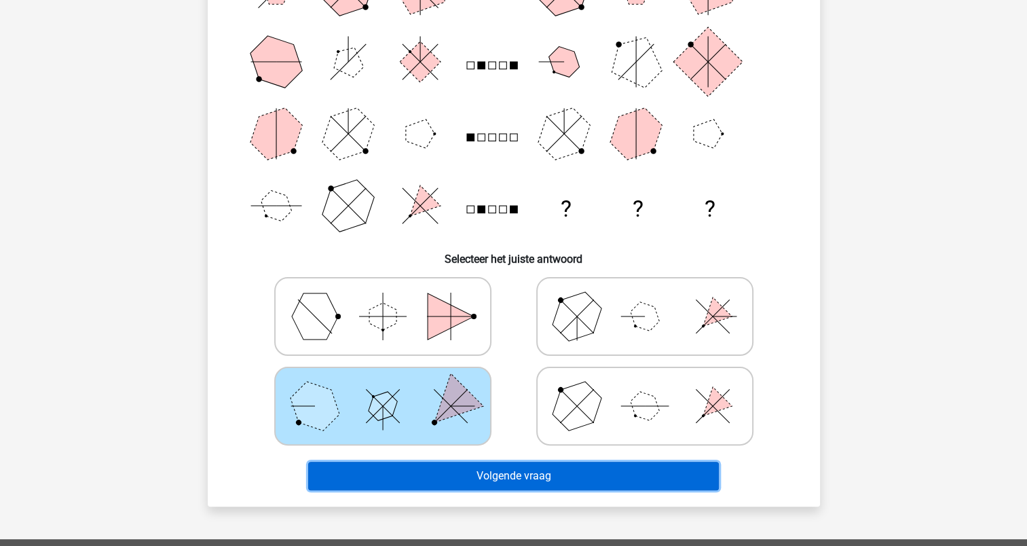
click at [506, 475] on button "Volgende vraag" at bounding box center [513, 475] width 411 height 29
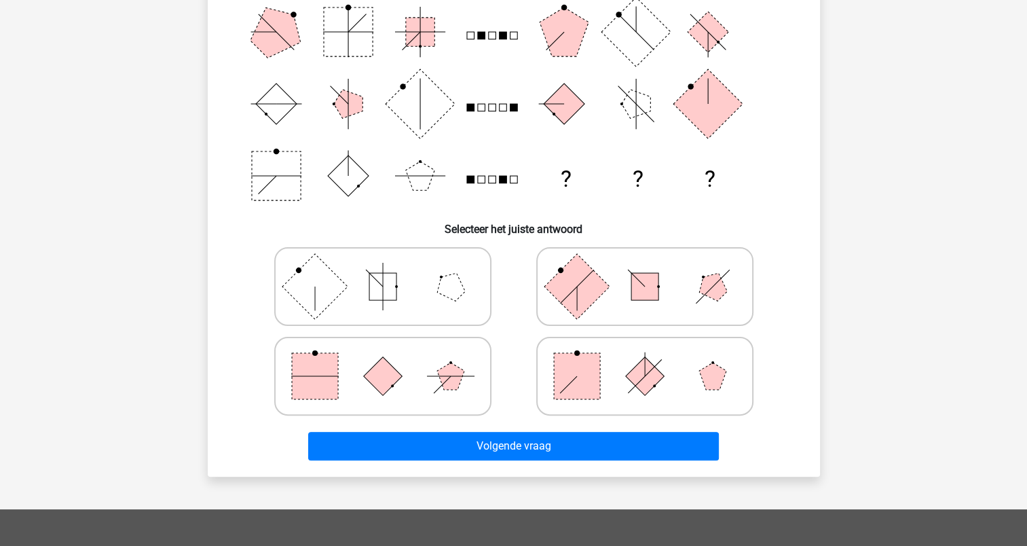
scroll to position [271, 0]
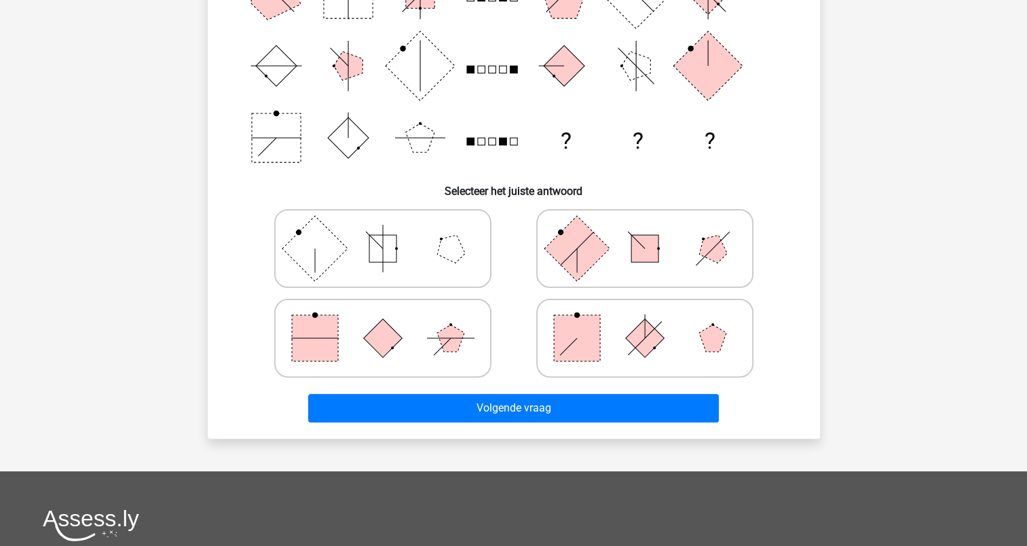
click at [581, 345] on rect at bounding box center [577, 338] width 46 height 46
click at [645, 321] on input "radio" at bounding box center [649, 316] width 9 height 9
radio input "true"
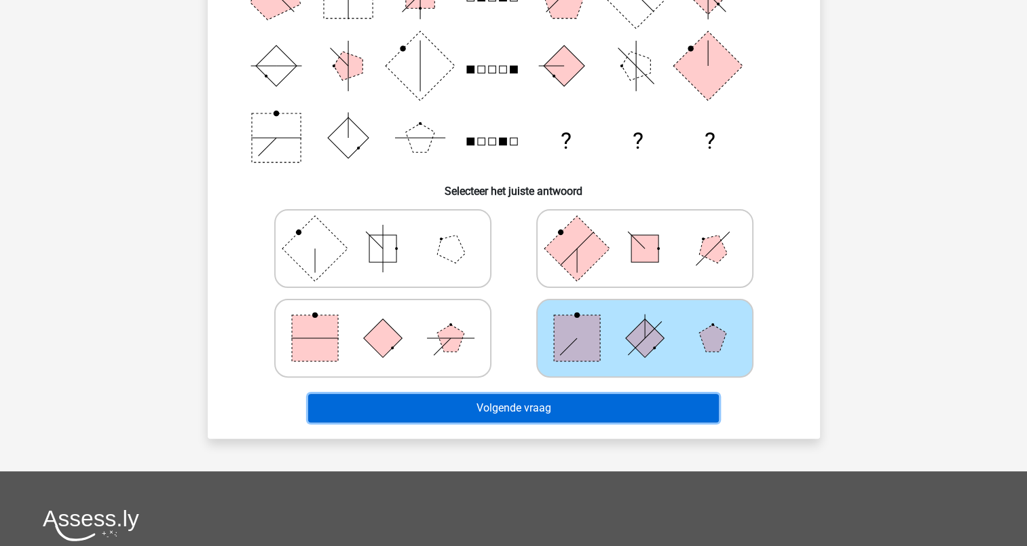
click at [548, 408] on button "Volgende vraag" at bounding box center [513, 408] width 411 height 29
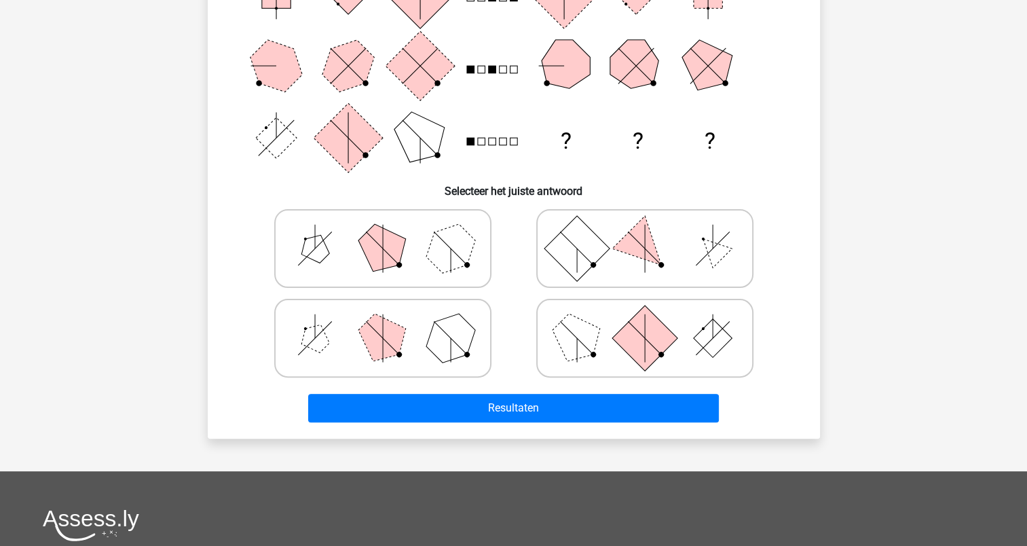
click at [588, 336] on polygon at bounding box center [576, 337] width 65 height 65
click at [645, 321] on input "radio" at bounding box center [649, 316] width 9 height 9
radio input "true"
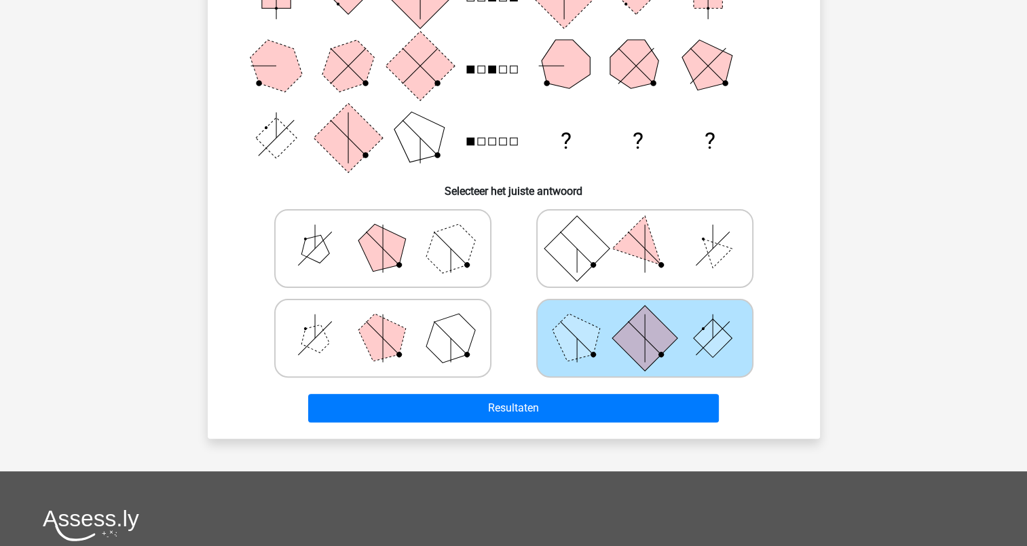
click at [330, 349] on icon at bounding box center [383, 338] width 204 height 68
click at [383, 321] on input "radio" at bounding box center [387, 316] width 9 height 9
radio input "true"
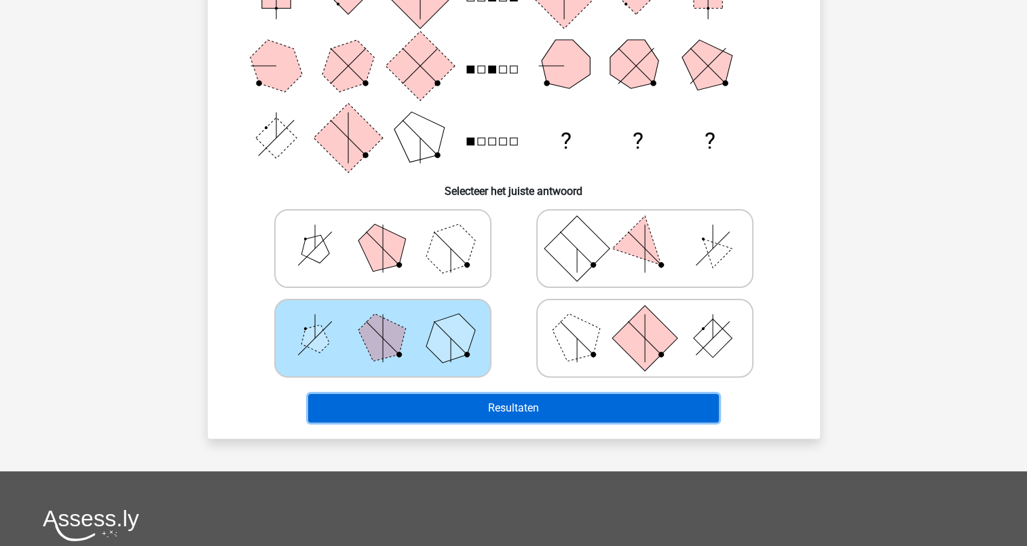
click at [396, 402] on button "Resultaten" at bounding box center [513, 408] width 411 height 29
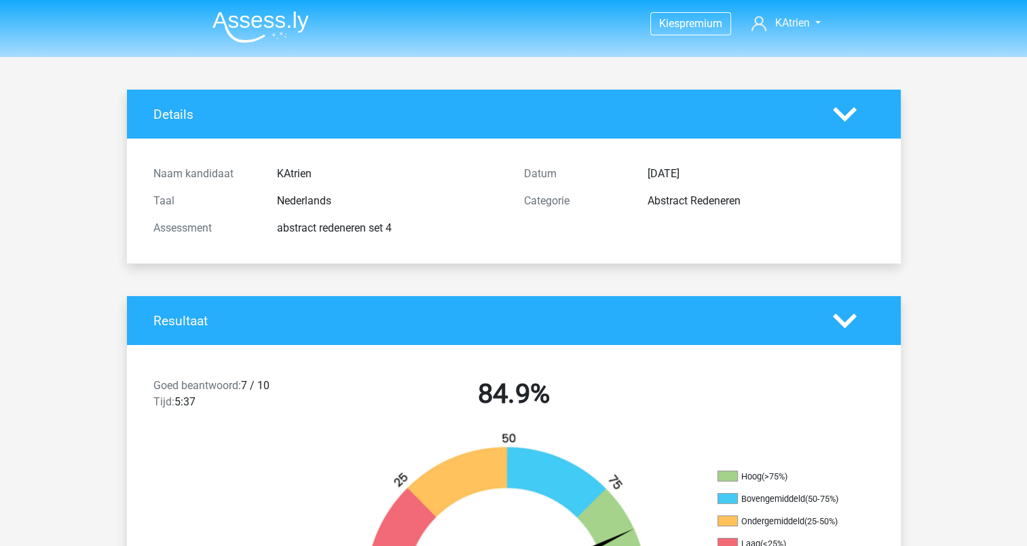
click at [855, 320] on icon at bounding box center [845, 321] width 24 height 24
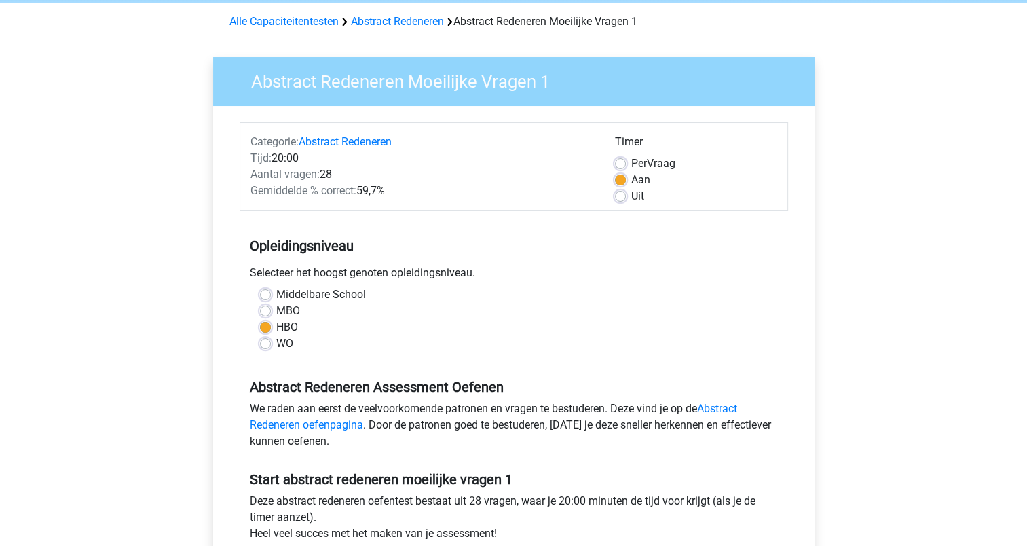
scroll to position [271, 0]
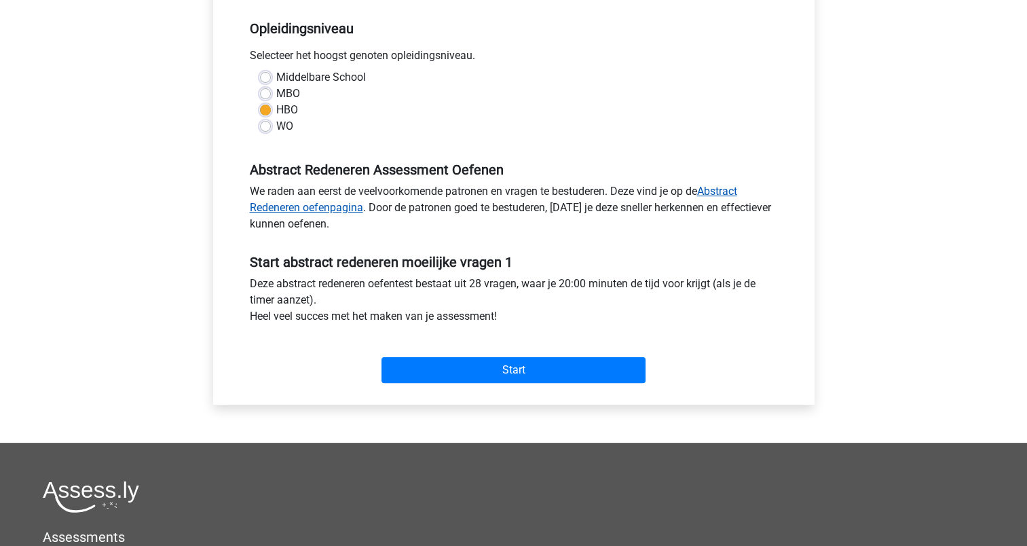
click at [348, 212] on link "Abstract Redeneren oefenpagina" at bounding box center [493, 199] width 487 height 29
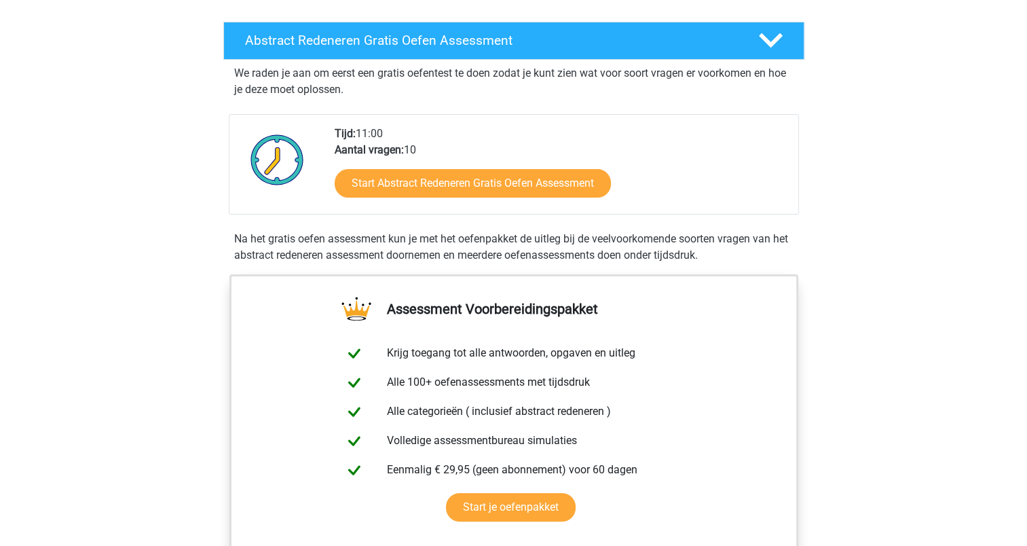
scroll to position [204, 0]
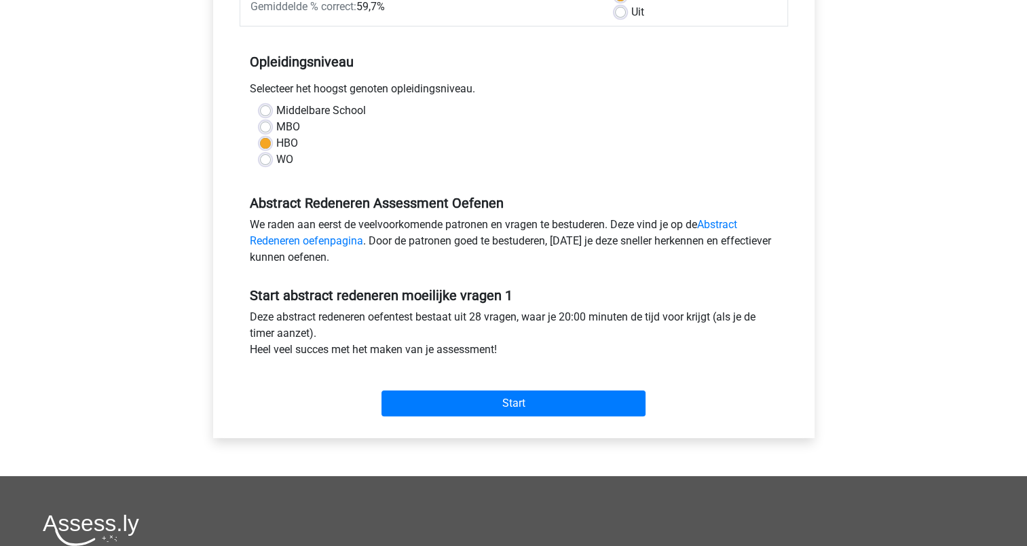
scroll to position [271, 0]
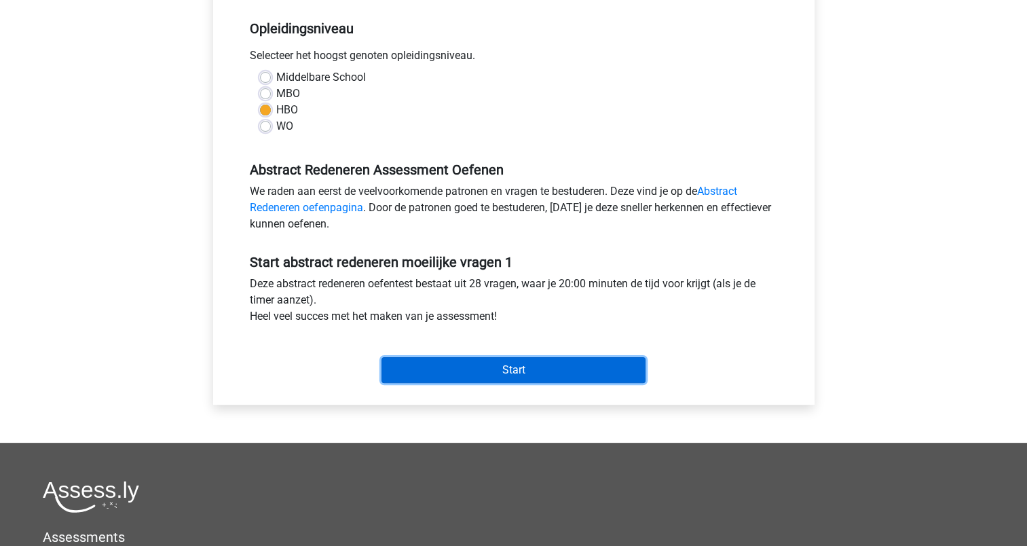
click at [482, 366] on input "Start" at bounding box center [513, 370] width 264 height 26
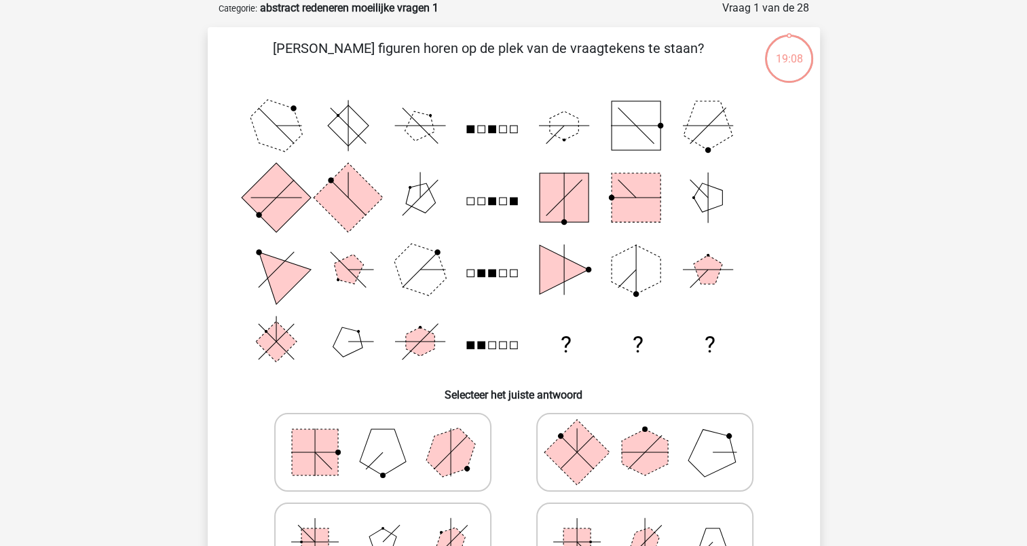
scroll to position [136, 0]
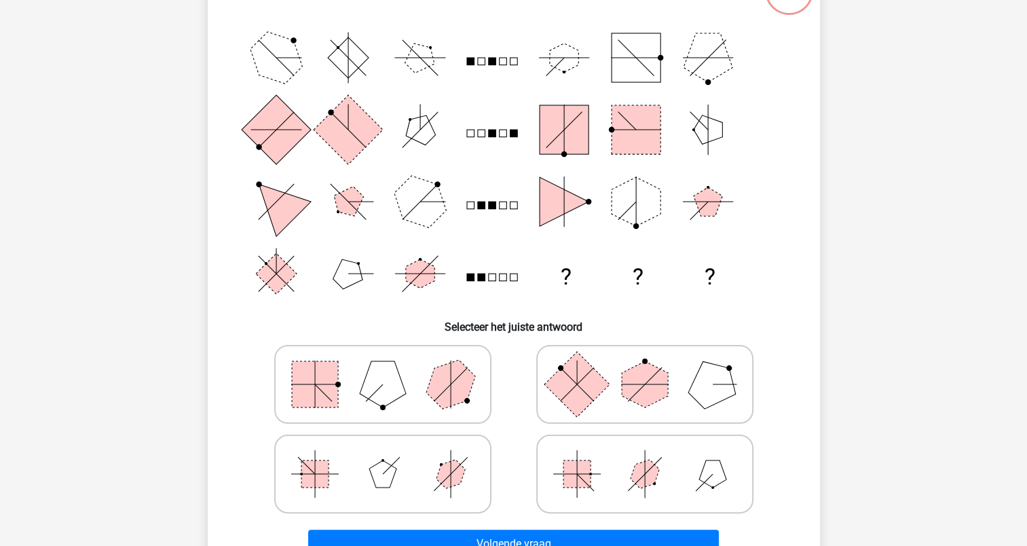
click at [316, 385] on line at bounding box center [323, 392] width 17 height 17
click at [383, 367] on input "radio" at bounding box center [387, 362] width 9 height 9
radio input "true"
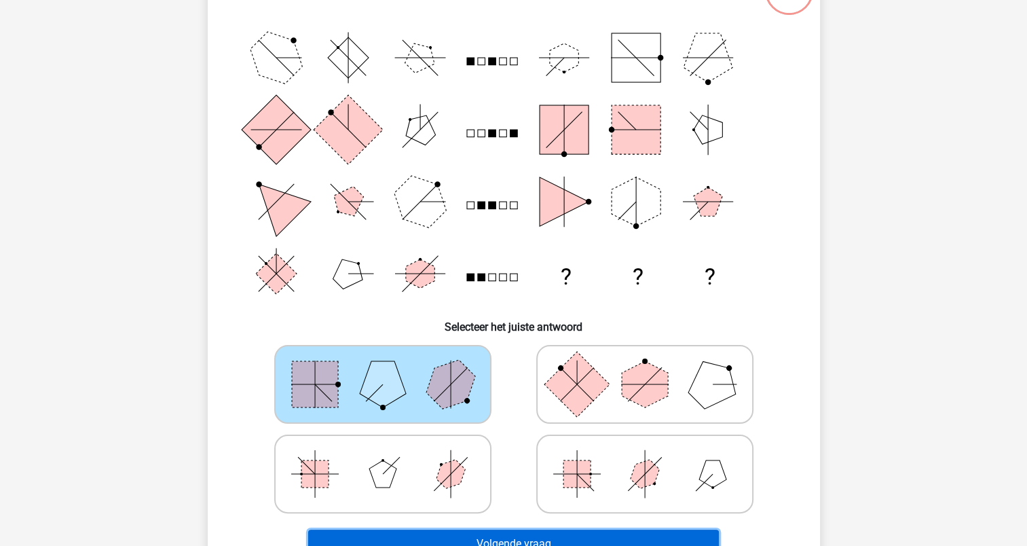
click at [516, 540] on button "Volgende vraag" at bounding box center [513, 543] width 411 height 29
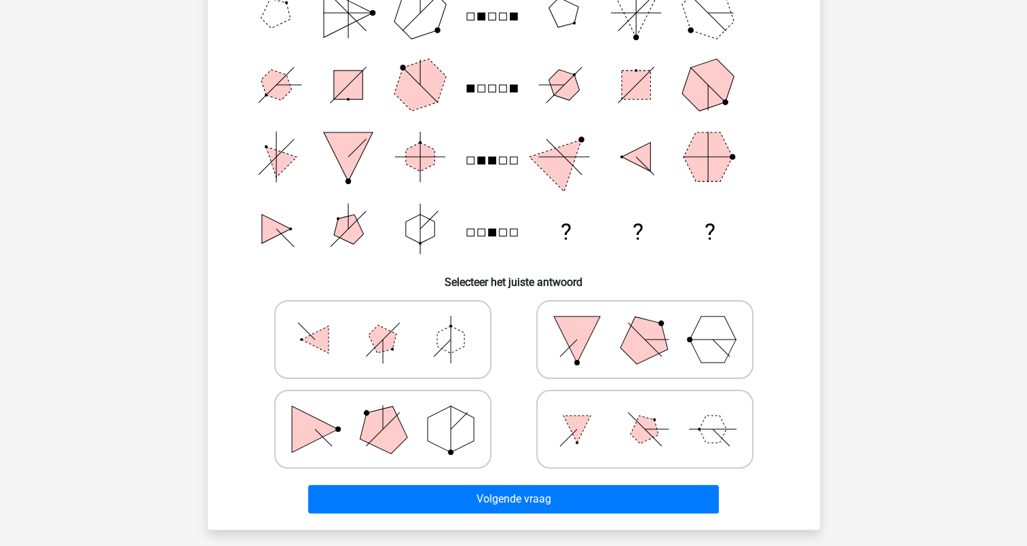
scroll to position [204, 0]
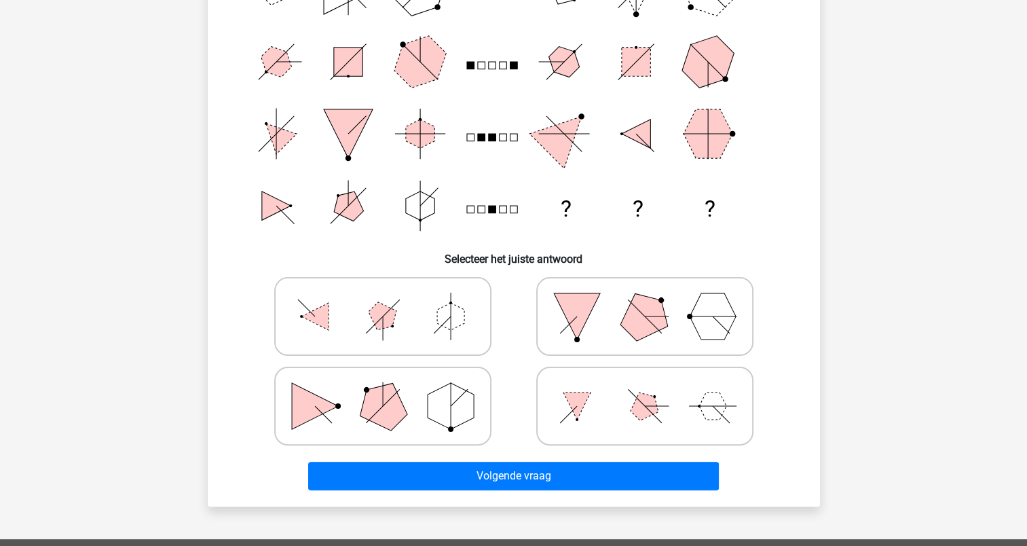
click at [338, 390] on icon at bounding box center [383, 406] width 204 height 68
click at [383, 389] on input "radio" at bounding box center [387, 384] width 9 height 9
radio input "true"
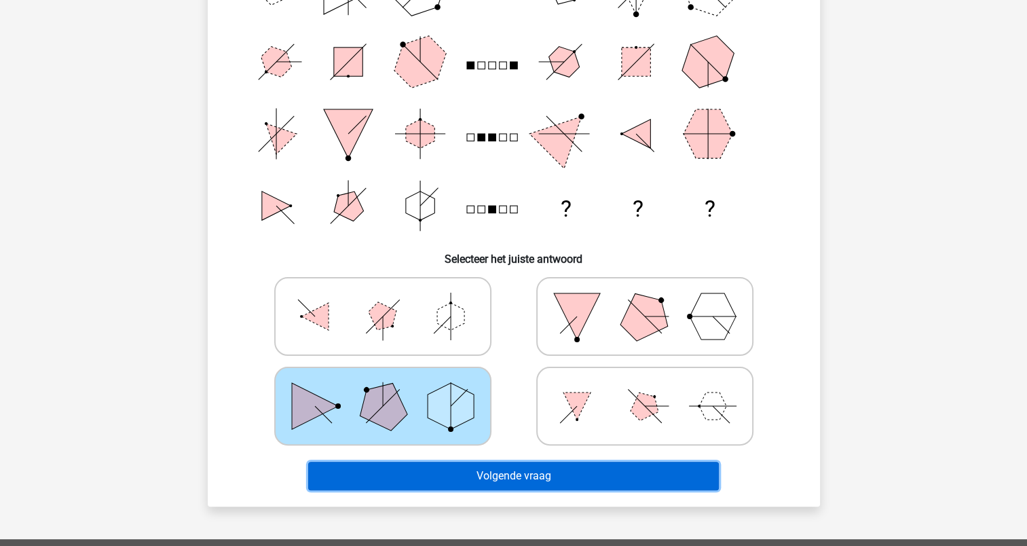
click at [516, 478] on button "Volgende vraag" at bounding box center [513, 475] width 411 height 29
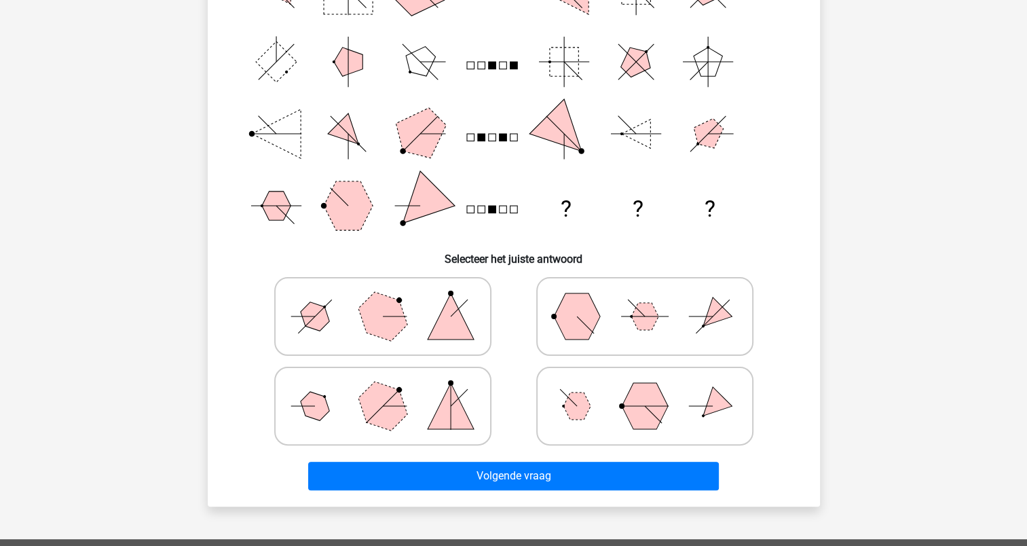
click at [636, 320] on polygon at bounding box center [644, 316] width 27 height 27
click at [645, 299] on input "radio" at bounding box center [649, 294] width 9 height 9
radio input "true"
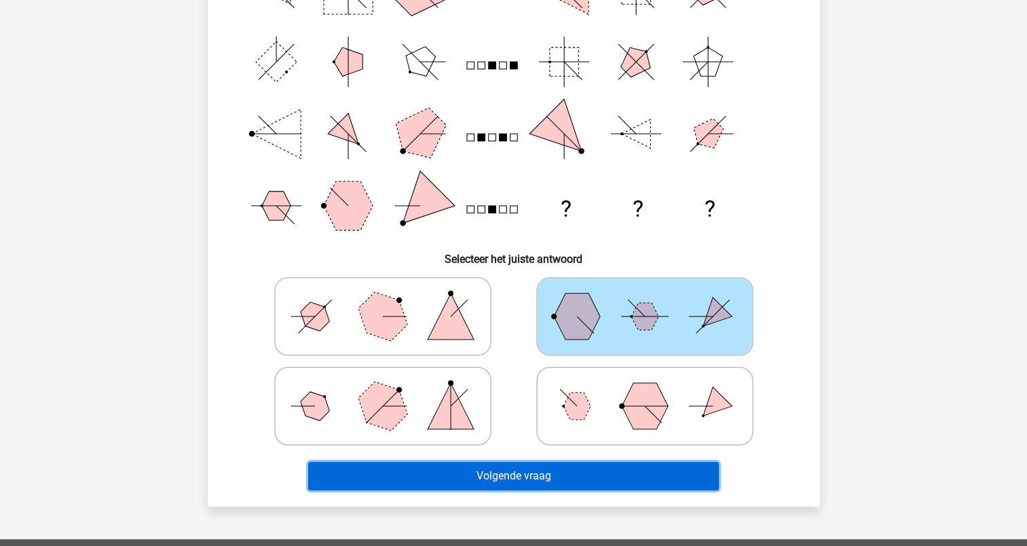
click at [504, 472] on button "Volgende vraag" at bounding box center [513, 475] width 411 height 29
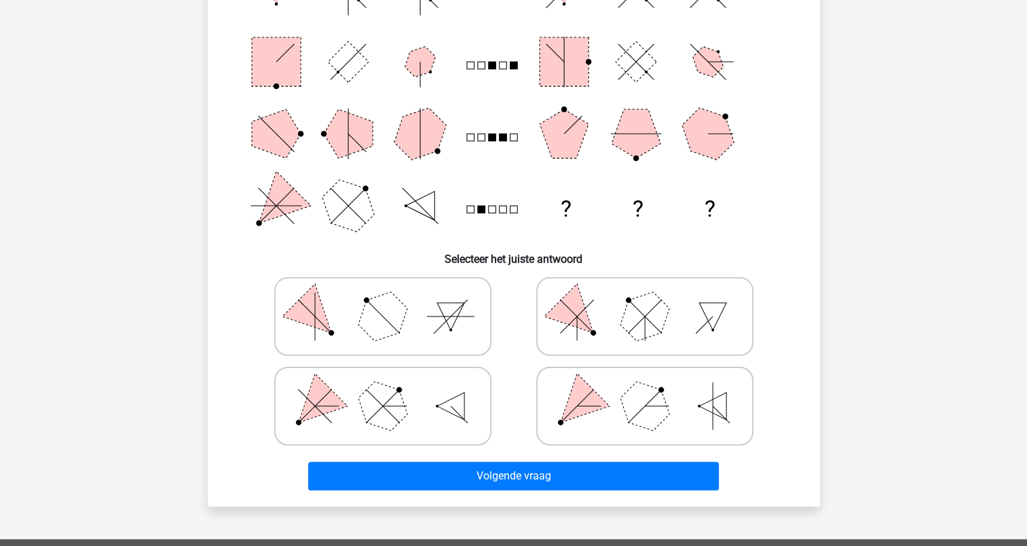
click at [349, 324] on icon at bounding box center [383, 316] width 204 height 68
click at [383, 299] on input "radio" at bounding box center [387, 294] width 9 height 9
radio input "true"
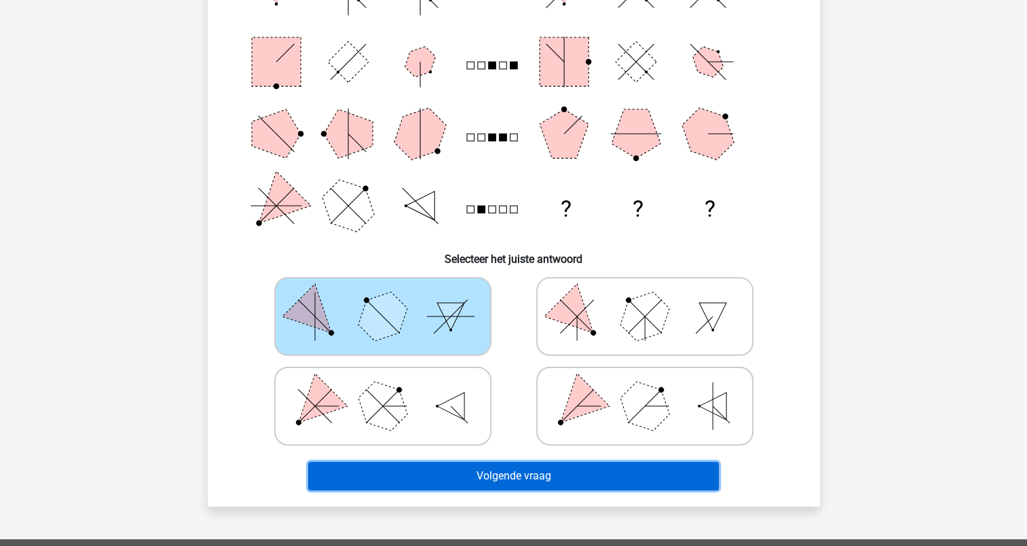
click at [586, 480] on button "Volgende vraag" at bounding box center [513, 475] width 411 height 29
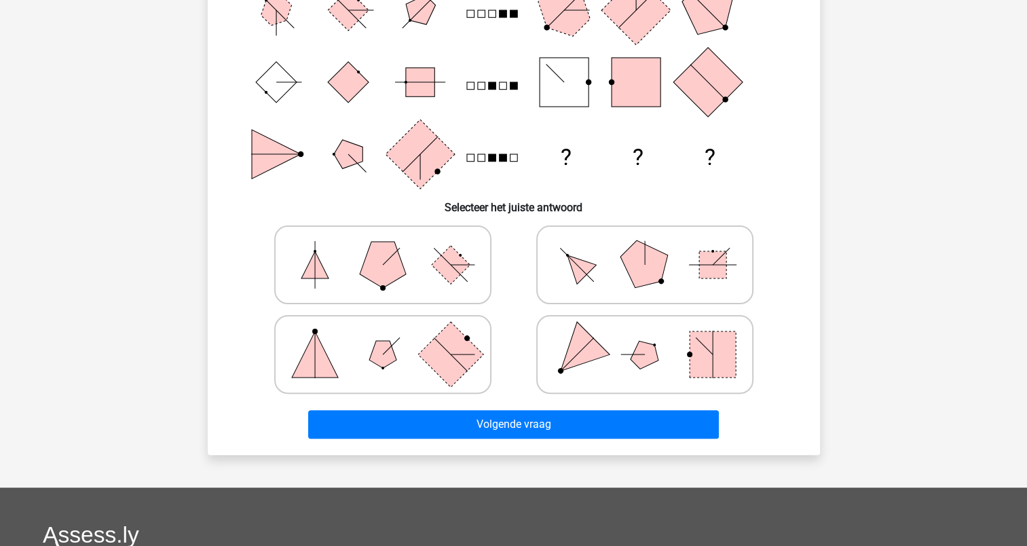
scroll to position [271, 0]
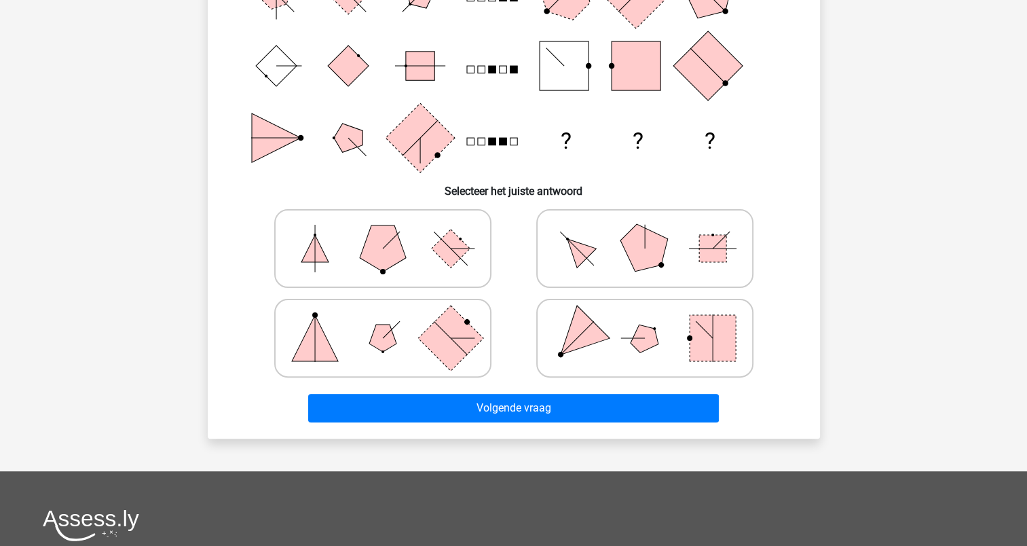
click at [360, 330] on icon at bounding box center [383, 338] width 204 height 68
click at [383, 321] on input "radio" at bounding box center [387, 316] width 9 height 9
radio input "true"
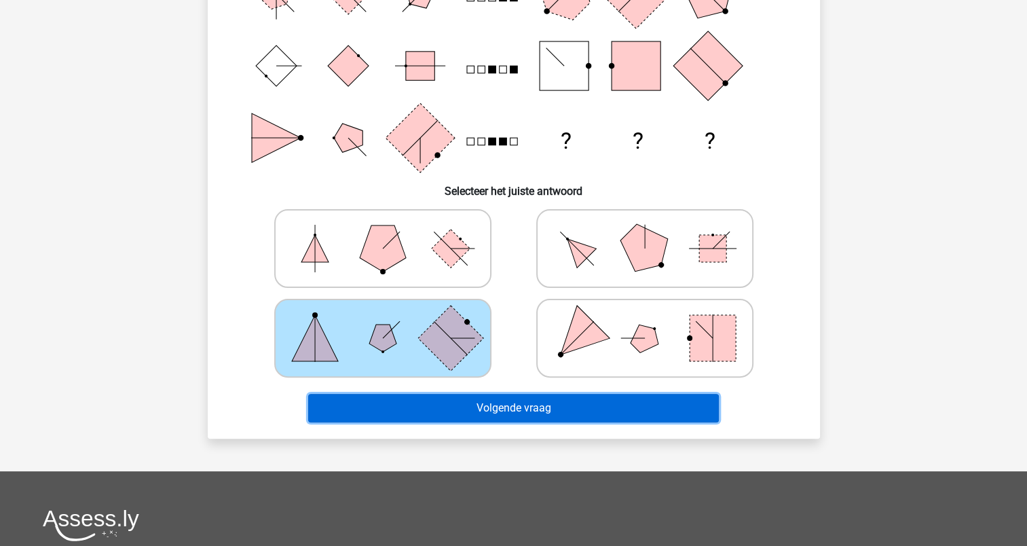
drag, startPoint x: 494, startPoint y: 404, endPoint x: 502, endPoint y: 409, distance: 9.1
click at [501, 409] on button "Volgende vraag" at bounding box center [513, 408] width 411 height 29
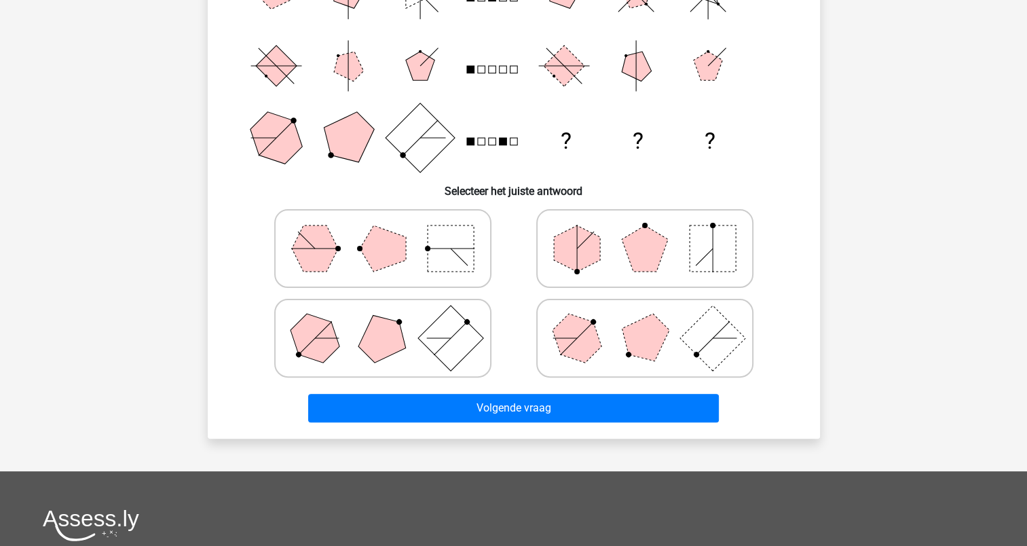
click at [581, 247] on polygon at bounding box center [577, 248] width 46 height 46
click at [645, 231] on input "radio" at bounding box center [649, 227] width 9 height 9
radio input "true"
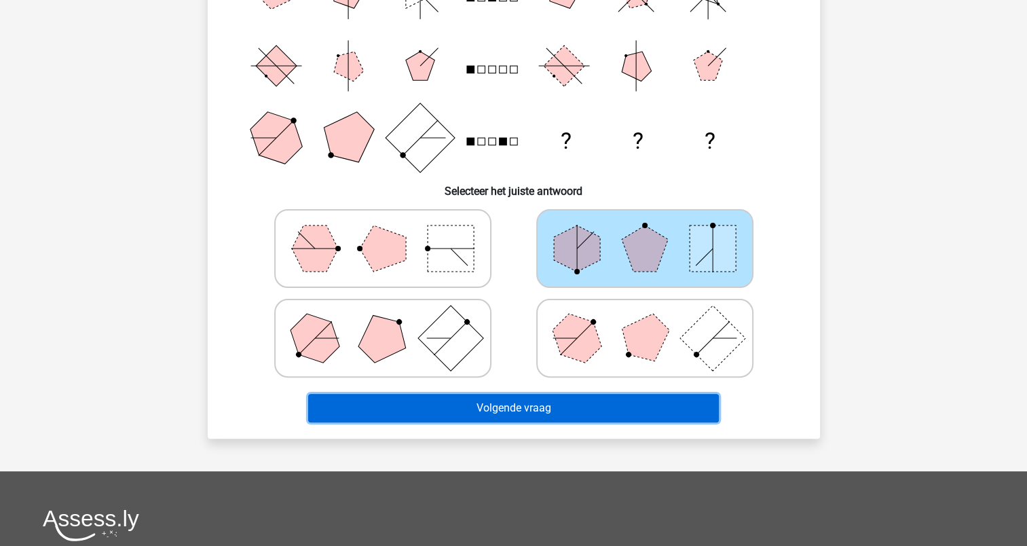
click at [476, 414] on button "Volgende vraag" at bounding box center [513, 408] width 411 height 29
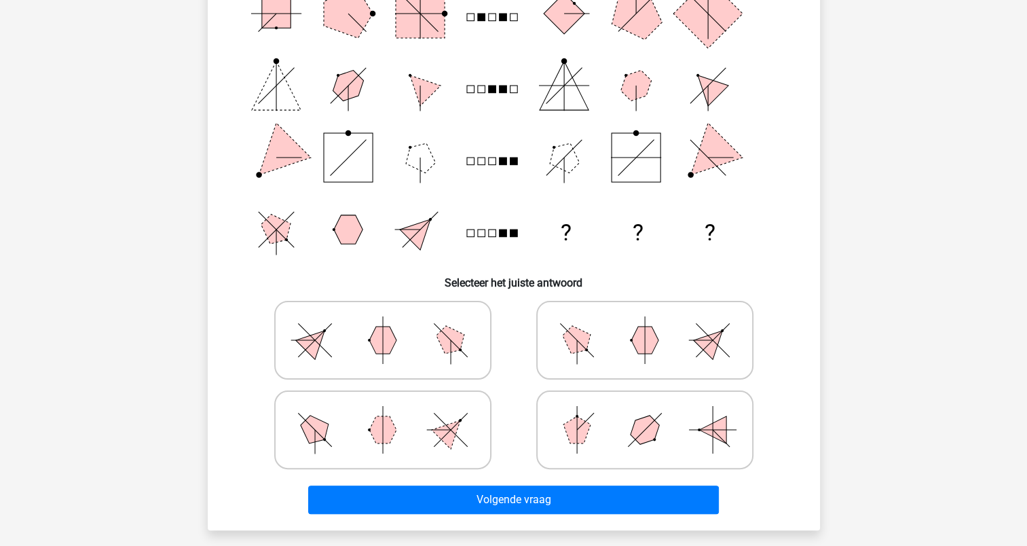
scroll to position [204, 0]
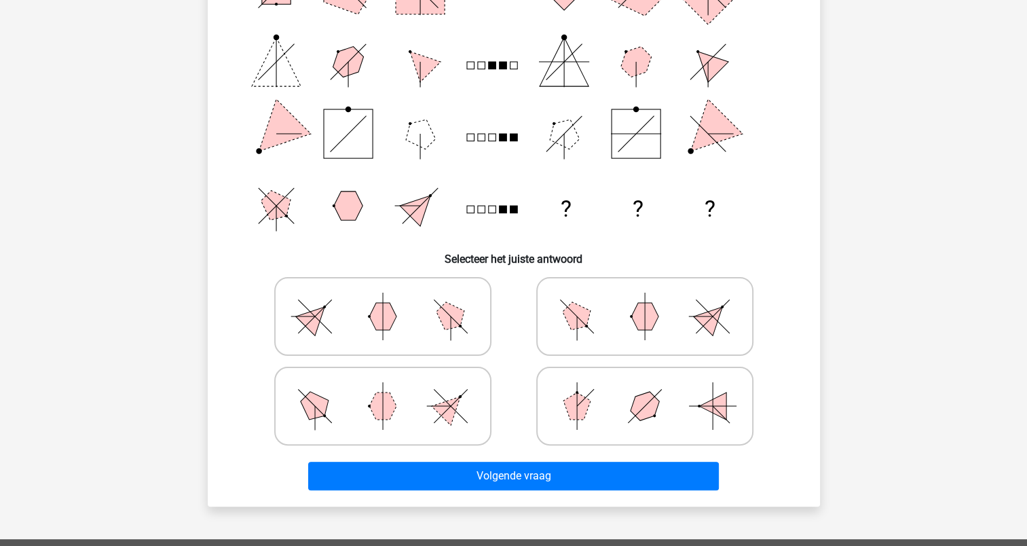
click at [309, 315] on polygon at bounding box center [314, 316] width 39 height 39
click at [383, 299] on input "radio" at bounding box center [387, 294] width 9 height 9
radio input "true"
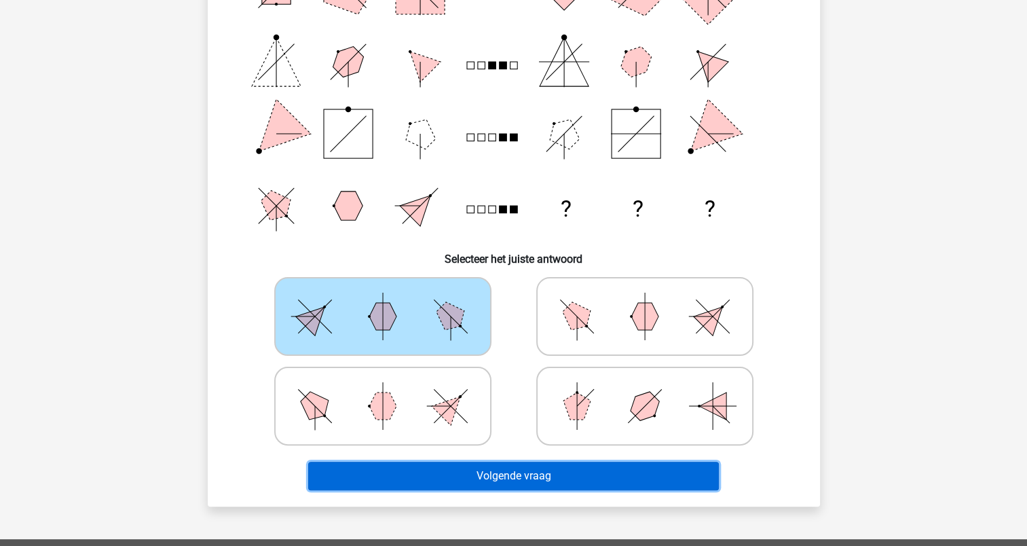
click at [529, 472] on button "Volgende vraag" at bounding box center [513, 475] width 411 height 29
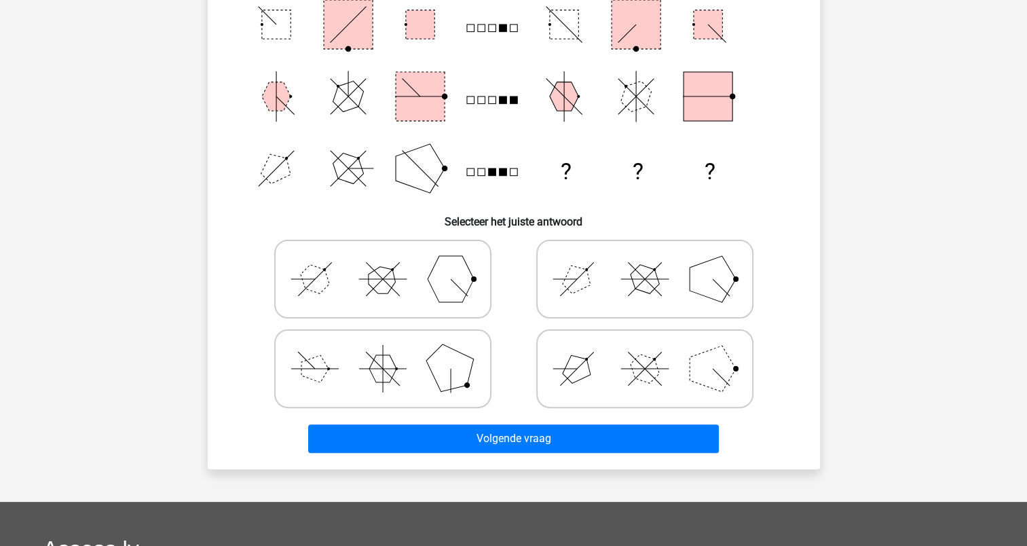
scroll to position [271, 0]
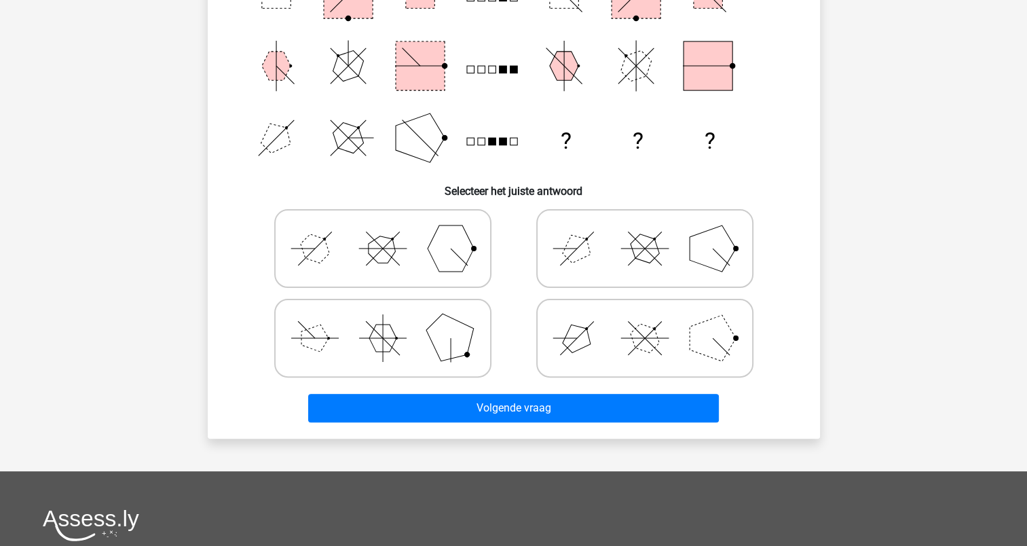
click at [310, 245] on polygon at bounding box center [314, 248] width 39 height 39
click at [383, 231] on input "radio" at bounding box center [387, 227] width 9 height 9
radio input "true"
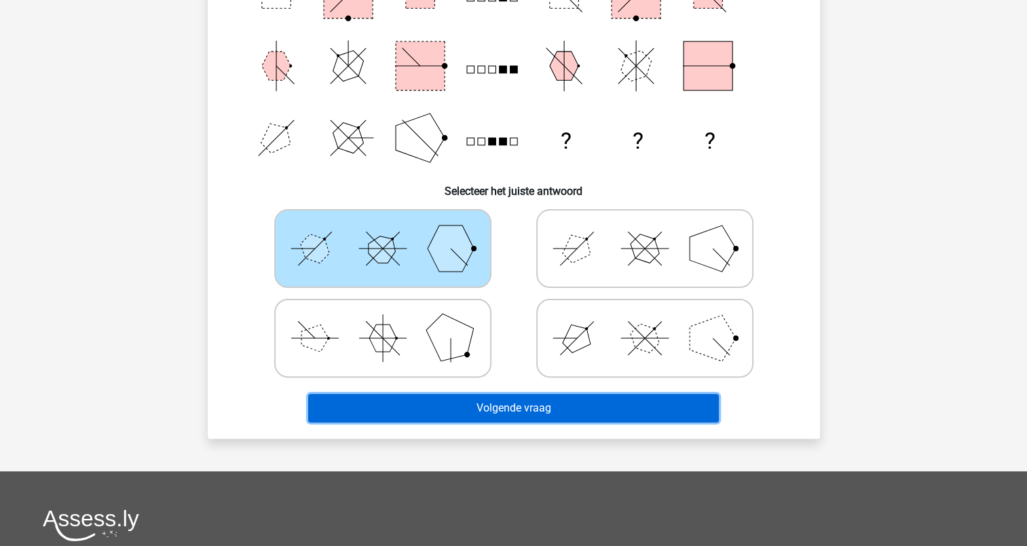
click at [510, 400] on button "Volgende vraag" at bounding box center [513, 408] width 411 height 29
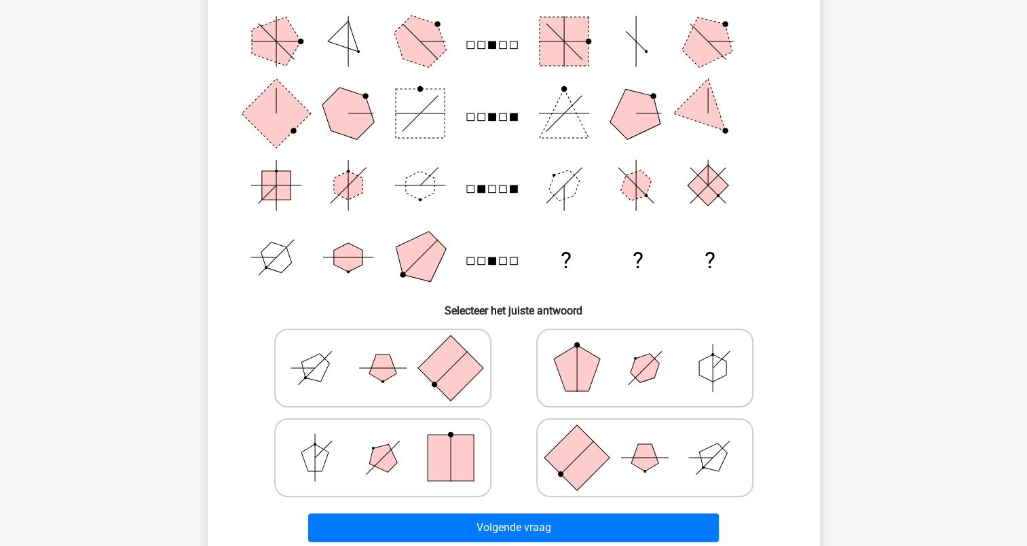
scroll to position [204, 0]
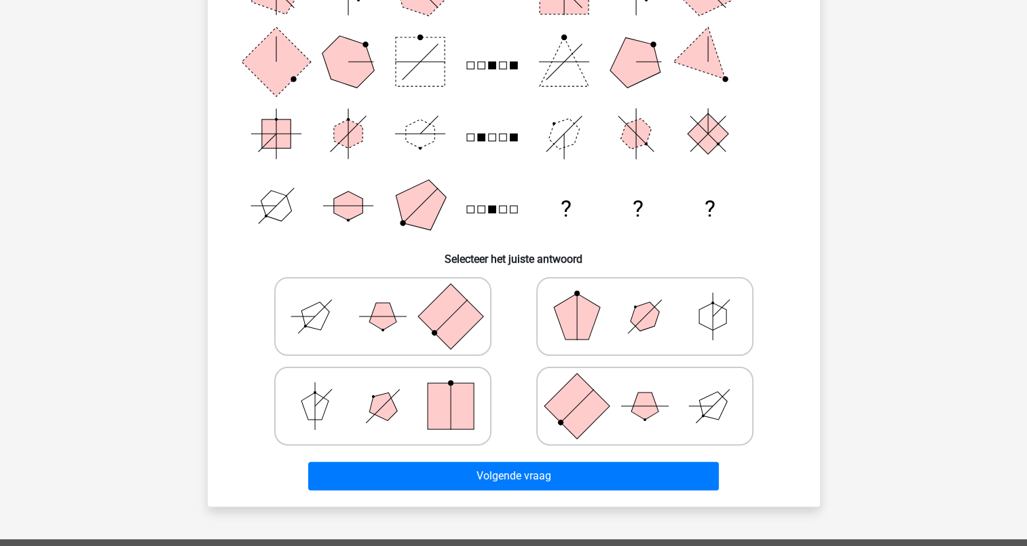
click at [320, 316] on polygon at bounding box center [314, 316] width 39 height 39
click at [383, 299] on input "radio" at bounding box center [387, 294] width 9 height 9
radio input "true"
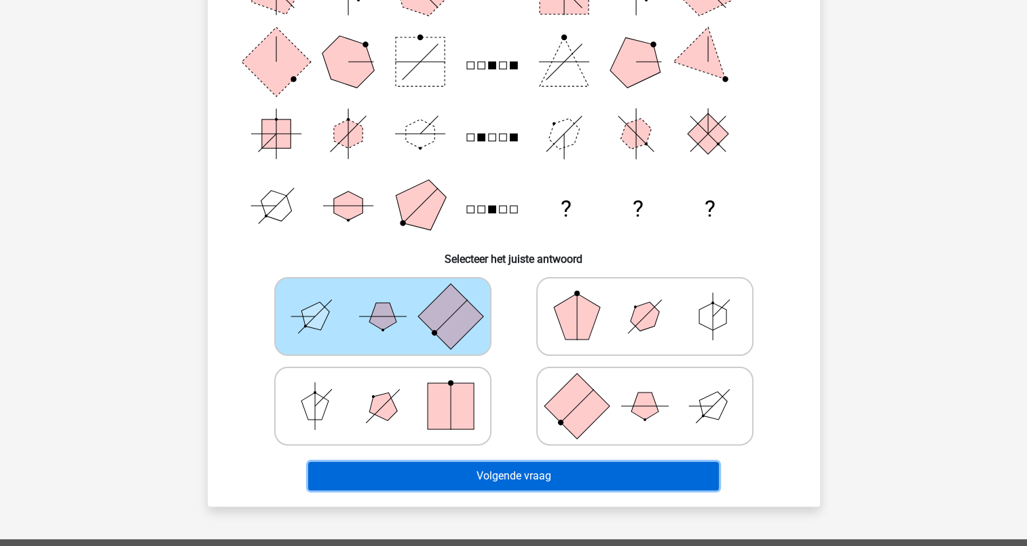
click at [516, 475] on button "Volgende vraag" at bounding box center [513, 475] width 411 height 29
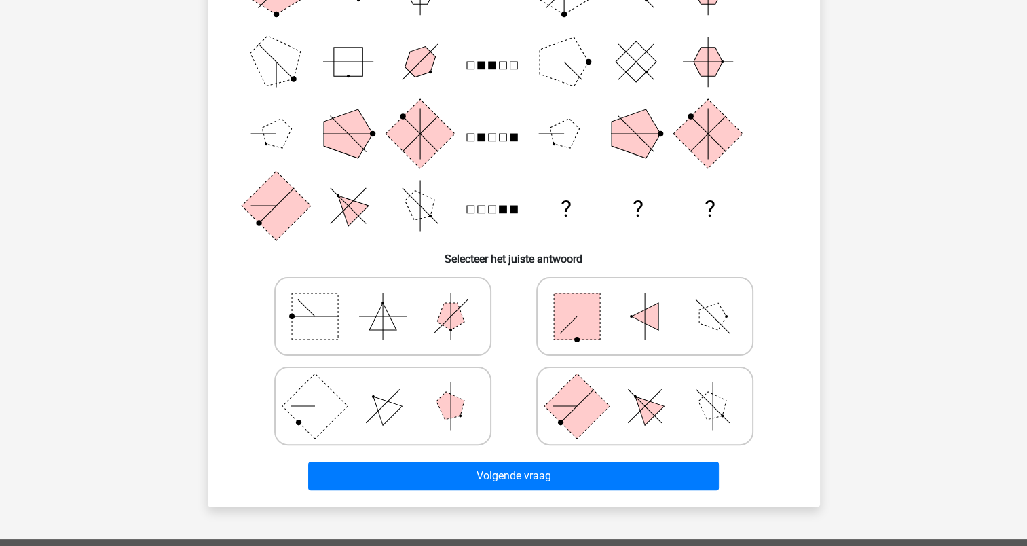
click at [597, 288] on icon at bounding box center [645, 316] width 204 height 68
click at [645, 290] on input "radio" at bounding box center [649, 294] width 9 height 9
radio input "true"
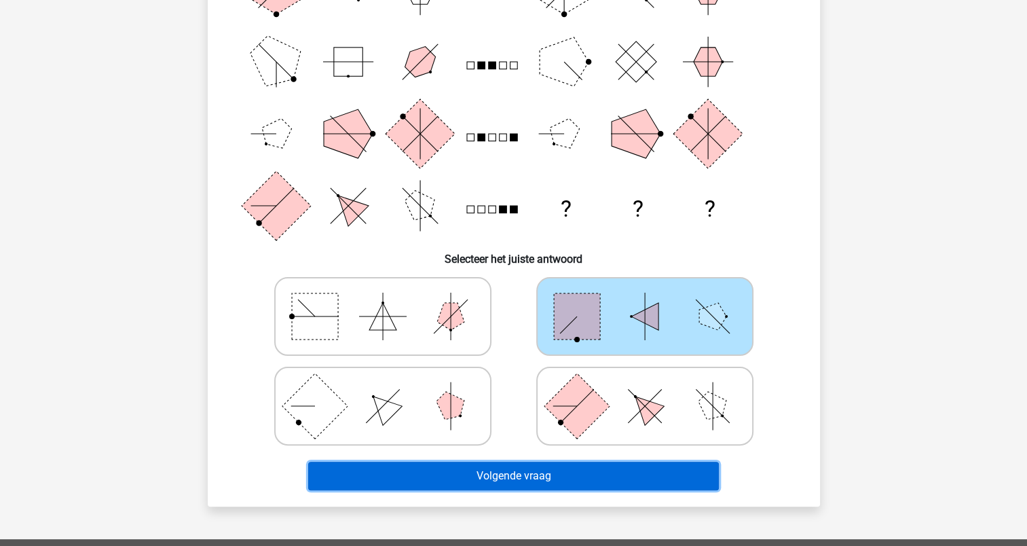
click at [467, 477] on button "Volgende vraag" at bounding box center [513, 475] width 411 height 29
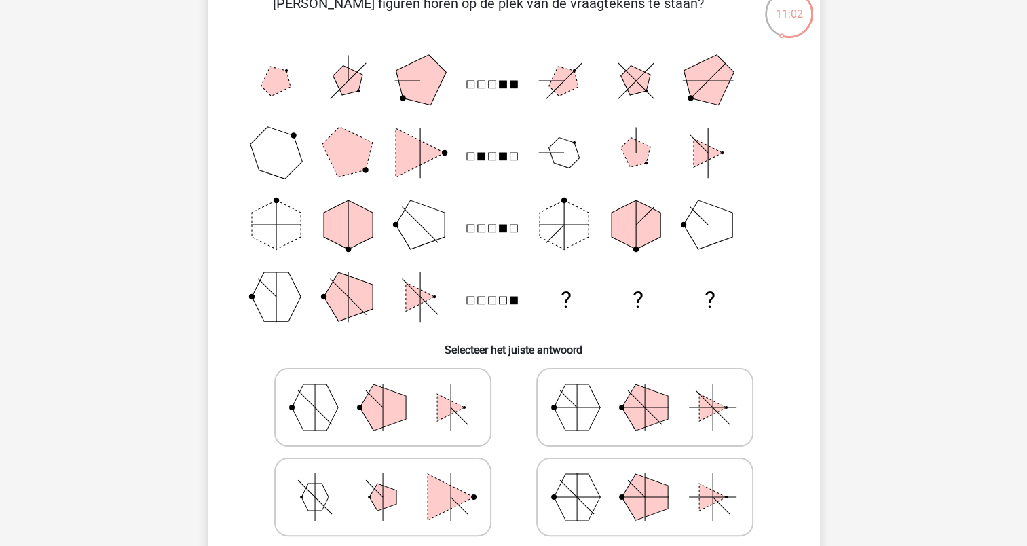
scroll to position [136, 0]
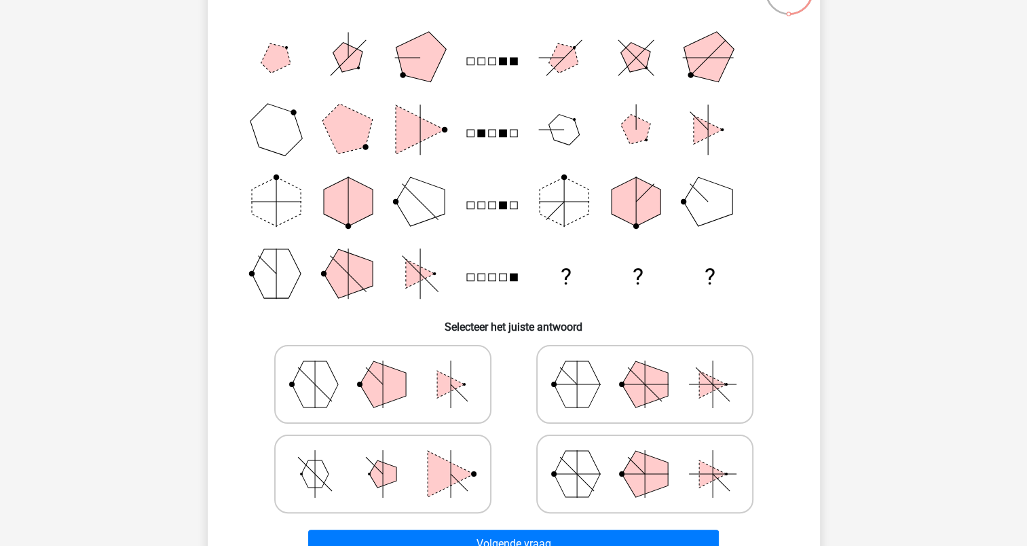
click at [604, 385] on icon at bounding box center [645, 384] width 204 height 68
click at [645, 367] on input "radio" at bounding box center [649, 362] width 9 height 9
radio input "true"
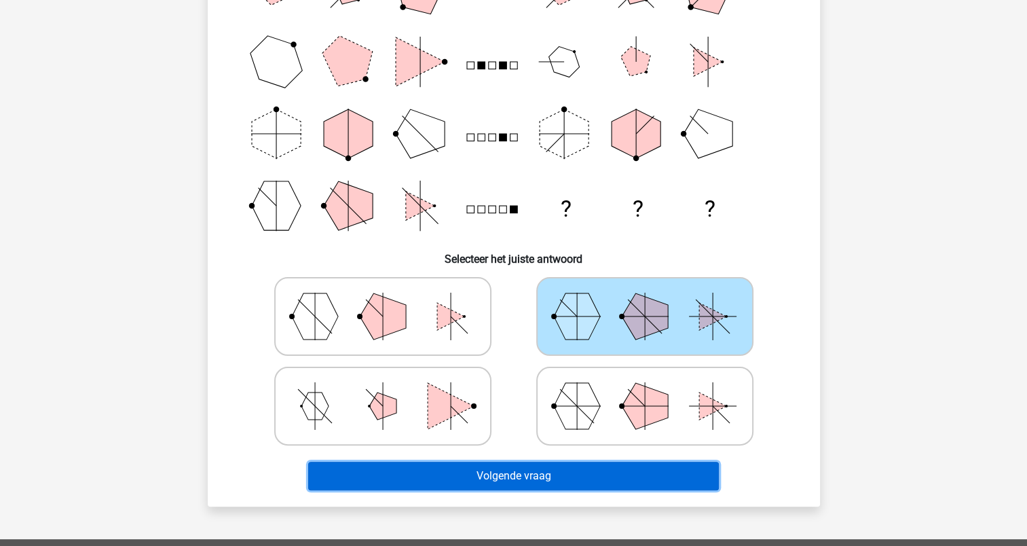
click at [448, 477] on button "Volgende vraag" at bounding box center [513, 475] width 411 height 29
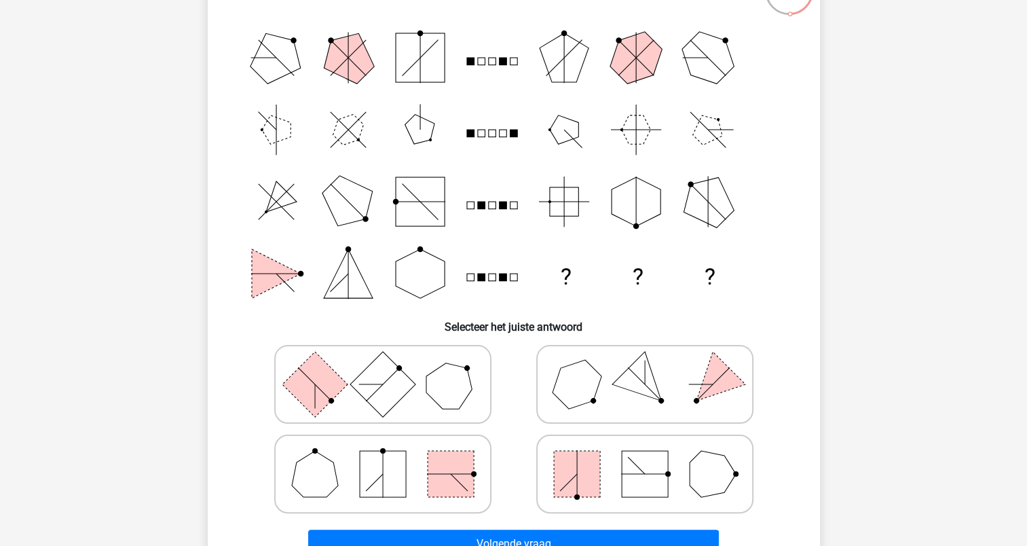
scroll to position [204, 0]
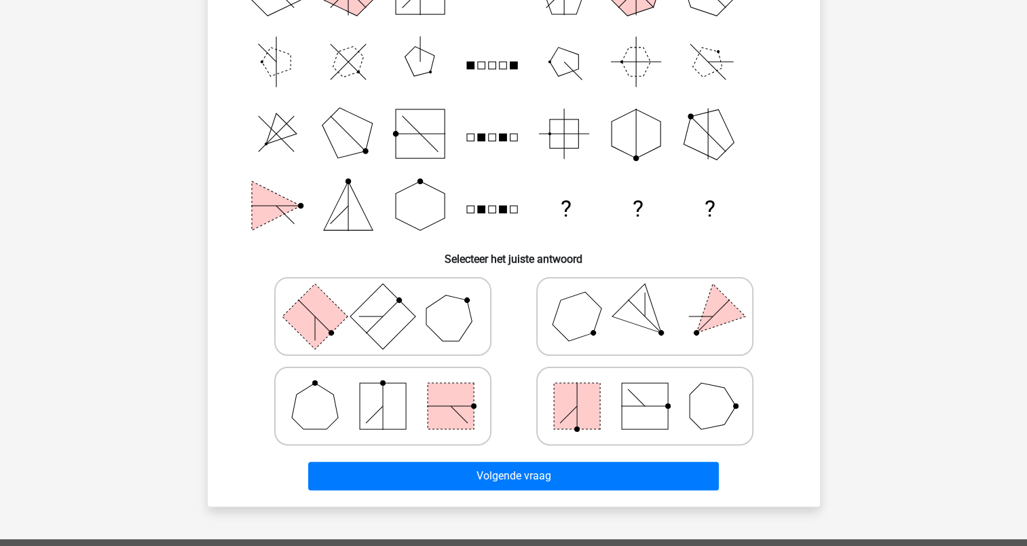
click at [580, 415] on rect at bounding box center [577, 406] width 46 height 46
click at [645, 389] on input "radio" at bounding box center [649, 384] width 9 height 9
radio input "true"
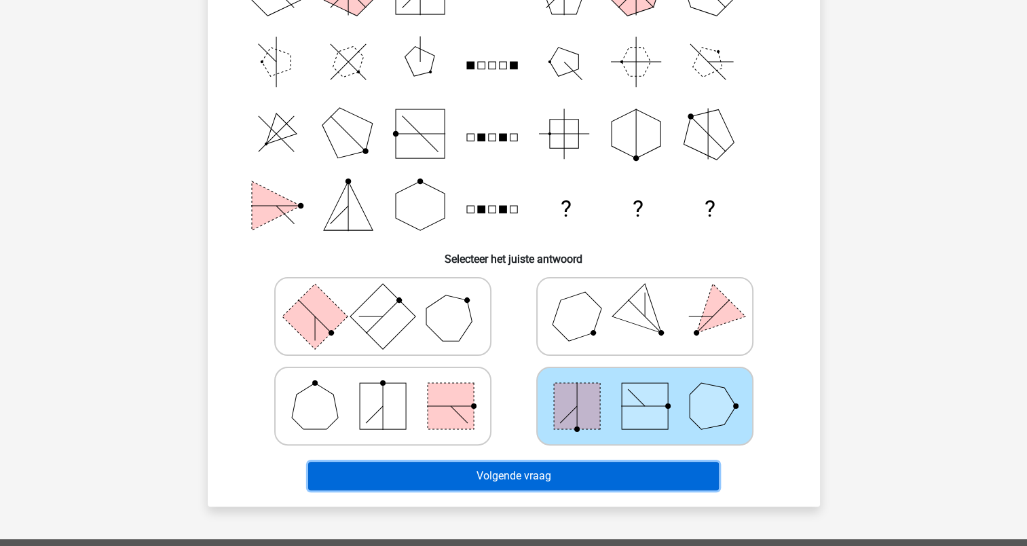
click at [565, 478] on button "Volgende vraag" at bounding box center [513, 475] width 411 height 29
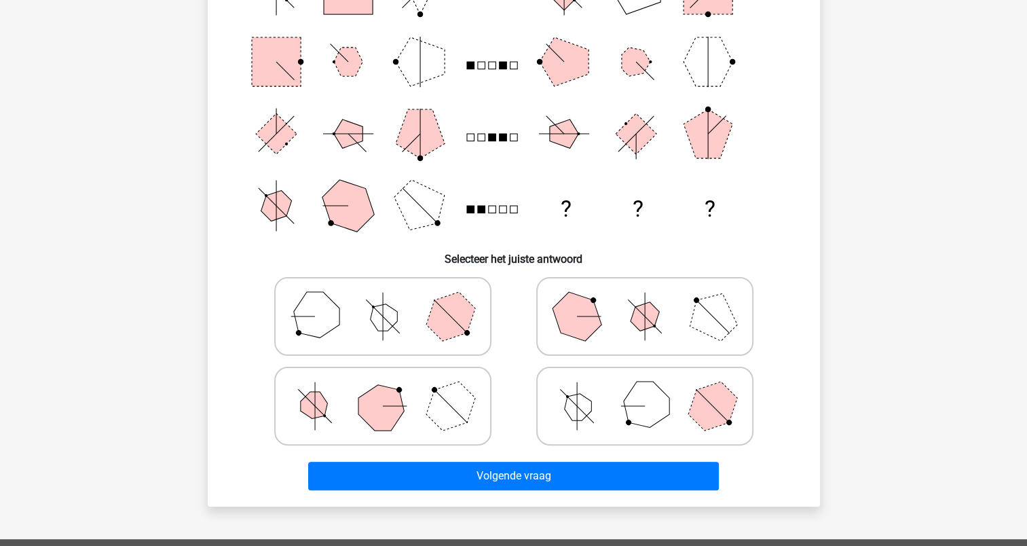
click at [612, 413] on icon at bounding box center [645, 406] width 204 height 68
click at [645, 389] on input "radio" at bounding box center [649, 384] width 9 height 9
radio input "true"
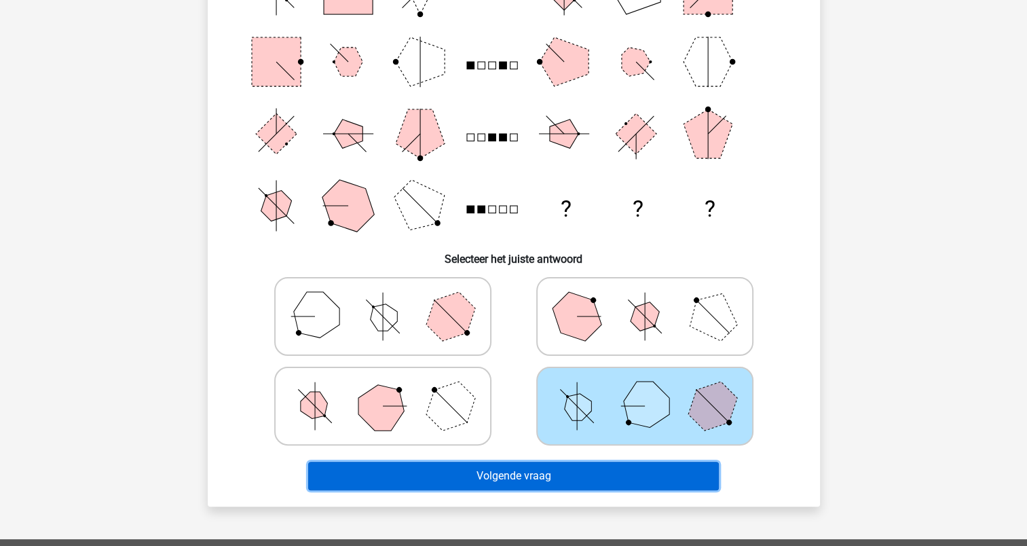
click at [560, 484] on button "Volgende vraag" at bounding box center [513, 475] width 411 height 29
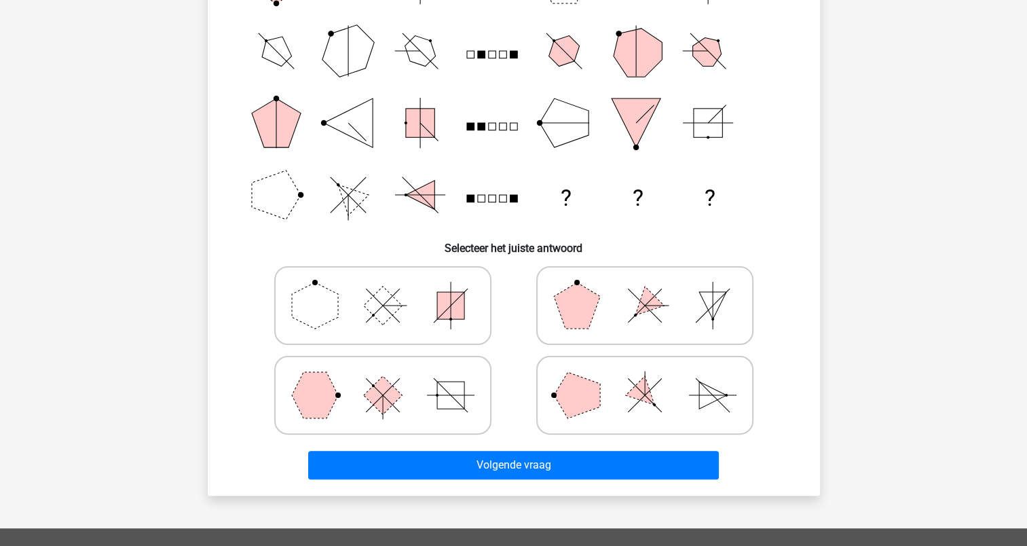
scroll to position [271, 0]
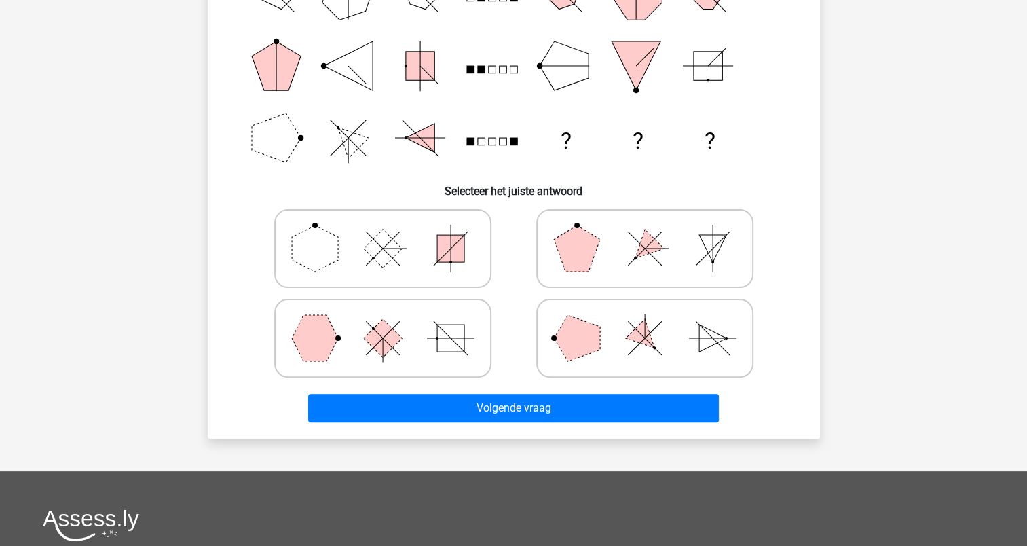
click at [320, 325] on polygon at bounding box center [315, 338] width 46 height 46
click at [383, 321] on input "radio" at bounding box center [387, 316] width 9 height 9
radio input "true"
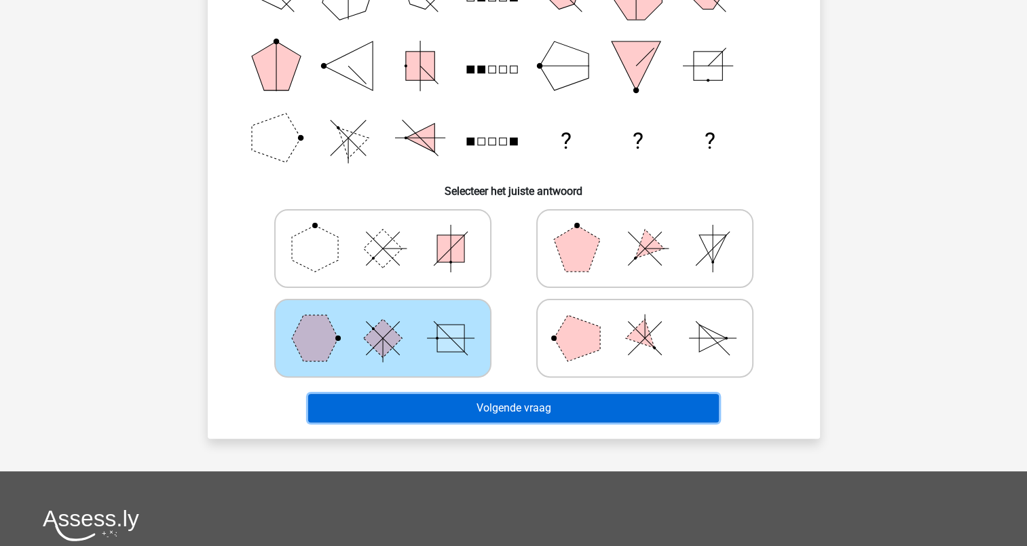
click at [426, 415] on button "Volgende vraag" at bounding box center [513, 408] width 411 height 29
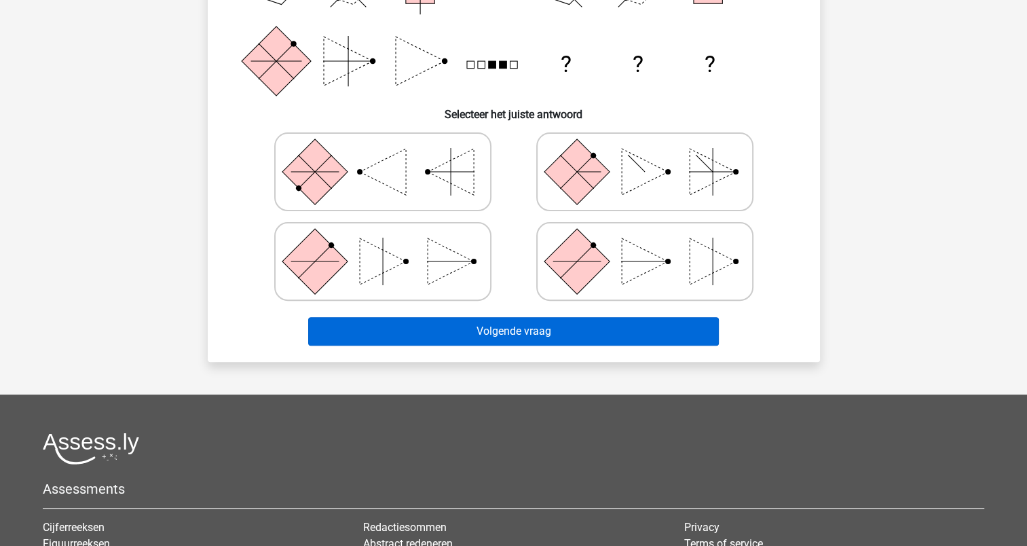
scroll to position [339, 0]
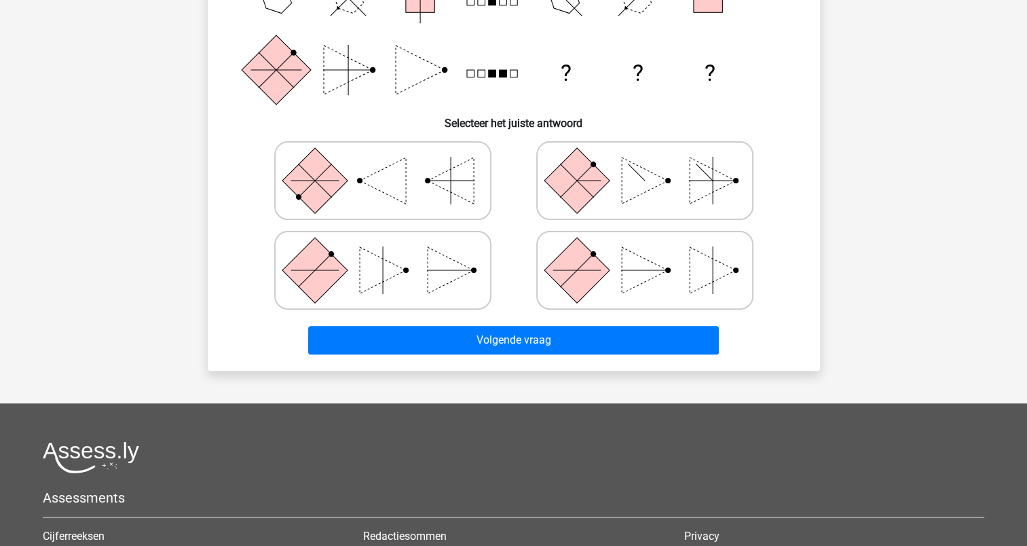
click at [390, 257] on icon at bounding box center [383, 270] width 204 height 68
click at [390, 253] on input "radio" at bounding box center [387, 248] width 9 height 9
radio input "true"
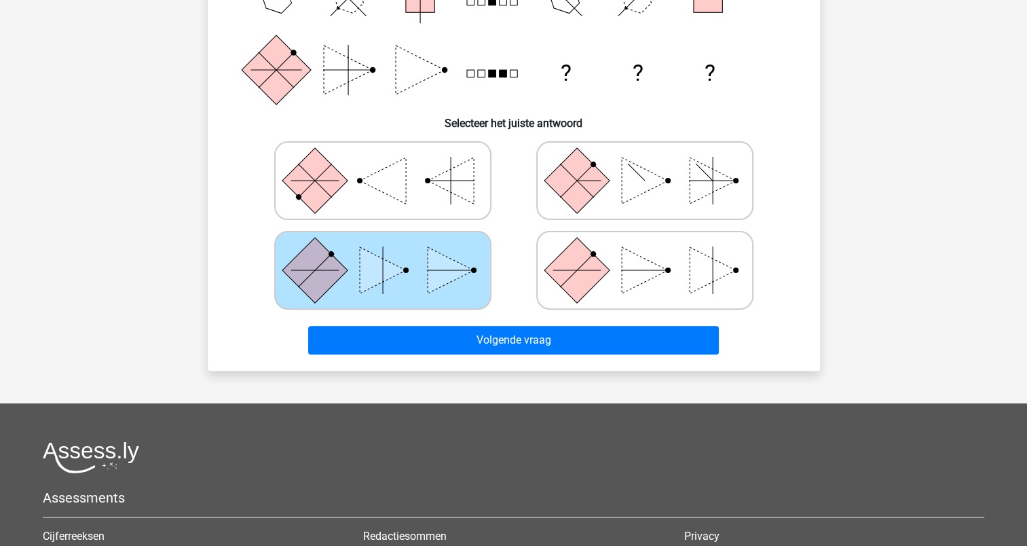
click at [574, 178] on line at bounding box center [576, 180] width 33 height 33
click at [645, 164] on input "radio" at bounding box center [649, 159] width 9 height 9
radio input "true"
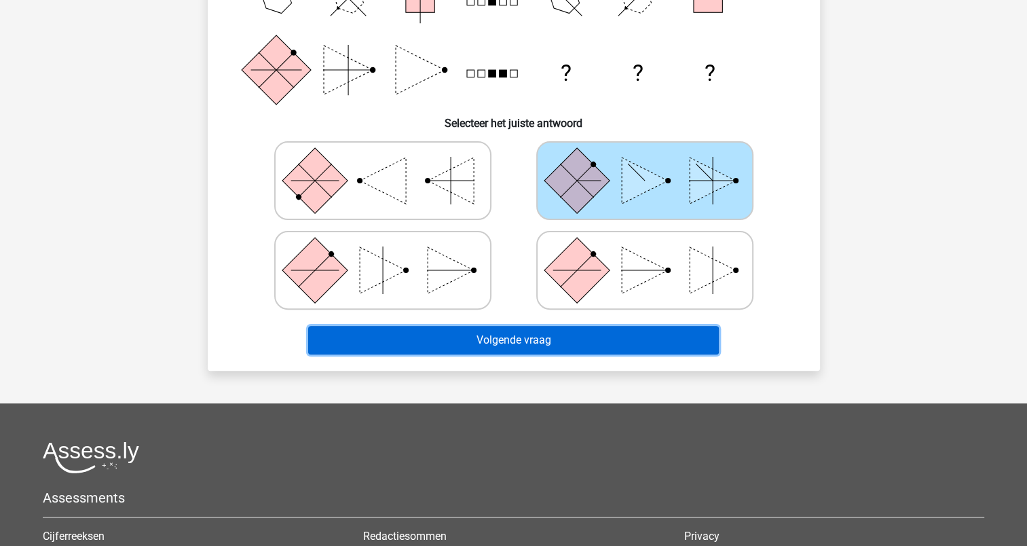
click at [495, 341] on button "Volgende vraag" at bounding box center [513, 340] width 411 height 29
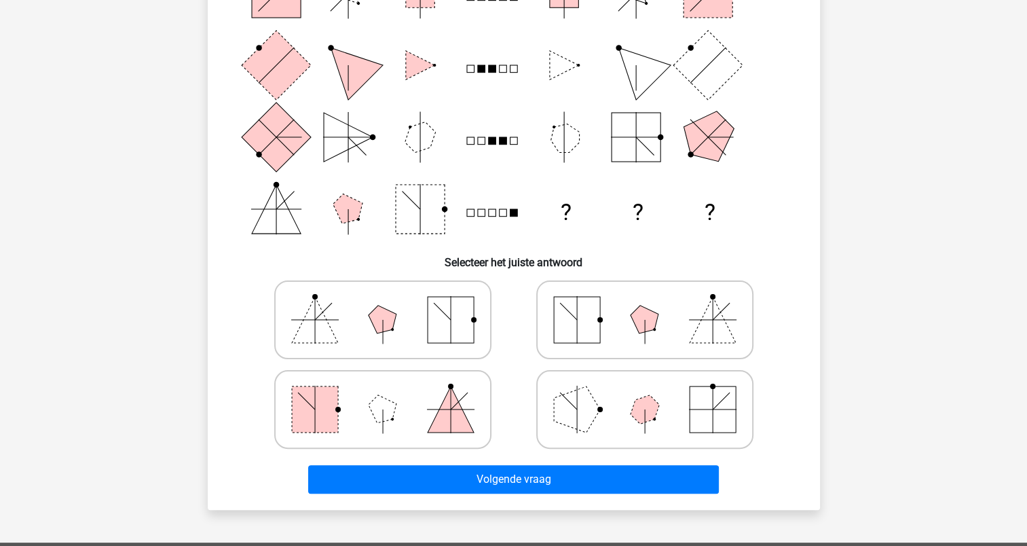
scroll to position [204, 0]
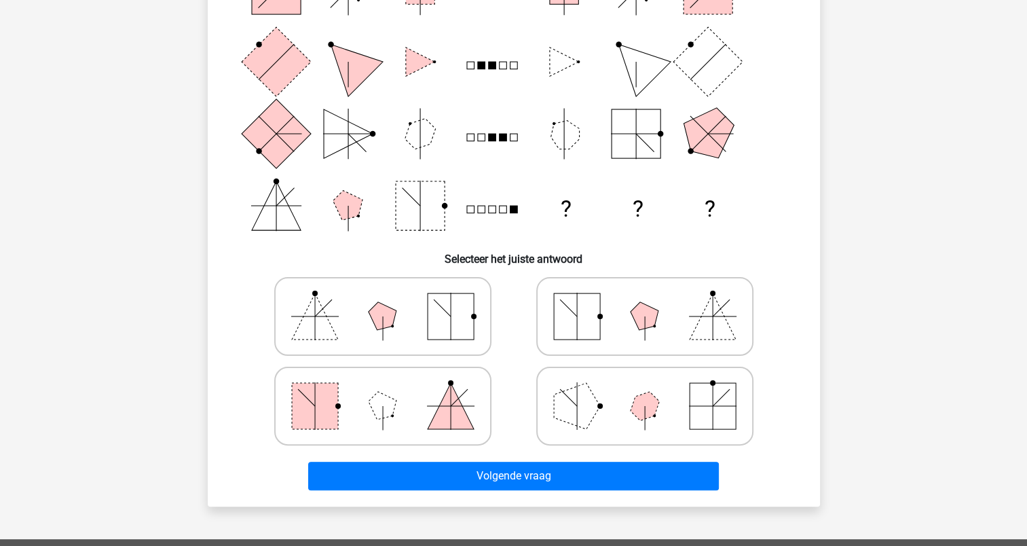
click at [567, 307] on rect at bounding box center [577, 316] width 46 height 46
click at [645, 299] on input "radio" at bounding box center [649, 294] width 9 height 9
radio input "true"
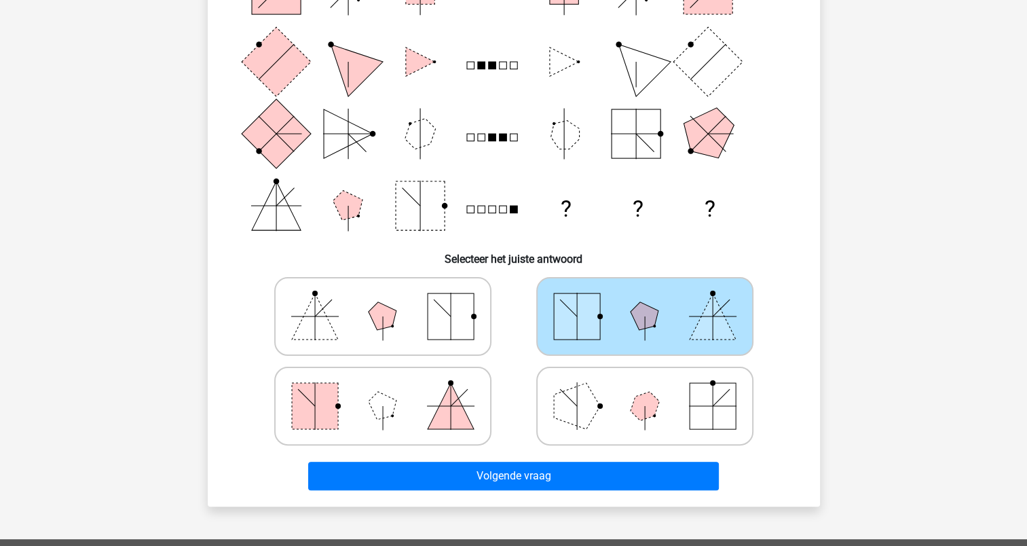
click at [338, 318] on icon at bounding box center [383, 316] width 204 height 68
click at [383, 299] on input "radio" at bounding box center [387, 294] width 9 height 9
radio input "true"
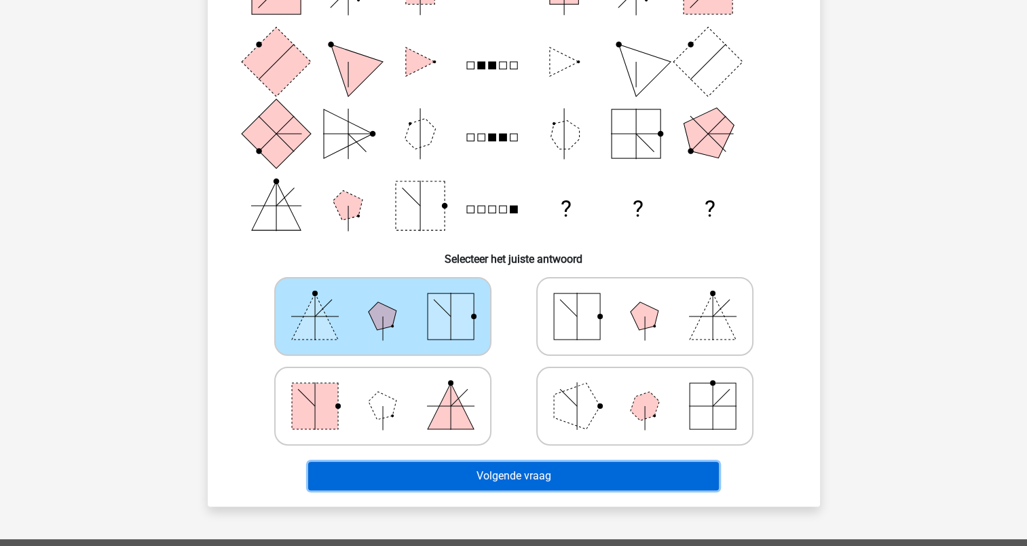
click at [531, 477] on button "Volgende vraag" at bounding box center [513, 475] width 411 height 29
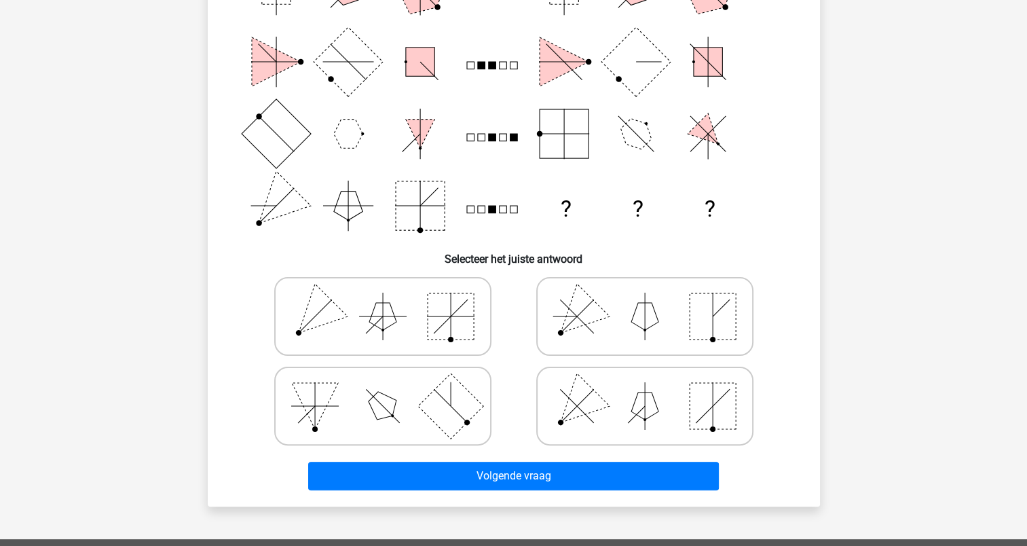
click at [582, 309] on polygon at bounding box center [576, 315] width 65 height 65
click at [645, 299] on input "radio" at bounding box center [649, 294] width 9 height 9
radio input "true"
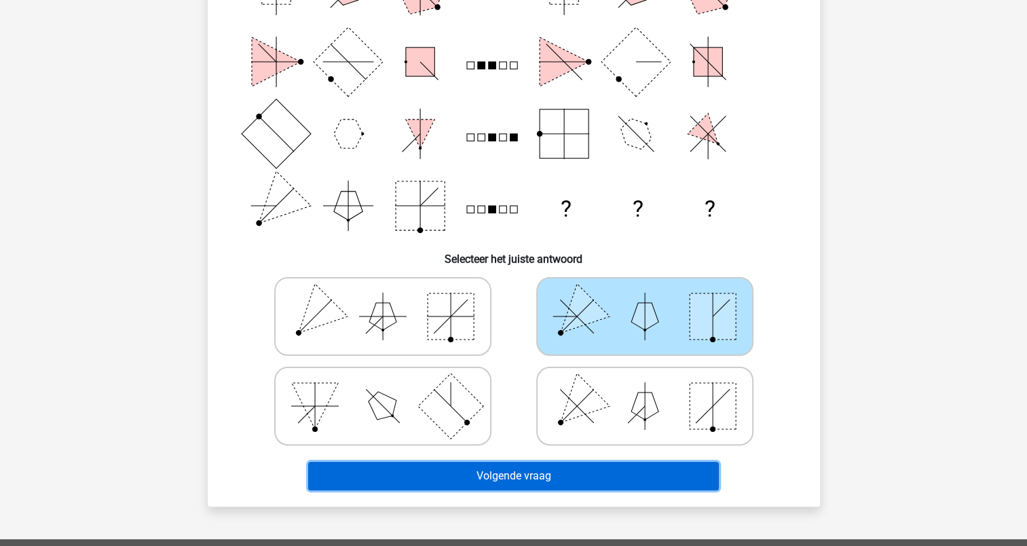
click at [497, 478] on button "Volgende vraag" at bounding box center [513, 475] width 411 height 29
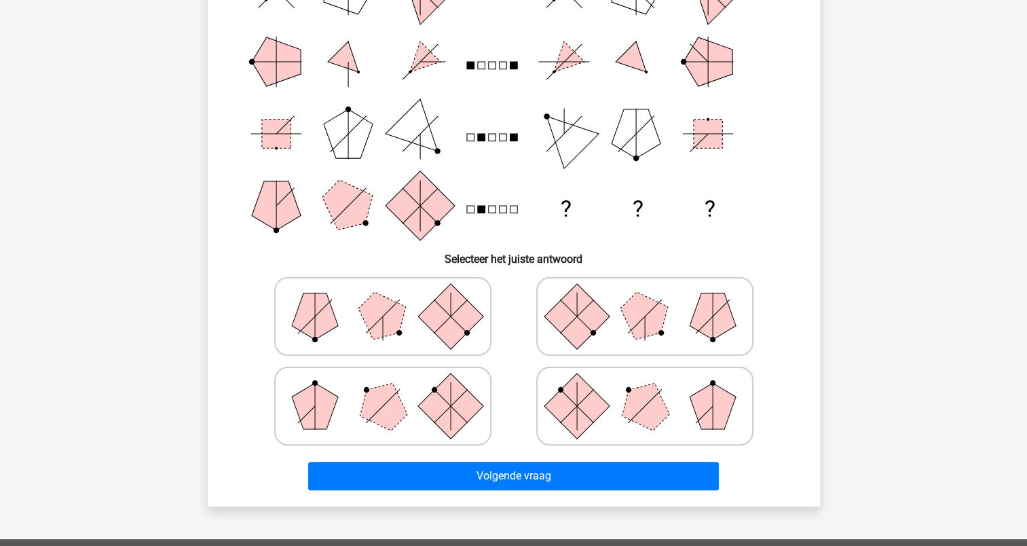
click at [320, 410] on polygon at bounding box center [315, 406] width 46 height 46
click at [383, 389] on input "radio" at bounding box center [387, 384] width 9 height 9
radio input "true"
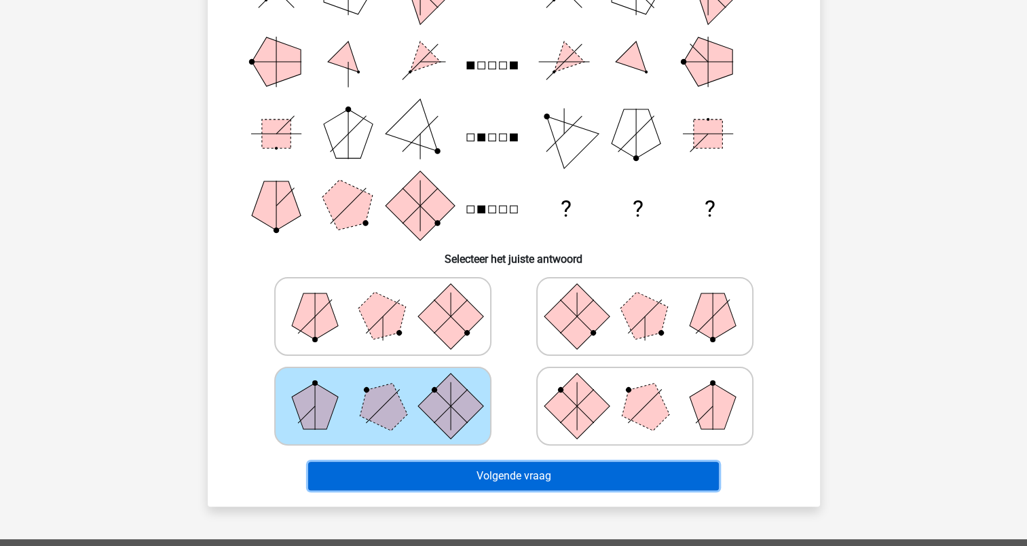
click at [532, 480] on button "Volgende vraag" at bounding box center [513, 475] width 411 height 29
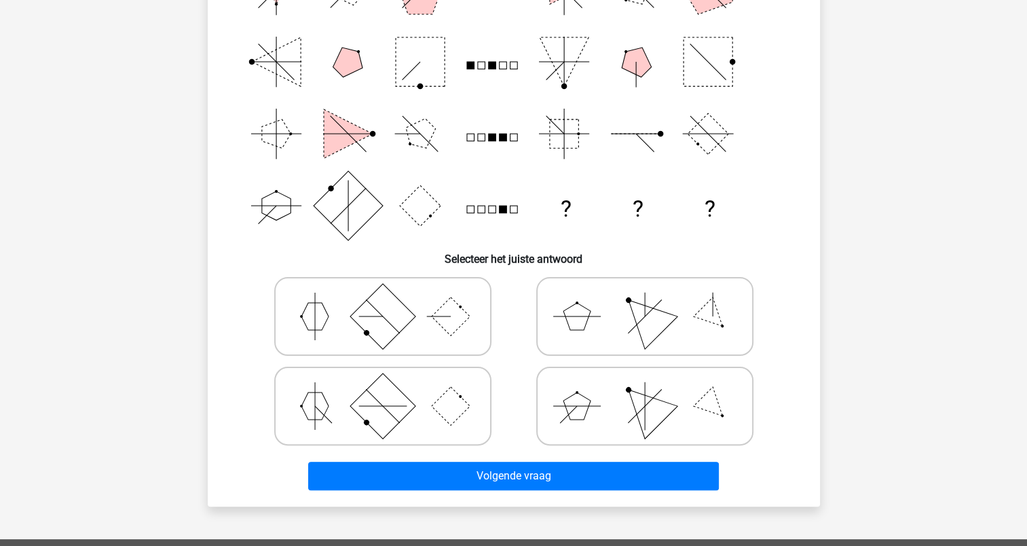
click at [603, 415] on icon at bounding box center [645, 406] width 204 height 68
click at [645, 389] on input "radio" at bounding box center [649, 384] width 9 height 9
radio input "true"
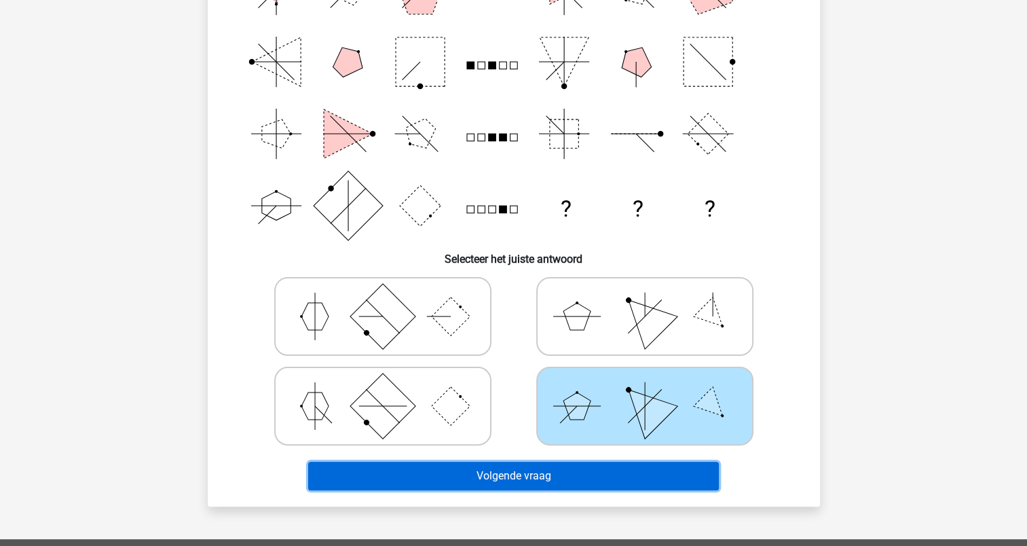
click at [527, 474] on button "Volgende vraag" at bounding box center [513, 475] width 411 height 29
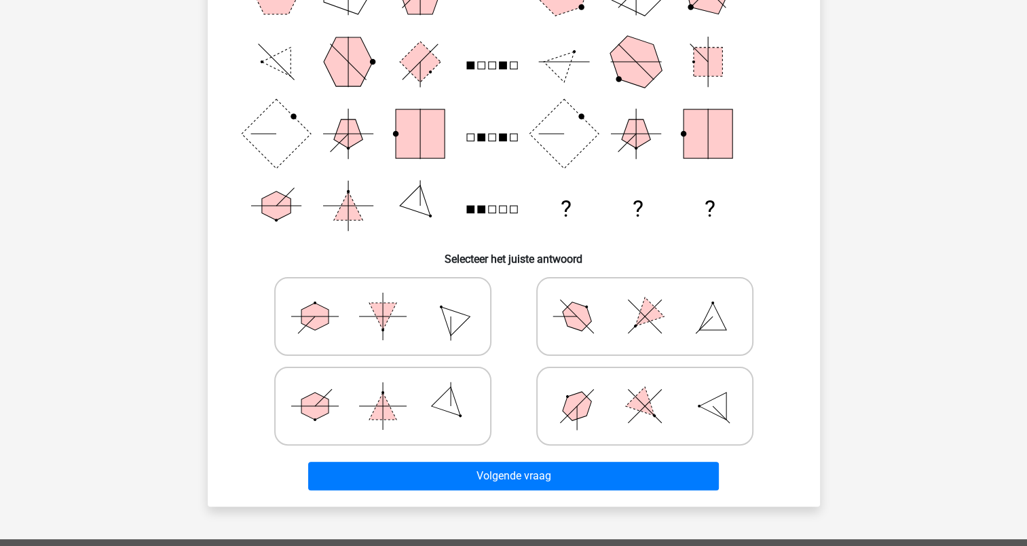
click at [575, 314] on line at bounding box center [576, 315] width 33 height 33
click at [645, 299] on input "radio" at bounding box center [649, 294] width 9 height 9
radio input "true"
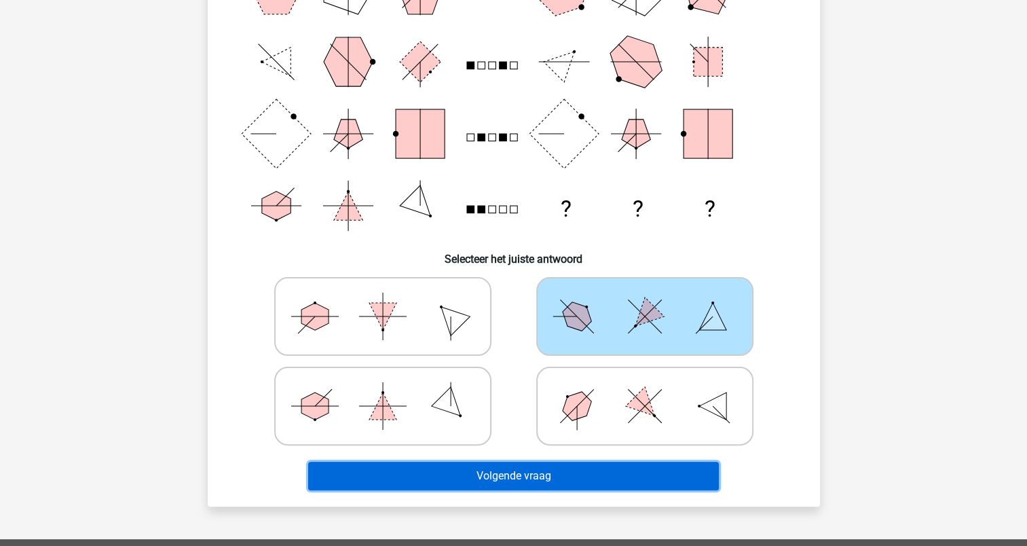
click at [499, 478] on button "Volgende vraag" at bounding box center [513, 475] width 411 height 29
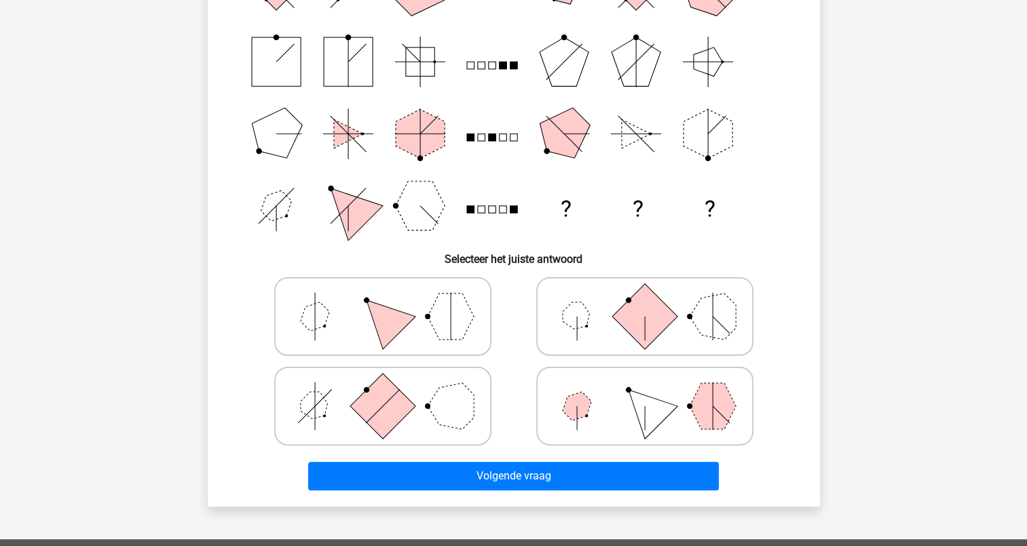
click at [307, 312] on polygon at bounding box center [314, 316] width 39 height 39
click at [383, 299] on input "radio" at bounding box center [387, 294] width 9 height 9
radio input "true"
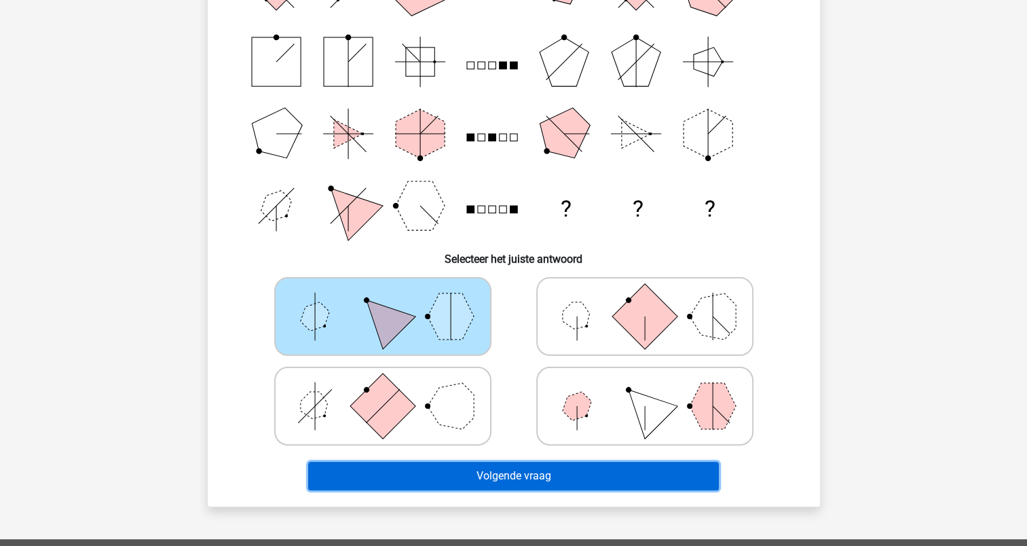
click at [459, 475] on button "Volgende vraag" at bounding box center [513, 475] width 411 height 29
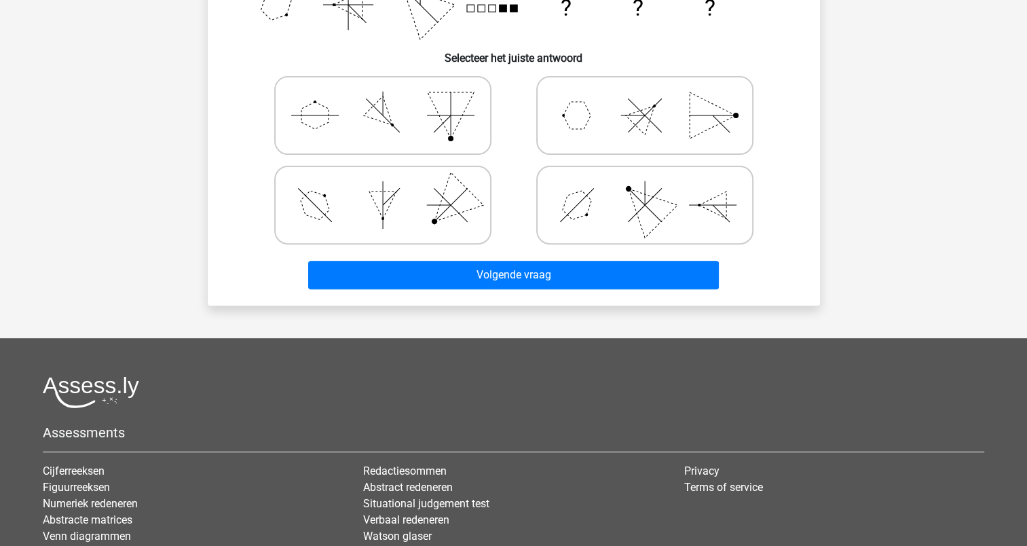
scroll to position [407, 0]
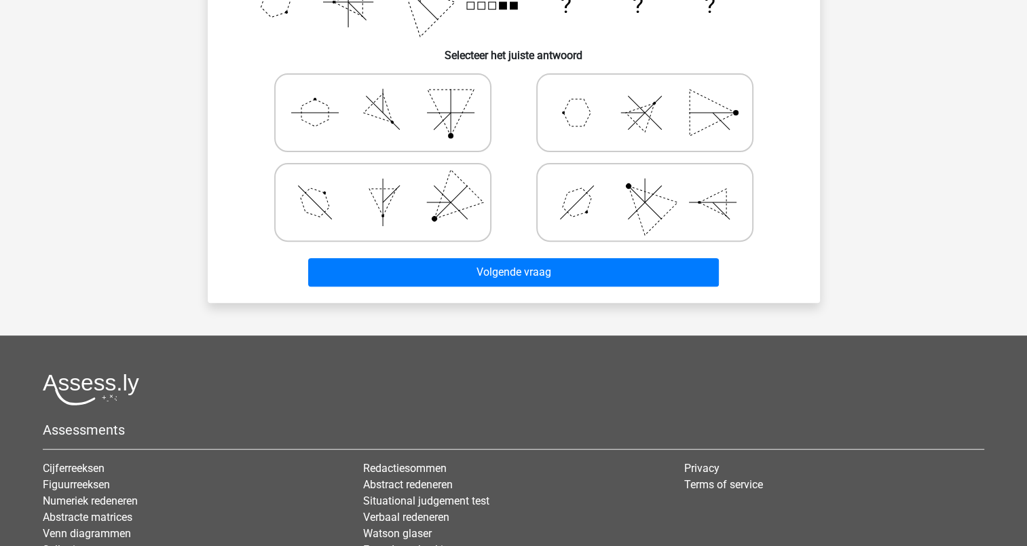
click at [441, 120] on line at bounding box center [442, 121] width 17 height 17
click at [392, 96] on input "radio" at bounding box center [387, 91] width 9 height 9
radio input "true"
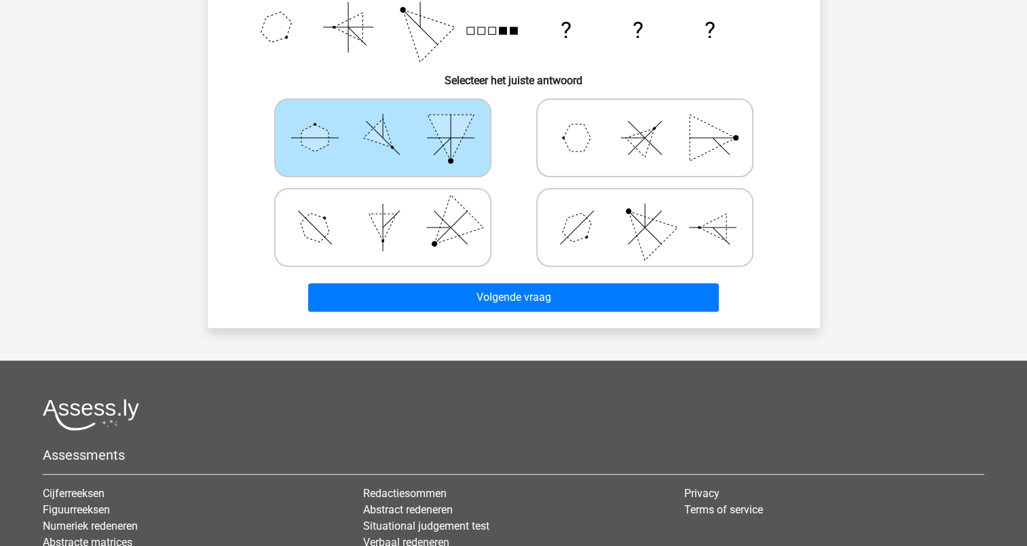
scroll to position [339, 0]
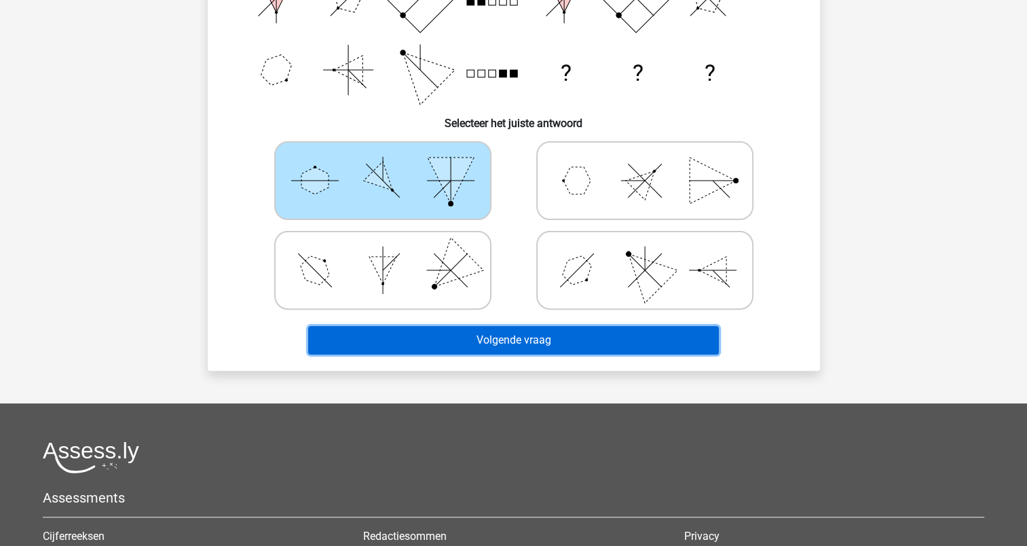
click at [453, 343] on button "Volgende vraag" at bounding box center [513, 340] width 411 height 29
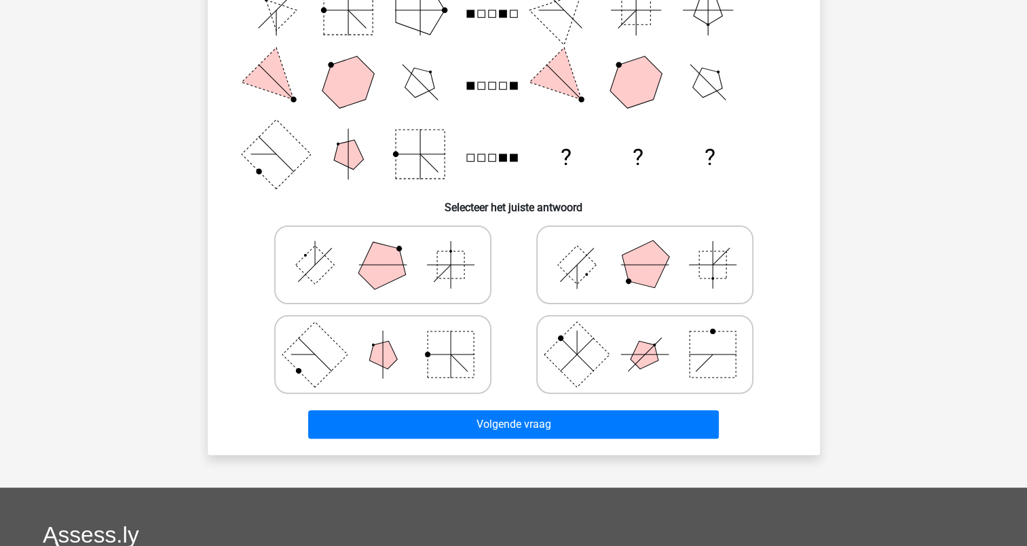
scroll to position [271, 0]
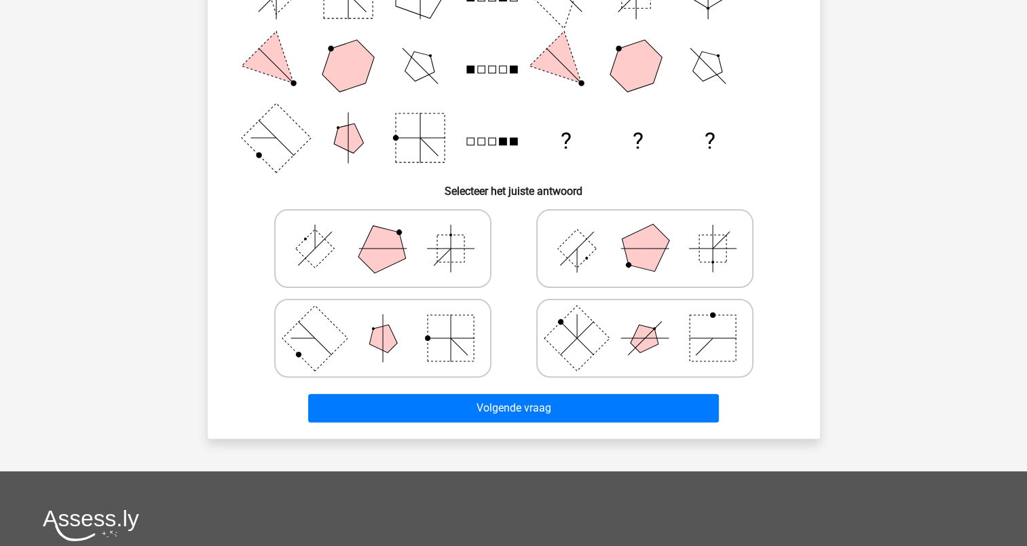
click at [337, 241] on icon at bounding box center [383, 248] width 204 height 68
click at [383, 231] on input "radio" at bounding box center [387, 227] width 9 height 9
radio input "true"
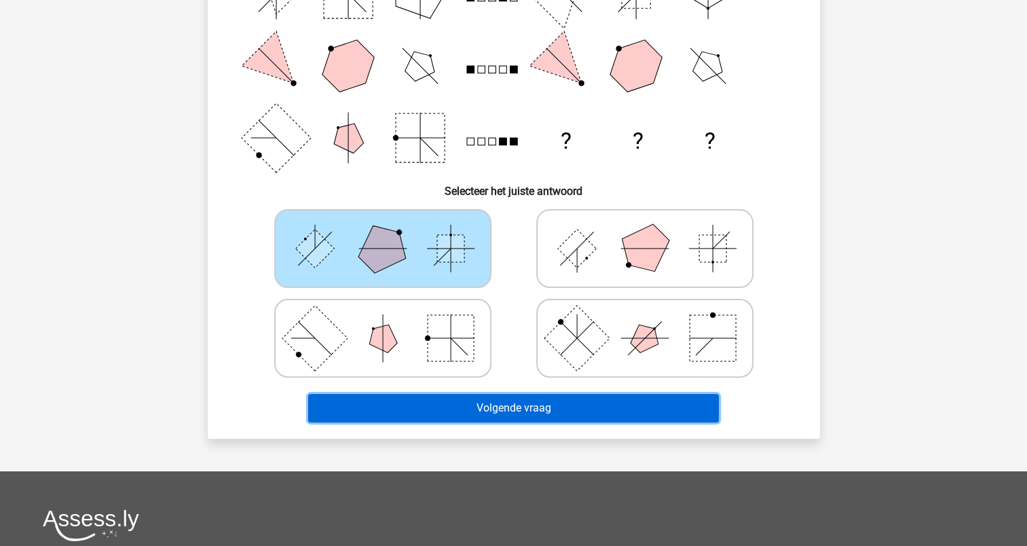
click at [544, 399] on button "Volgende vraag" at bounding box center [513, 408] width 411 height 29
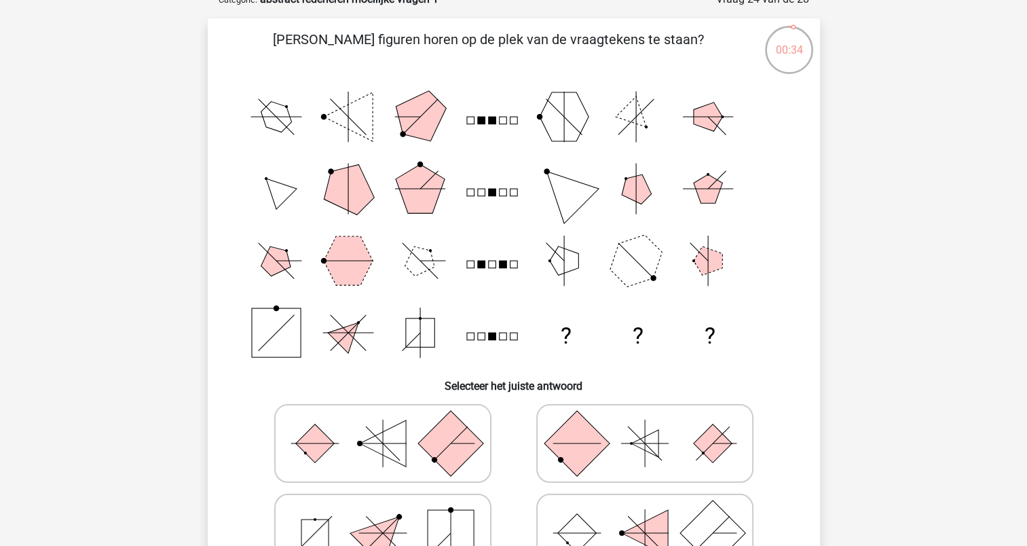
scroll to position [204, 0]
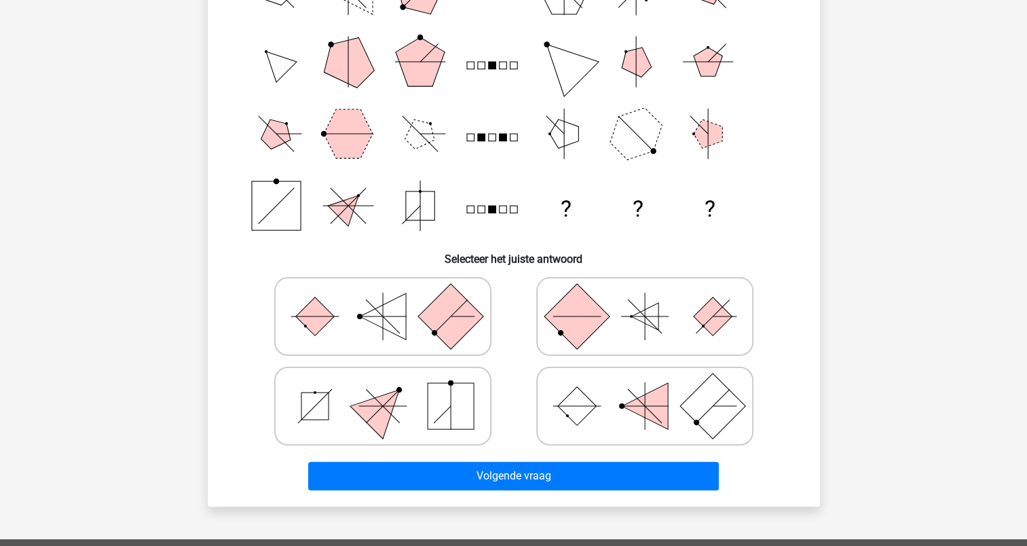
click at [335, 403] on icon at bounding box center [383, 406] width 204 height 68
click at [383, 389] on input "radio" at bounding box center [387, 384] width 9 height 9
radio input "true"
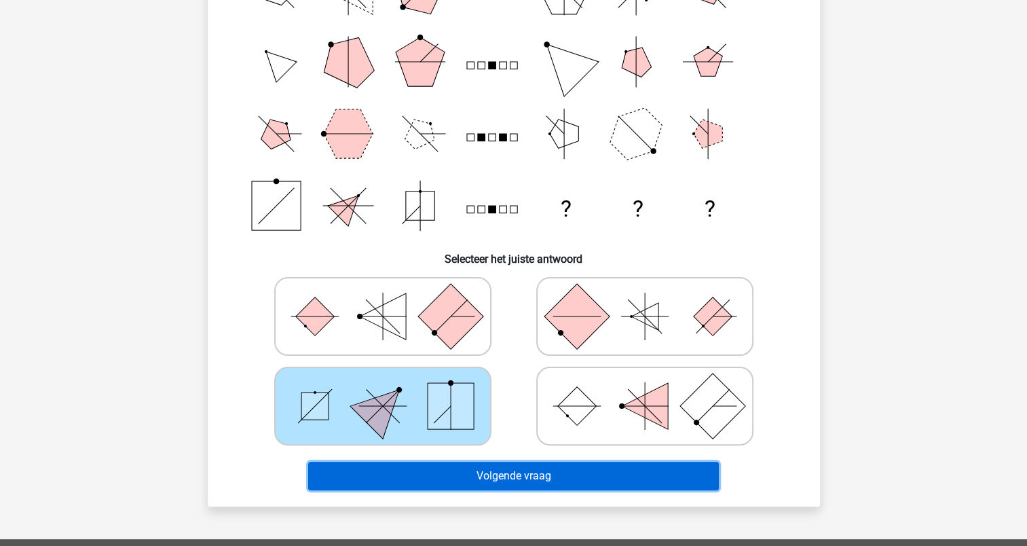
click at [482, 476] on button "Volgende vraag" at bounding box center [513, 475] width 411 height 29
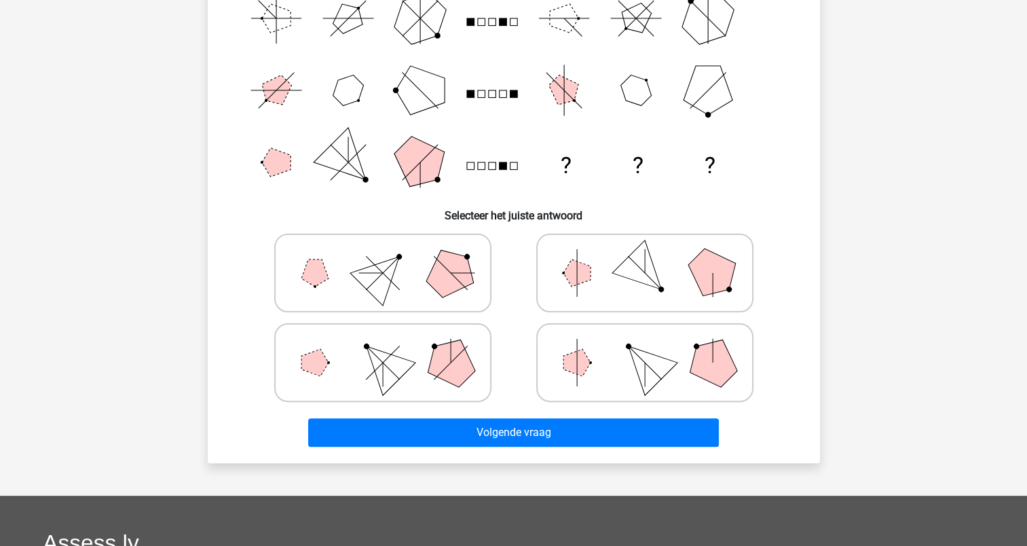
scroll to position [271, 0]
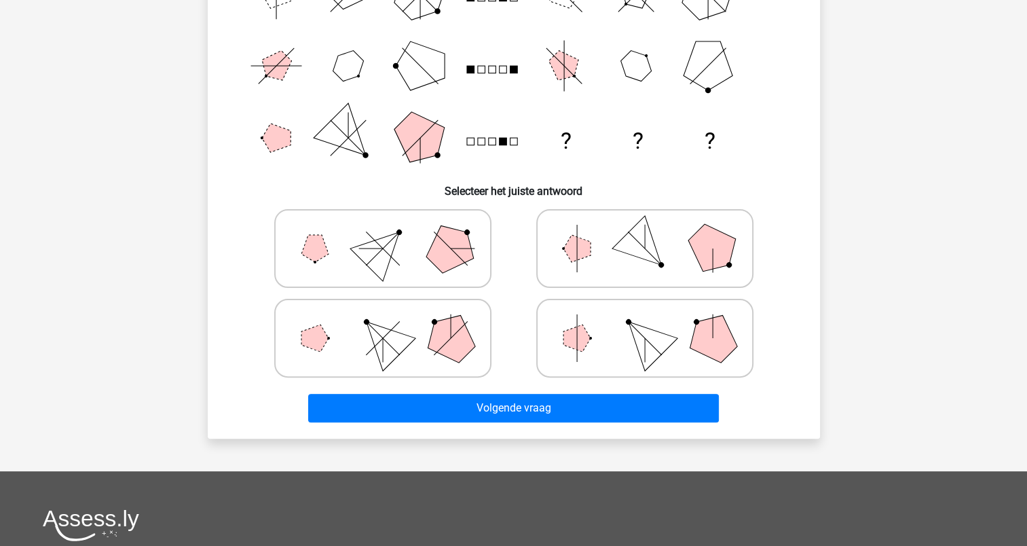
click at [607, 243] on icon at bounding box center [645, 248] width 204 height 68
click at [645, 231] on input "radio" at bounding box center [649, 227] width 9 height 9
radio input "true"
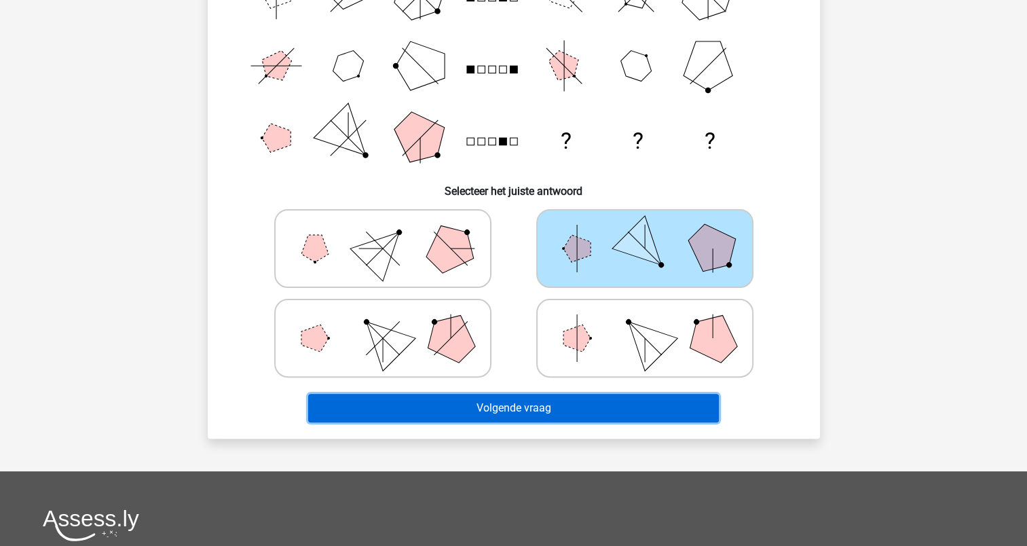
click at [548, 409] on button "Volgende vraag" at bounding box center [513, 408] width 411 height 29
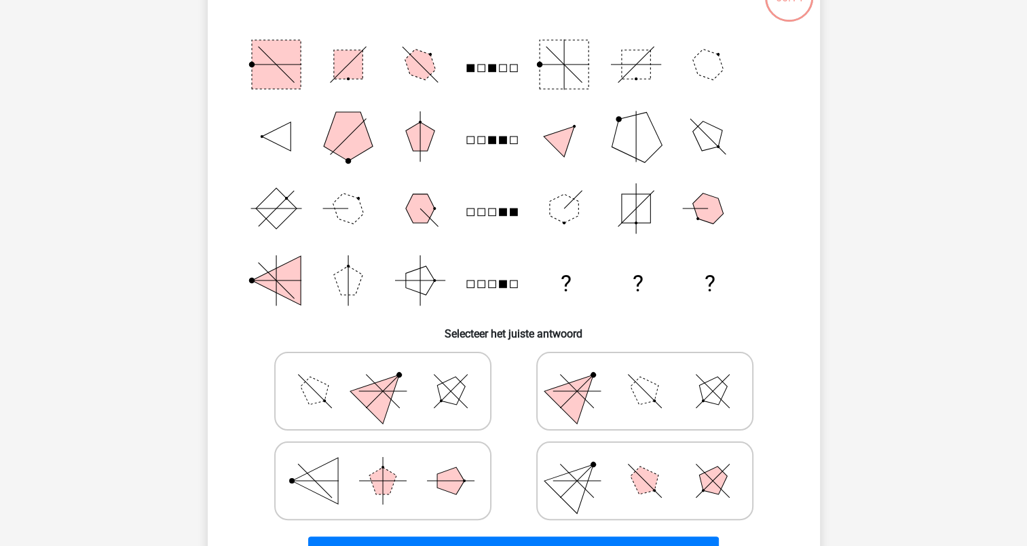
scroll to position [68, 0]
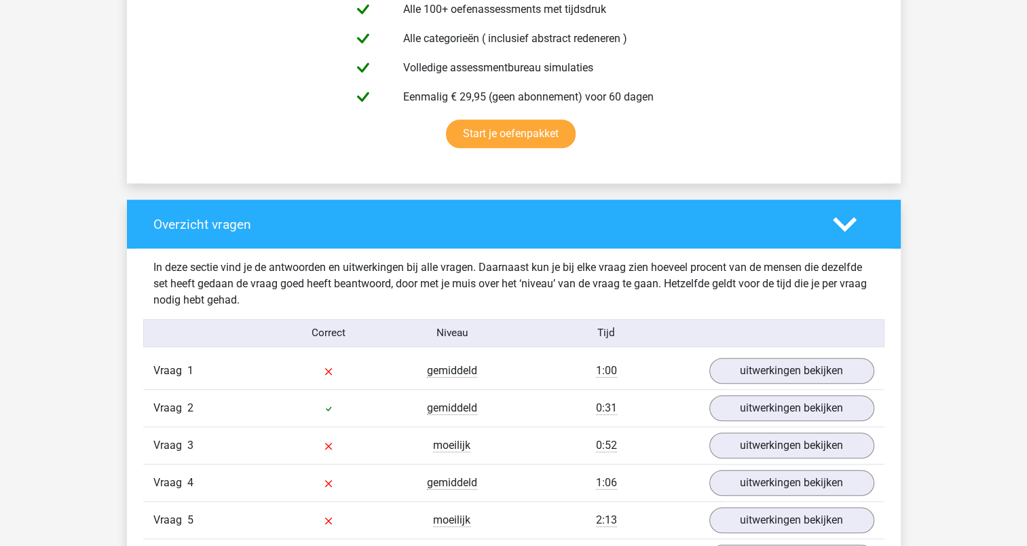
scroll to position [814, 0]
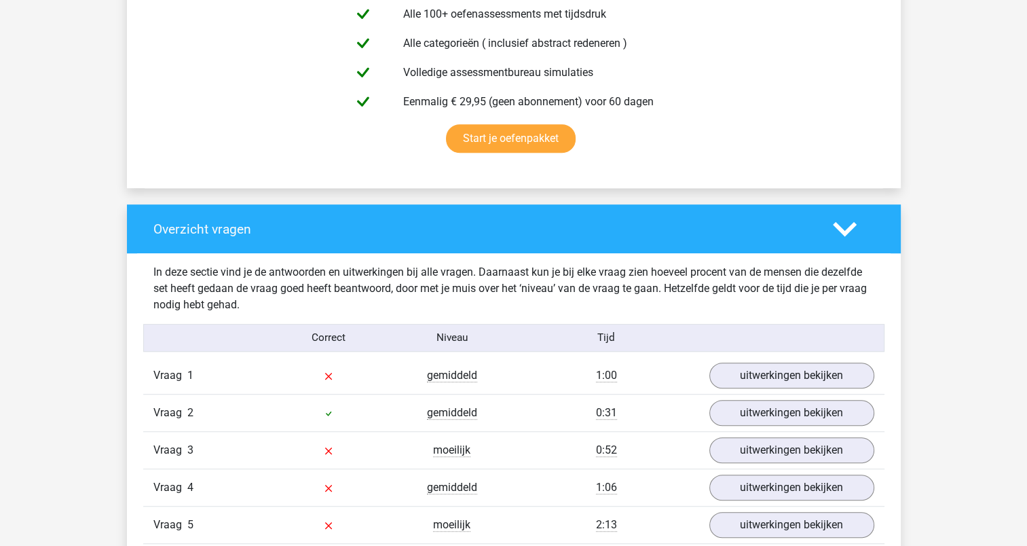
click at [822, 226] on div at bounding box center [853, 229] width 62 height 24
click at [847, 228] on polygon at bounding box center [845, 228] width 24 height 15
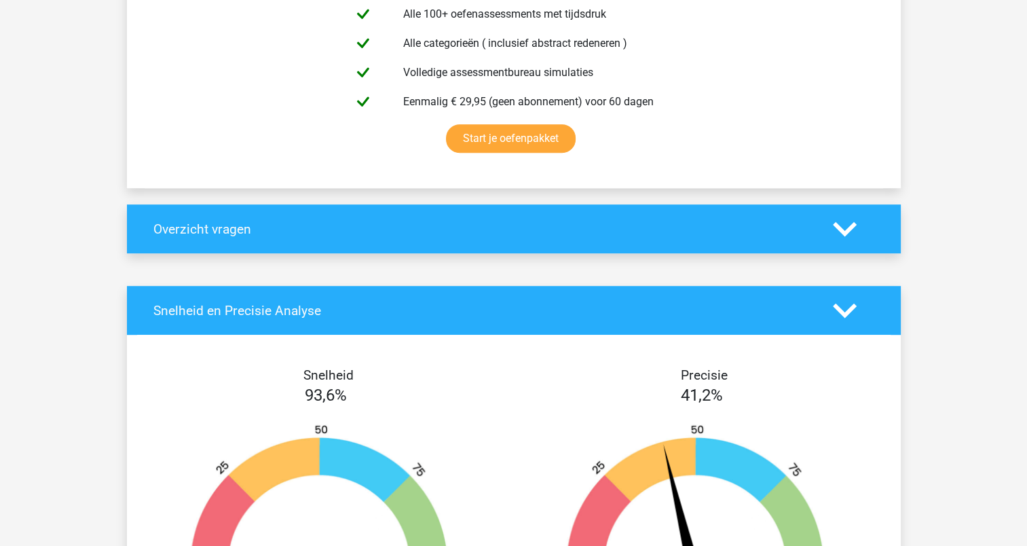
click at [846, 227] on icon at bounding box center [845, 229] width 24 height 24
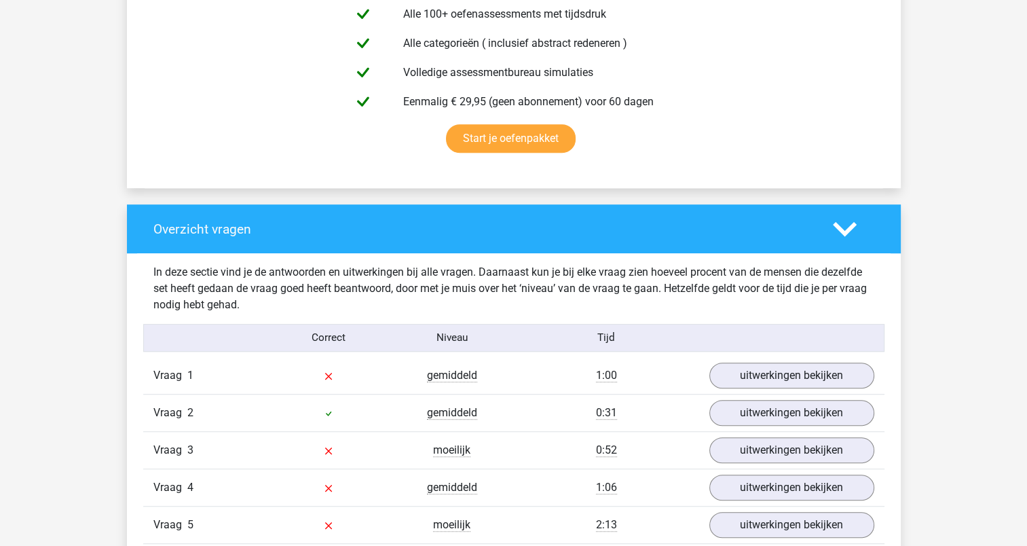
click at [846, 227] on icon at bounding box center [845, 229] width 24 height 24
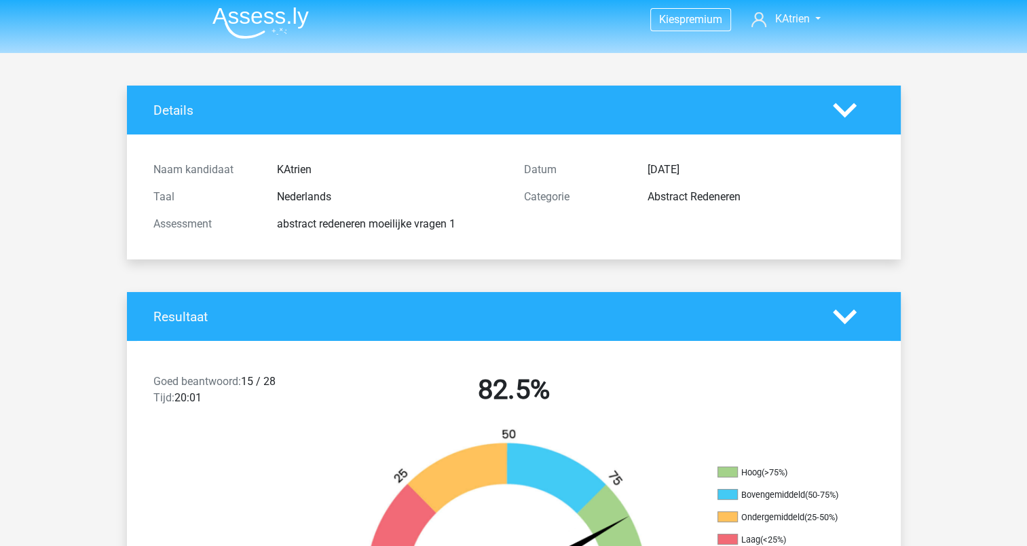
scroll to position [0, 0]
